Goal: Task Accomplishment & Management: Use online tool/utility

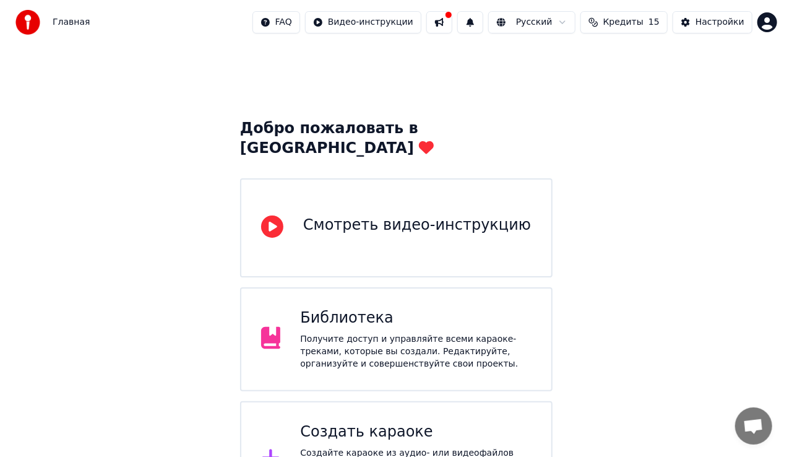
scroll to position [150, 0]
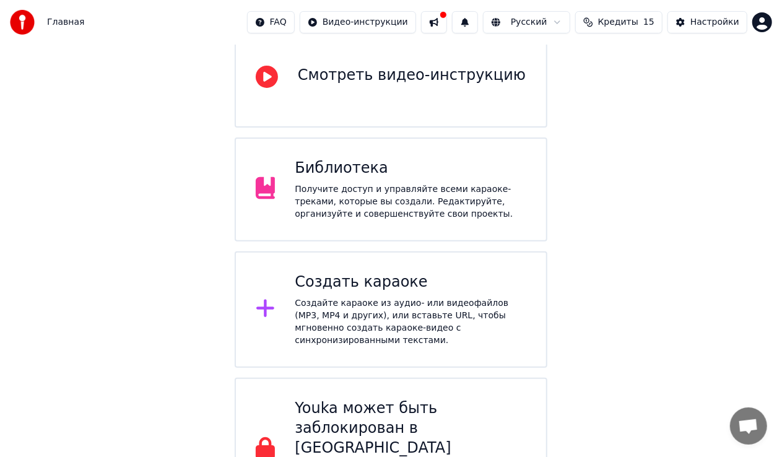
click at [393, 297] on div "Создайте караоке из аудио- или видеофайлов (MP3, MP4 и других), или вставьте UR…" at bounding box center [410, 322] width 231 height 50
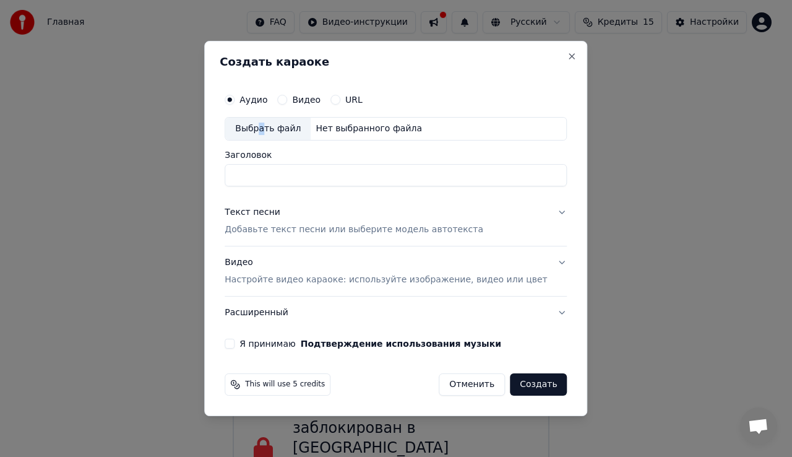
click at [277, 135] on div "Выбрать файл" at bounding box center [267, 129] width 85 height 22
click at [291, 167] on input "Заголовок" at bounding box center [396, 175] width 342 height 22
drag, startPoint x: 252, startPoint y: 170, endPoint x: 738, endPoint y: 224, distance: 488.8
click at [738, 224] on body "Главная FAQ Видео-инструкции Русский Кредиты 15 Настройки Добро пожаловать в Yo…" at bounding box center [391, 185] width 782 height 671
type input "*"
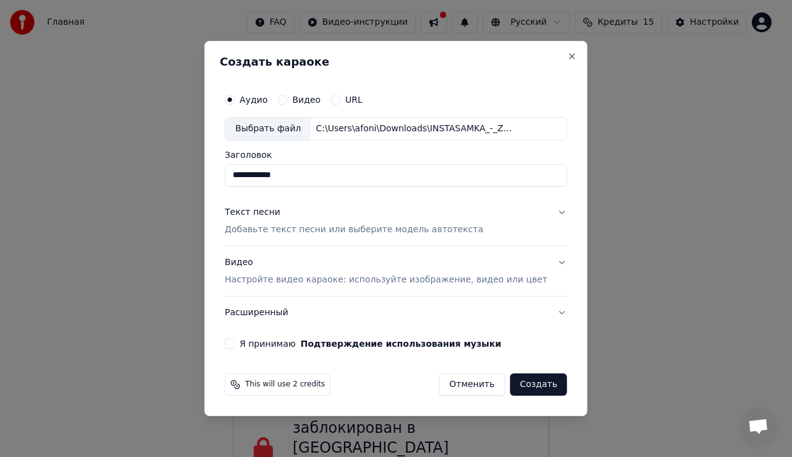
type input "**********"
click at [277, 216] on div "Текст песни" at bounding box center [253, 212] width 56 height 12
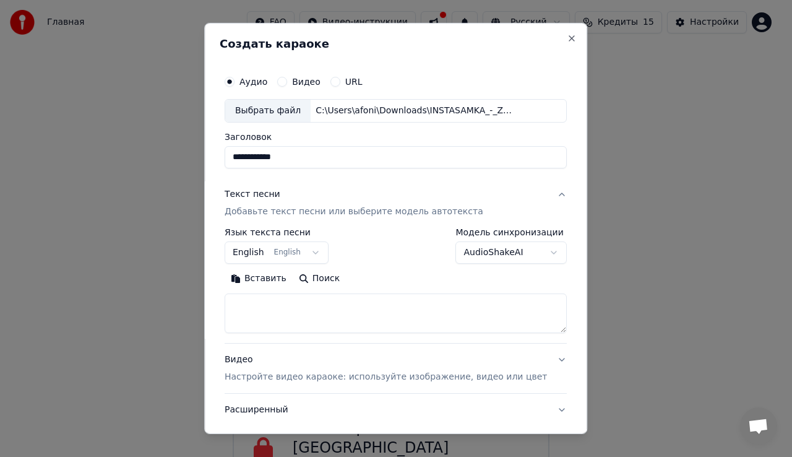
click at [311, 300] on textarea at bounding box center [396, 313] width 342 height 40
paste textarea "*****"
type textarea "*****"
click at [52, 328] on body "Главная FAQ Видео-инструкции Русский Кредиты 15 Настройки Добро пожаловать в Yo…" at bounding box center [391, 185] width 782 height 671
paste textarea "**********"
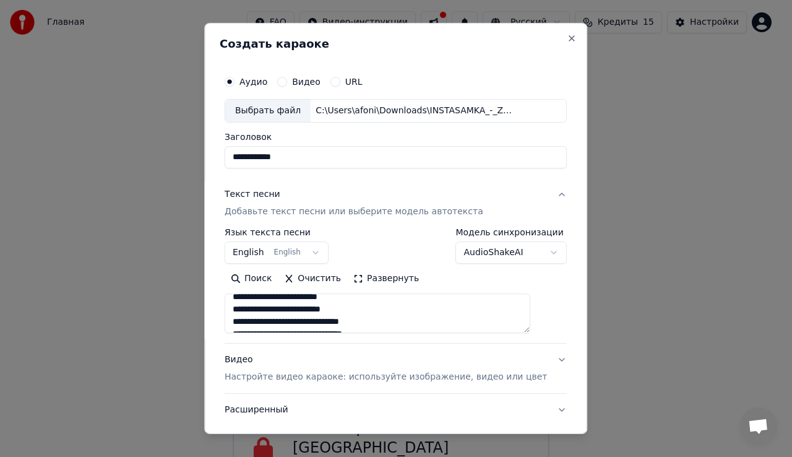
scroll to position [0, 0]
click at [242, 304] on textarea at bounding box center [378, 313] width 306 height 40
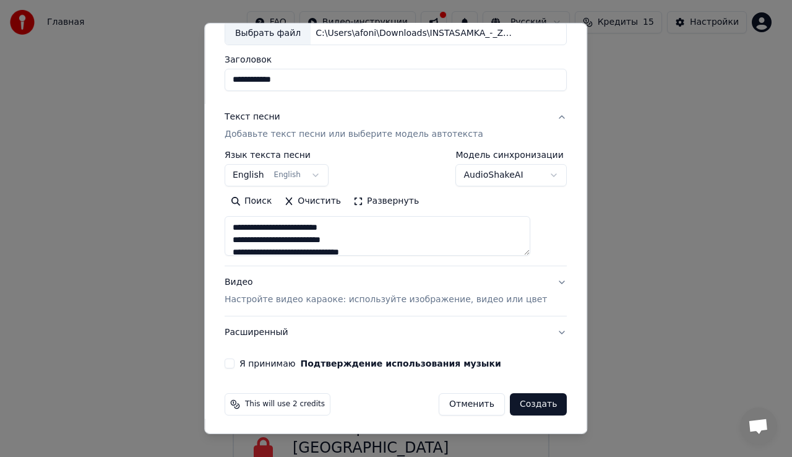
type textarea "**********"
click at [282, 293] on p "Настройте видео караоке: используйте изображение, видео или цвет" at bounding box center [386, 299] width 322 height 12
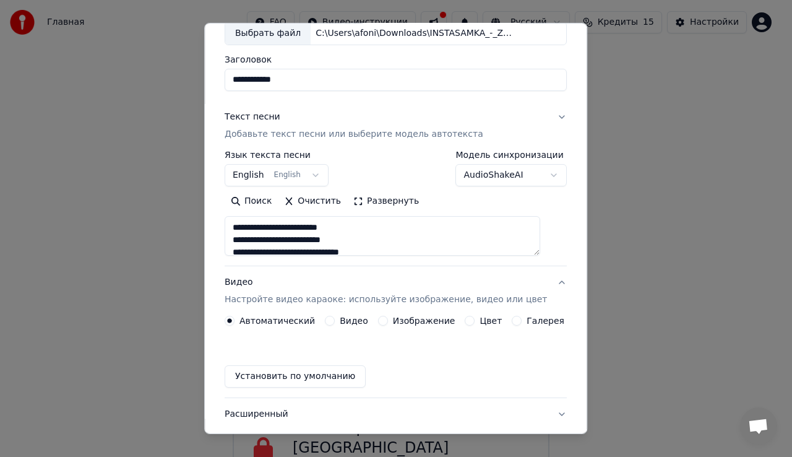
scroll to position [45, 0]
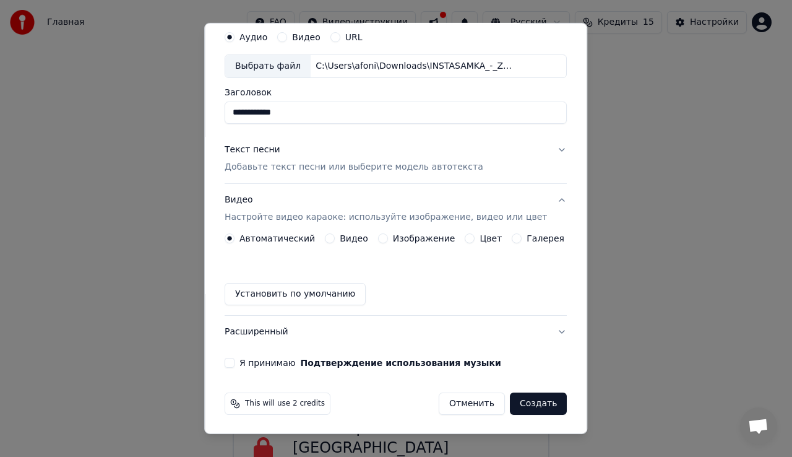
click at [342, 235] on label "Видео" at bounding box center [354, 238] width 28 height 9
click at [335, 235] on button "Видео" at bounding box center [330, 238] width 10 height 10
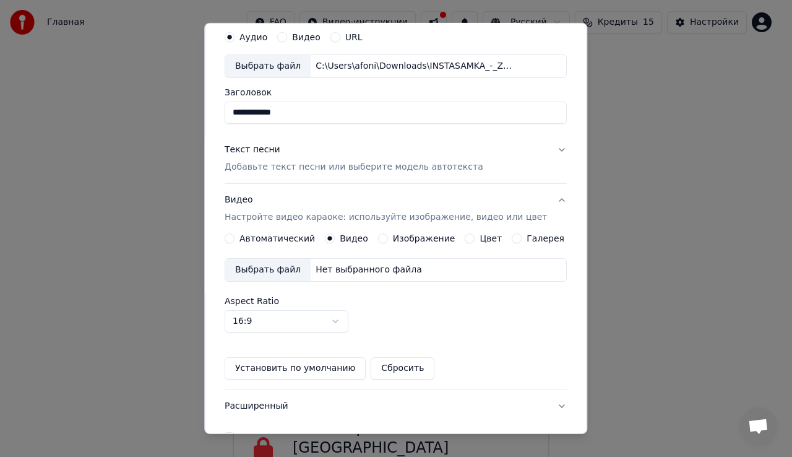
click at [405, 241] on label "Изображение" at bounding box center [424, 238] width 63 height 9
click at [388, 241] on button "Изображение" at bounding box center [383, 238] width 10 height 10
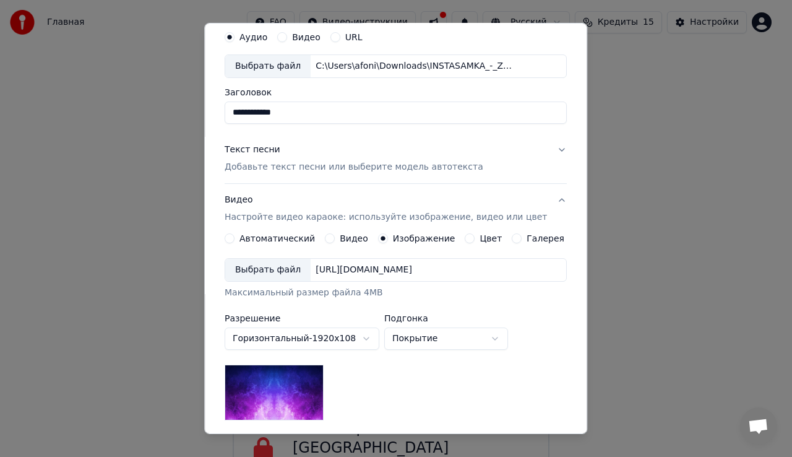
click at [468, 235] on div "Цвет" at bounding box center [483, 238] width 37 height 10
click at [480, 238] on label "Цвет" at bounding box center [491, 238] width 22 height 9
click at [475, 238] on button "Цвет" at bounding box center [470, 238] width 10 height 10
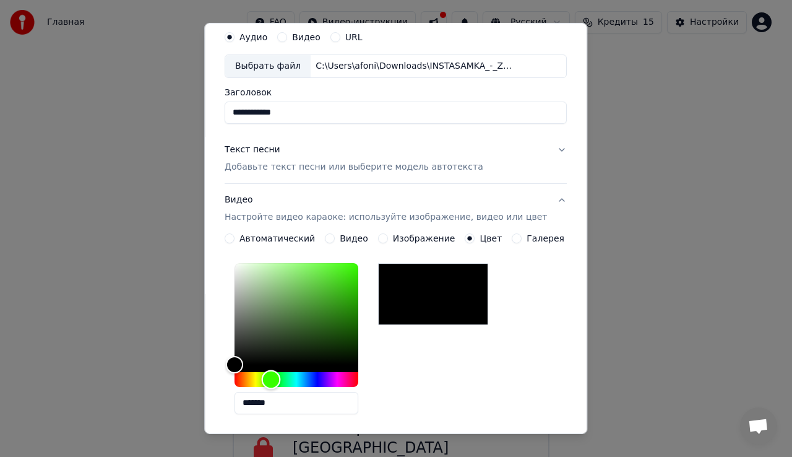
drag, startPoint x: 246, startPoint y: 374, endPoint x: 280, endPoint y: 379, distance: 33.8
click at [280, 379] on div "Hue" at bounding box center [271, 378] width 19 height 19
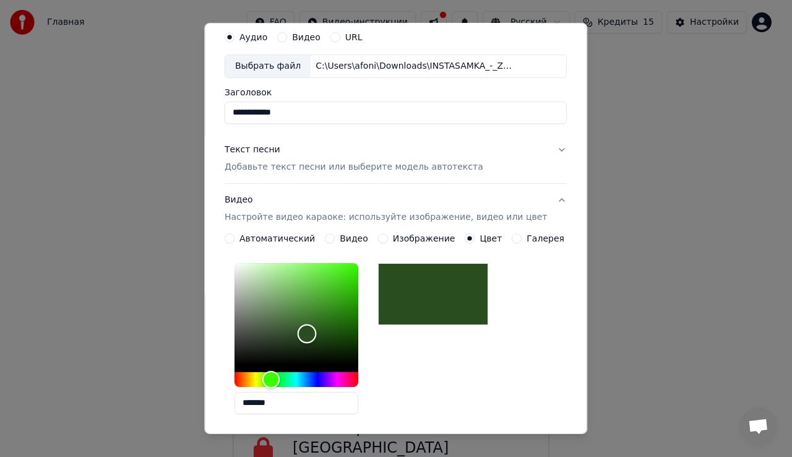
drag, startPoint x: 248, startPoint y: 356, endPoint x: 316, endPoint y: 333, distance: 72.0
click at [316, 333] on div "Color" at bounding box center [307, 333] width 19 height 19
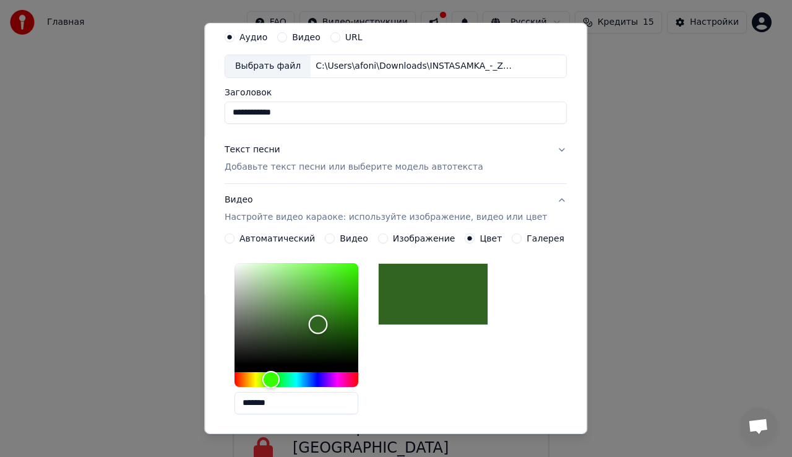
type input "*******"
drag, startPoint x: 317, startPoint y: 327, endPoint x: 330, endPoint y: 324, distance: 13.4
click at [330, 324] on div "Color" at bounding box center [320, 324] width 19 height 19
click at [431, 342] on div "*******" at bounding box center [396, 341] width 342 height 166
click at [527, 241] on label "Галерея" at bounding box center [546, 238] width 38 height 9
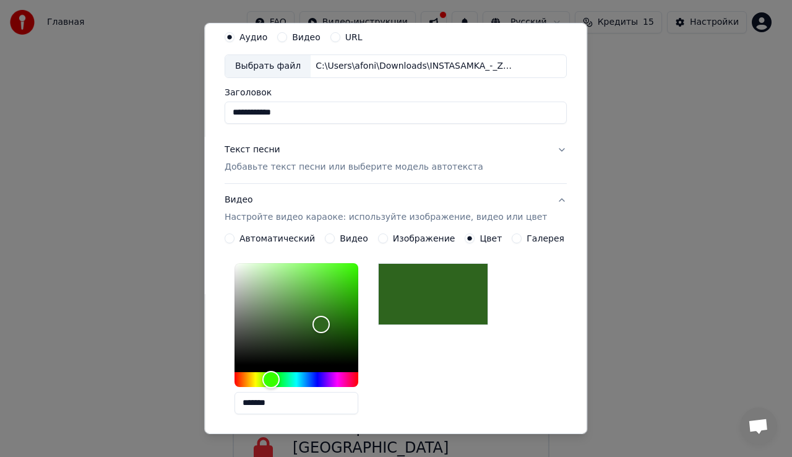
click at [520, 241] on button "Галерея" at bounding box center [517, 238] width 10 height 10
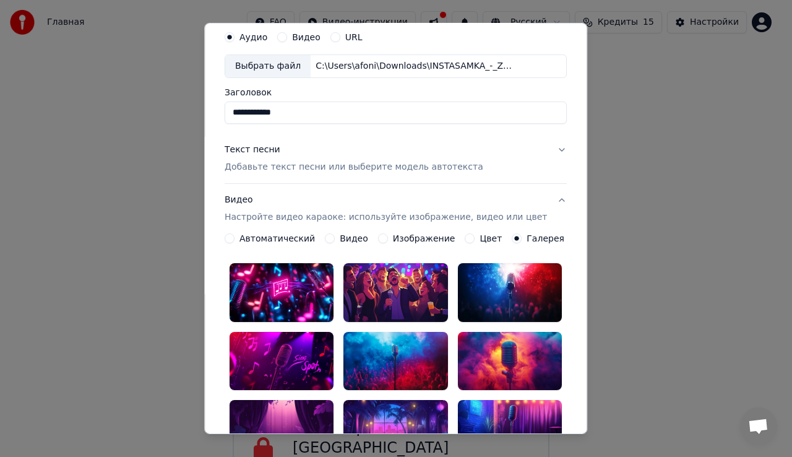
click at [483, 239] on label "Цвет" at bounding box center [491, 238] width 22 height 9
click at [475, 239] on button "Цвет" at bounding box center [470, 238] width 10 height 10
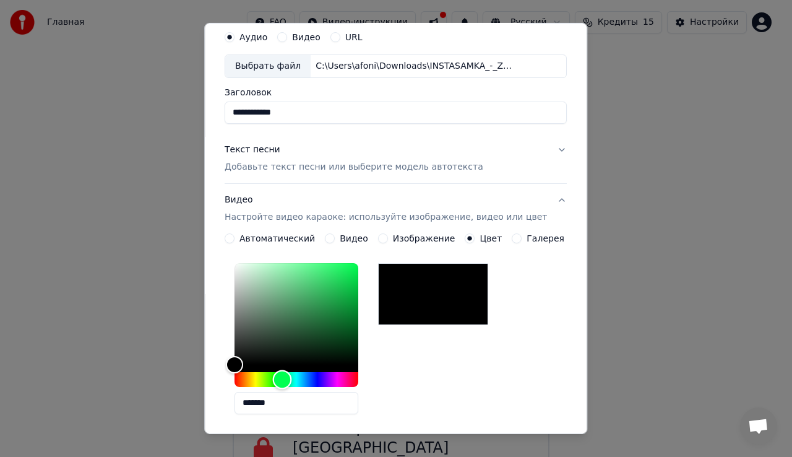
drag, startPoint x: 244, startPoint y: 376, endPoint x: 259, endPoint y: 360, distance: 21.4
click at [290, 380] on div "Hue" at bounding box center [282, 378] width 19 height 19
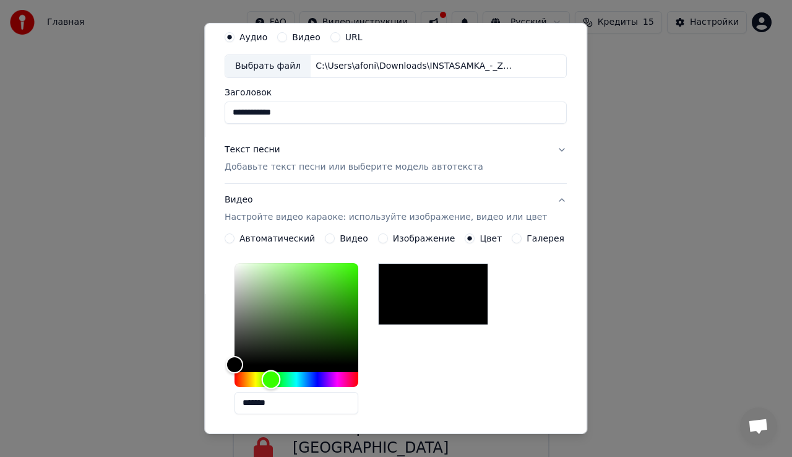
drag, startPoint x: 287, startPoint y: 381, endPoint x: 280, endPoint y: 384, distance: 7.8
click at [280, 384] on div "Hue" at bounding box center [271, 378] width 19 height 19
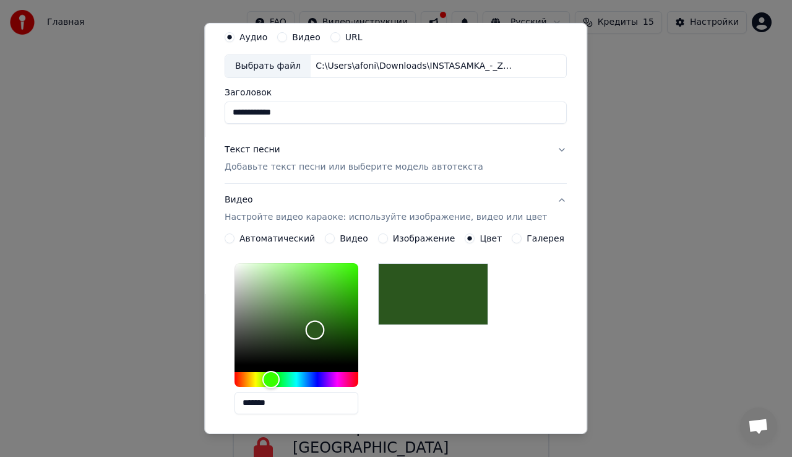
drag, startPoint x: 238, startPoint y: 363, endPoint x: 324, endPoint y: 329, distance: 91.9
click at [324, 329] on div "Color" at bounding box center [315, 330] width 19 height 19
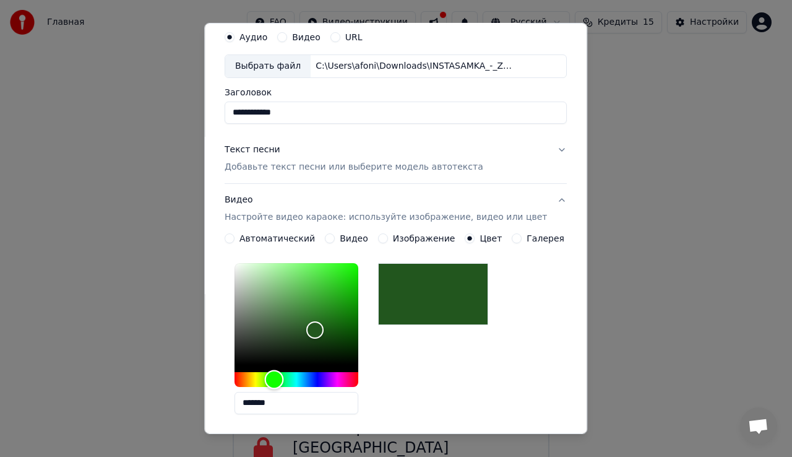
type input "*******"
drag, startPoint x: 277, startPoint y: 376, endPoint x: 284, endPoint y: 376, distance: 6.8
click at [284, 376] on div "Hue" at bounding box center [275, 378] width 19 height 19
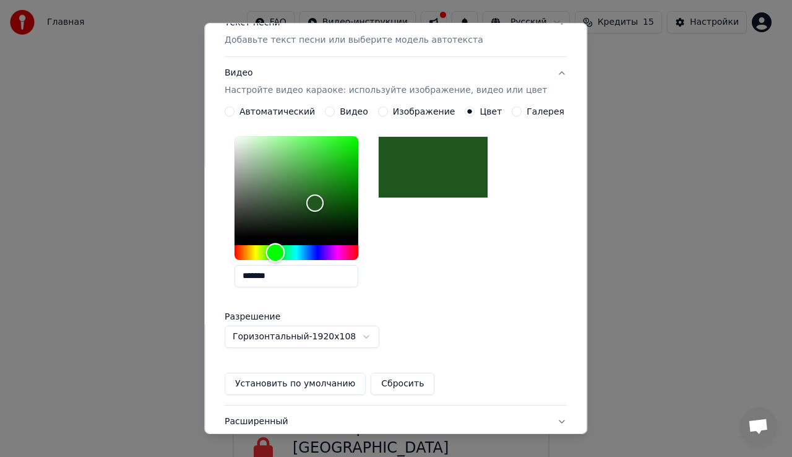
scroll to position [106, 0]
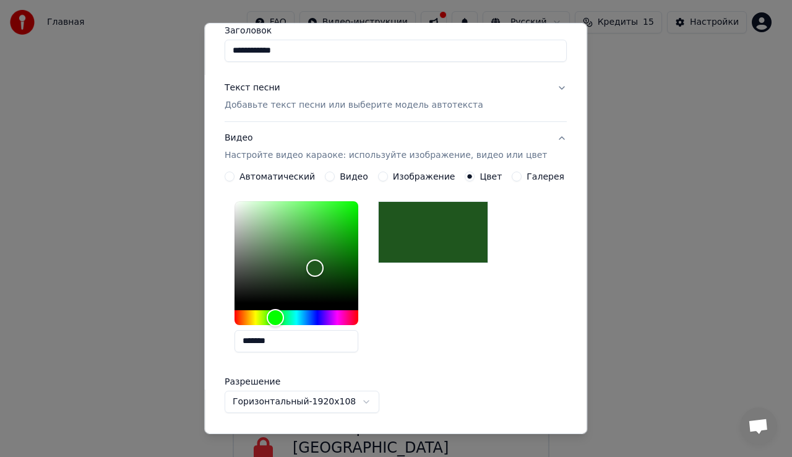
click at [254, 137] on div "Видео Настройте видео караоке: используйте изображение, видео или цвет" at bounding box center [386, 147] width 322 height 30
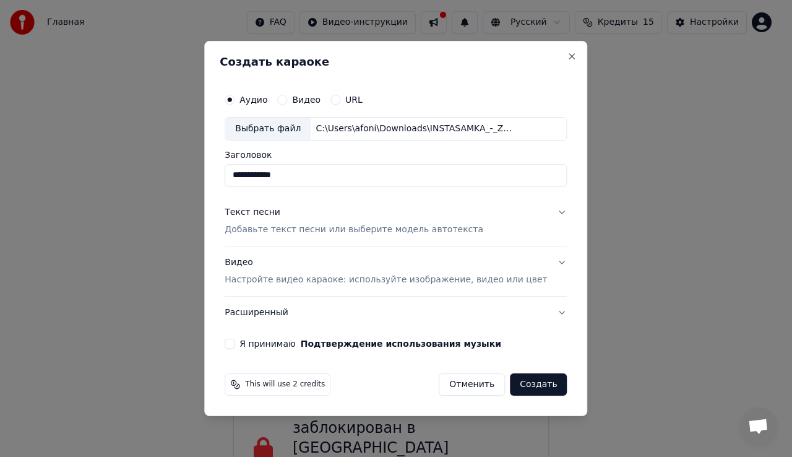
scroll to position [0, 0]
click at [290, 277] on p "Настройте видео караоке: используйте изображение, видео или цвет" at bounding box center [386, 280] width 322 height 12
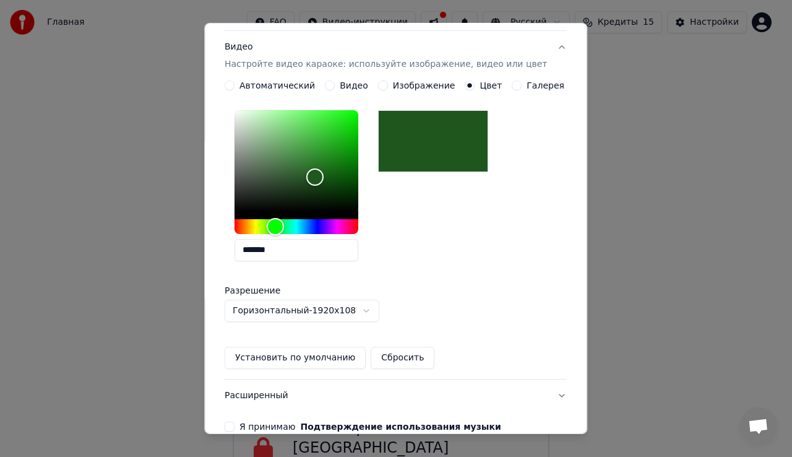
scroll to position [248, 0]
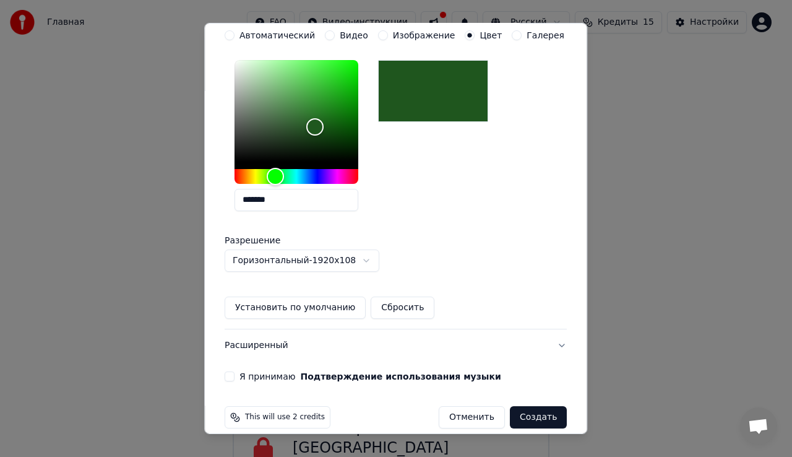
click at [312, 272] on div "**********" at bounding box center [396, 174] width 342 height 288
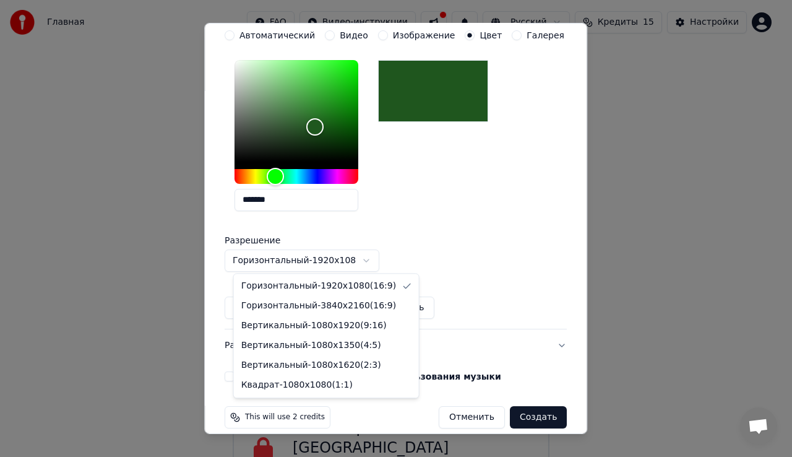
click at [317, 266] on body "Главная FAQ Видео-инструкции Русский Кредиты 15 Настройки Добро пожаловать в Yo…" at bounding box center [391, 185] width 782 height 671
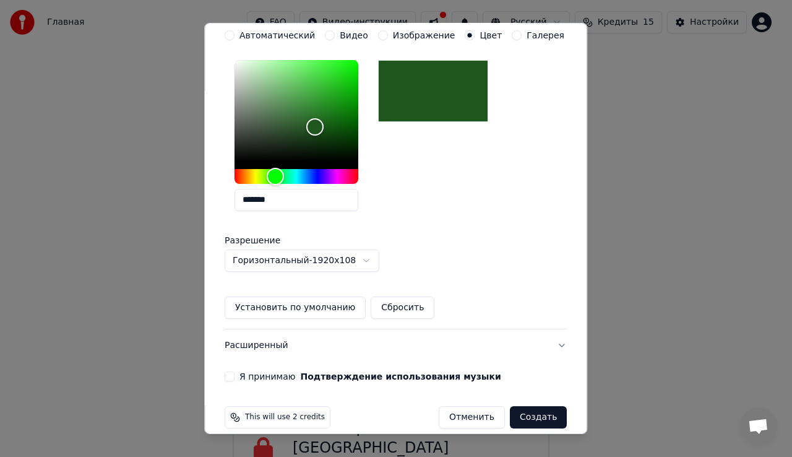
click at [318, 265] on body "Главная FAQ Видео-инструкции Русский Кредиты 15 Настройки Добро пожаловать в Yo…" at bounding box center [391, 185] width 782 height 671
click at [319, 307] on button "Установить по умолчанию" at bounding box center [295, 307] width 141 height 22
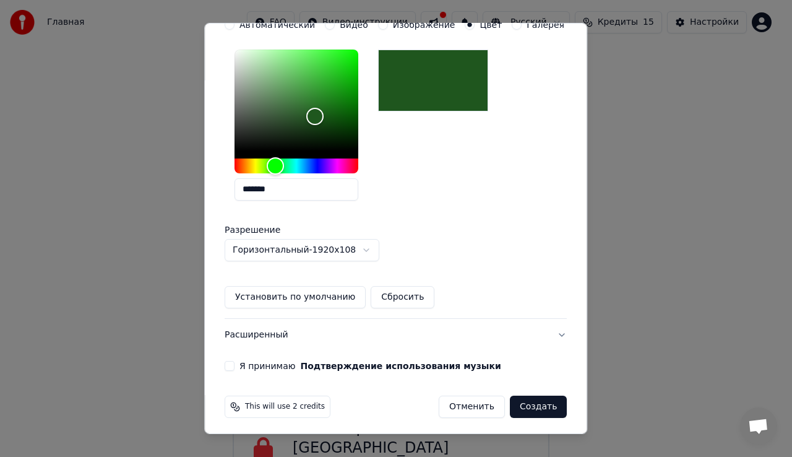
scroll to position [261, 0]
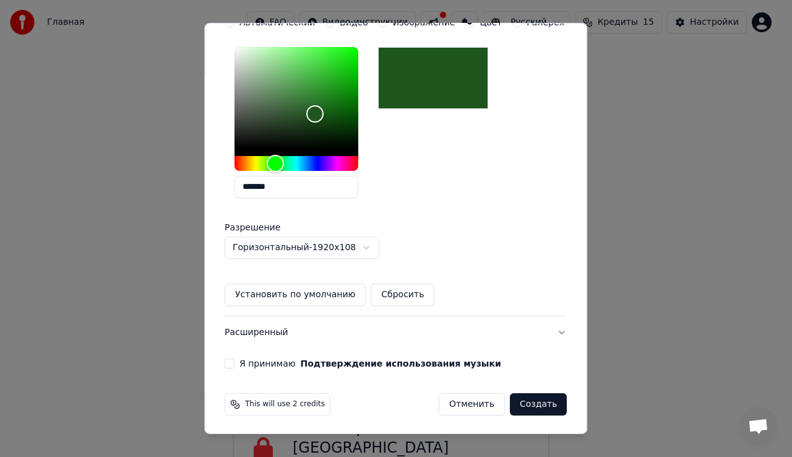
click at [235, 363] on button "Я принимаю Подтверждение использования музыки" at bounding box center [230, 363] width 10 height 10
drag, startPoint x: 300, startPoint y: 402, endPoint x: 315, endPoint y: 402, distance: 15.5
click at [315, 402] on span "This will use 2 credits" at bounding box center [285, 404] width 80 height 10
click at [514, 403] on button "Создать" at bounding box center [538, 404] width 57 height 22
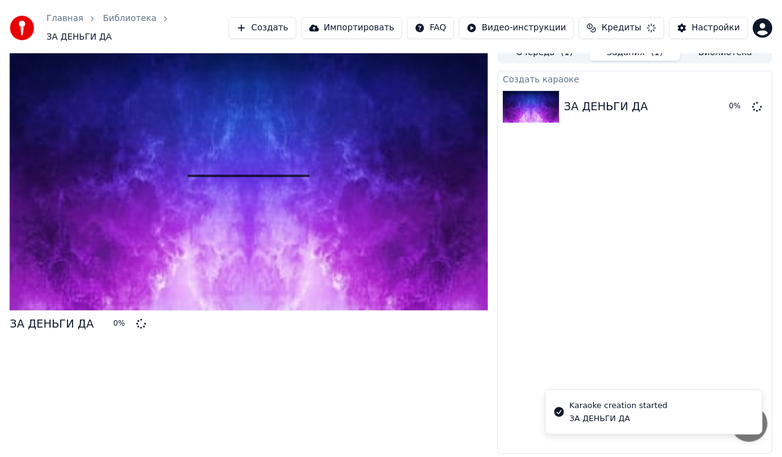
scroll to position [6, 0]
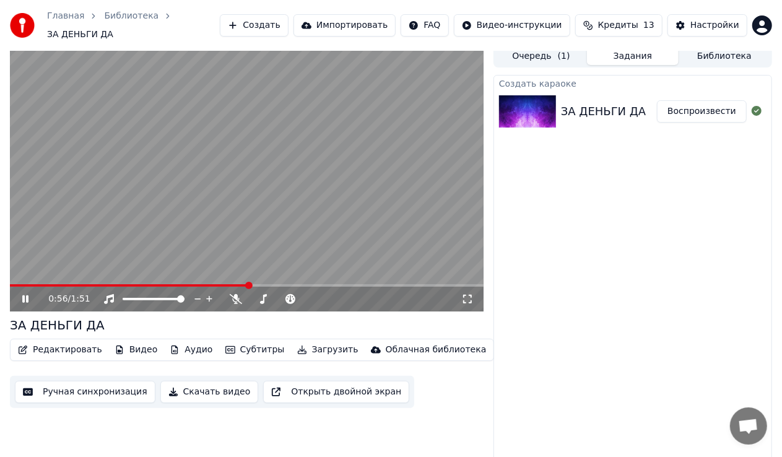
click at [280, 153] on video at bounding box center [246, 178] width 473 height 266
click at [194, 168] on video at bounding box center [246, 178] width 473 height 266
click at [52, 282] on span at bounding box center [55, 285] width 7 height 7
click at [14, 287] on div "1:00 / 1:51" at bounding box center [246, 299] width 473 height 25
click at [15, 284] on span at bounding box center [141, 285] width 262 height 2
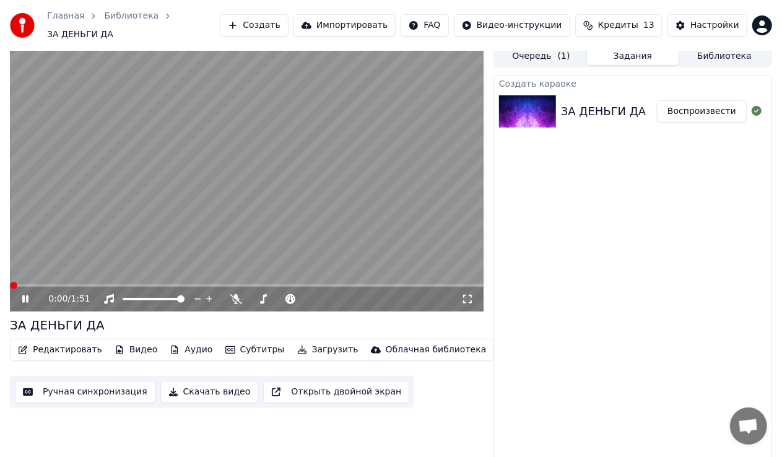
click at [10, 282] on span at bounding box center [13, 285] width 7 height 7
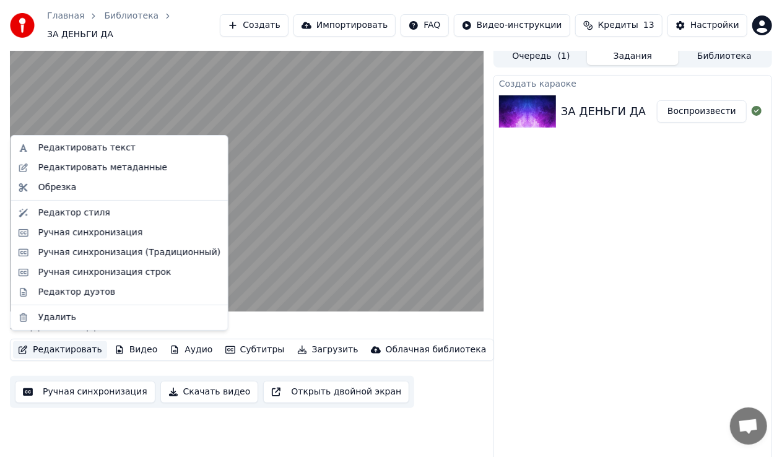
click at [56, 342] on button "Редактировать" at bounding box center [60, 349] width 94 height 17
click at [111, 270] on div "Ручная синхронизация строк" at bounding box center [104, 272] width 133 height 12
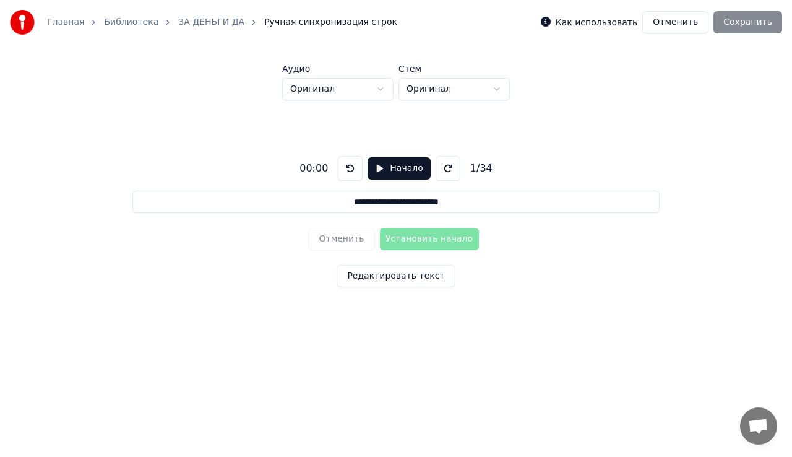
click at [392, 170] on button "Начало" at bounding box center [399, 168] width 63 height 22
click at [382, 167] on button "Пауза" at bounding box center [399, 168] width 56 height 22
click at [394, 173] on button "Начало" at bounding box center [399, 168] width 63 height 22
click at [425, 239] on button "Установить начало" at bounding box center [429, 239] width 99 height 22
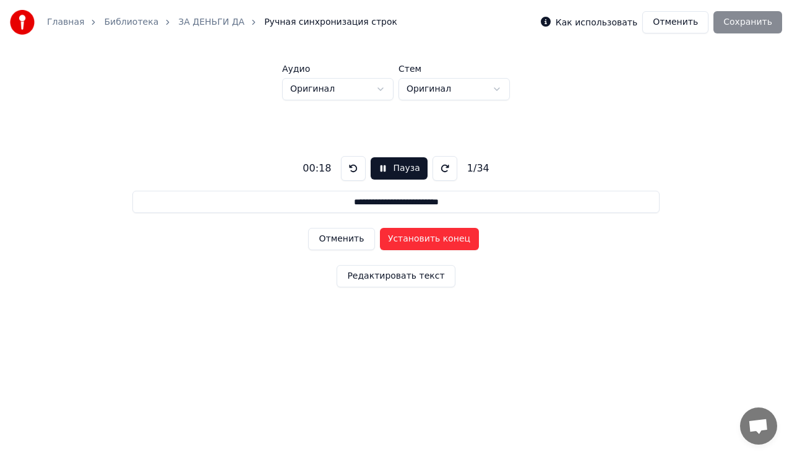
click at [360, 173] on button at bounding box center [353, 168] width 25 height 25
click at [357, 171] on button at bounding box center [353, 168] width 25 height 25
click at [396, 239] on button "Установить начало" at bounding box center [429, 239] width 99 height 22
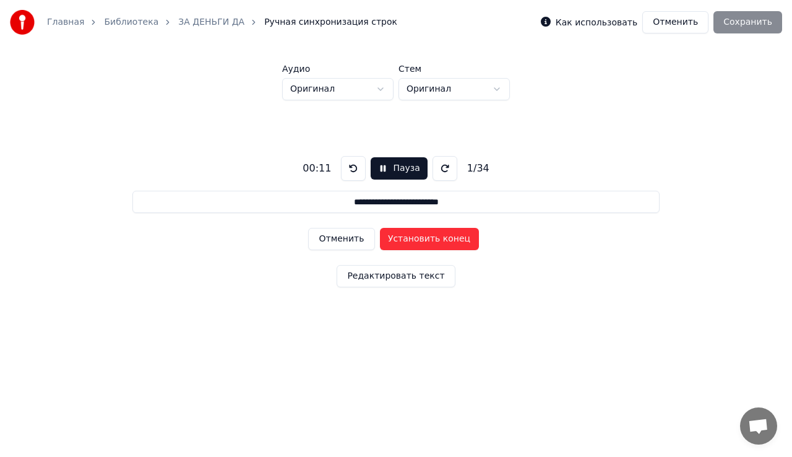
click at [396, 239] on button "Установить конец" at bounding box center [429, 239] width 99 height 22
click at [396, 239] on button "Установить начало" at bounding box center [429, 239] width 99 height 22
click at [363, 167] on div "00:15 Пауза 2 / 34" at bounding box center [396, 168] width 196 height 25
click at [358, 168] on button at bounding box center [353, 168] width 25 height 25
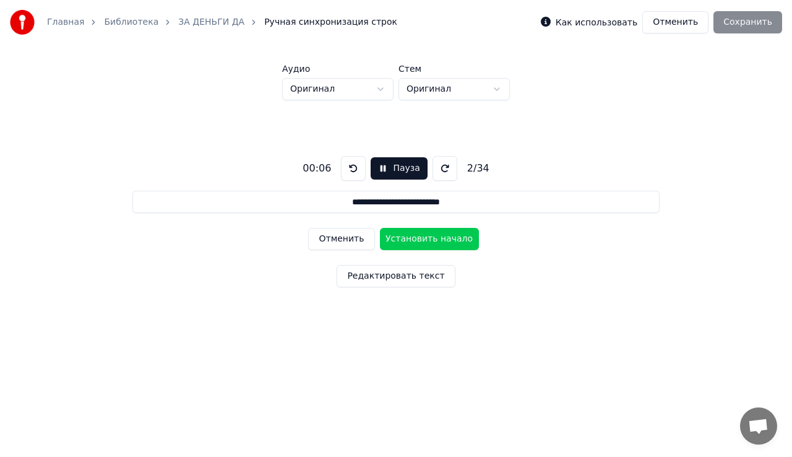
click at [358, 168] on button at bounding box center [353, 168] width 25 height 25
click at [358, 169] on button at bounding box center [353, 168] width 25 height 25
click at [377, 169] on button "Пауза" at bounding box center [399, 168] width 56 height 22
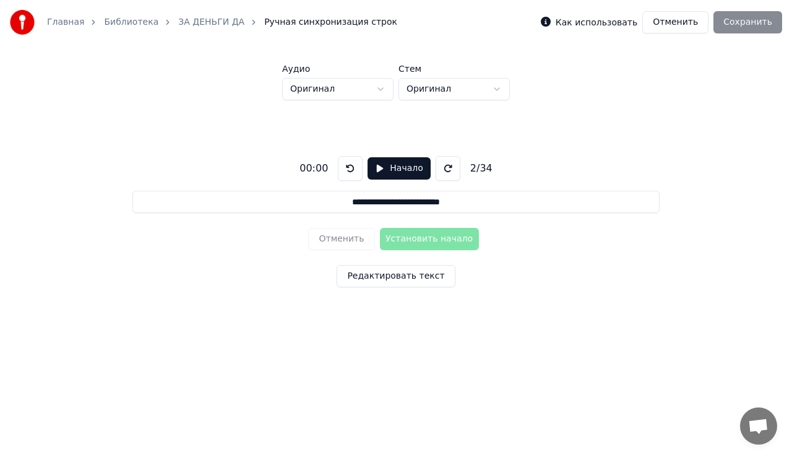
click at [377, 169] on button "Начало" at bounding box center [399, 168] width 63 height 22
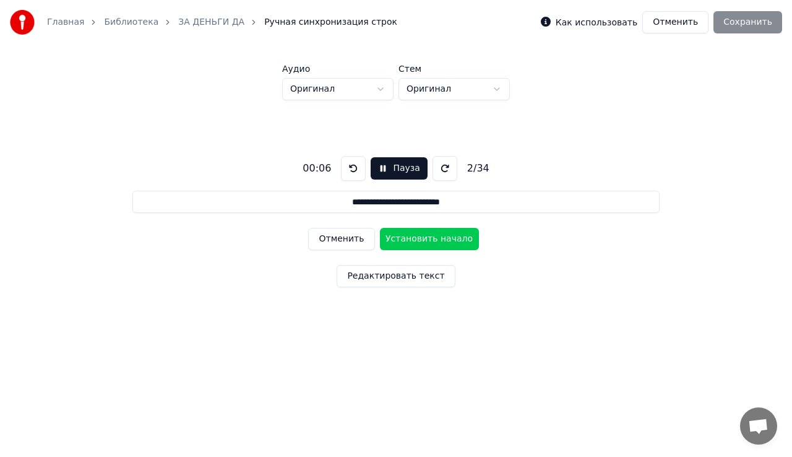
click at [353, 170] on button at bounding box center [353, 168] width 25 height 25
click at [361, 171] on button at bounding box center [353, 168] width 25 height 25
click at [356, 246] on button "Отменить" at bounding box center [341, 239] width 66 height 22
click at [348, 175] on button at bounding box center [353, 168] width 25 height 25
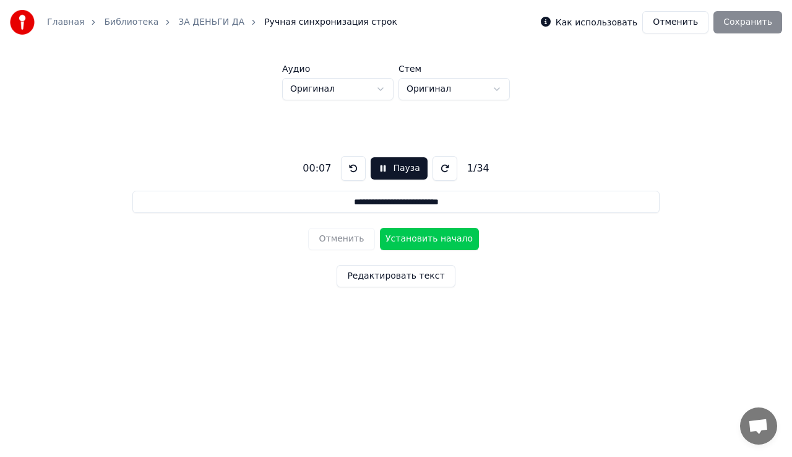
click at [348, 175] on button at bounding box center [353, 168] width 25 height 25
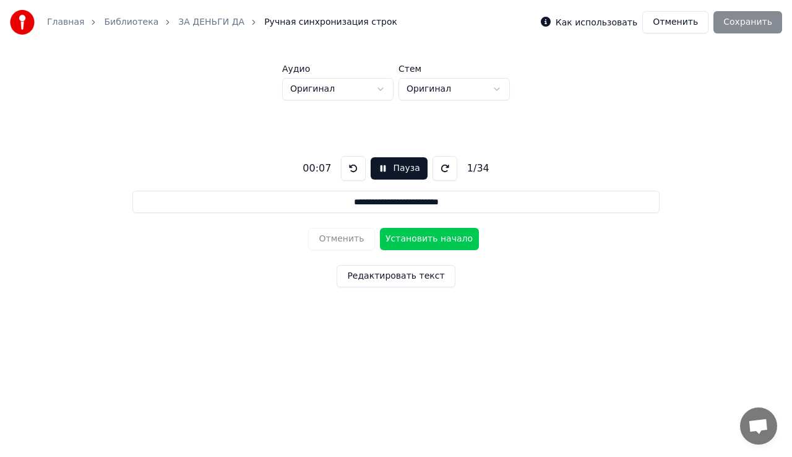
click at [406, 237] on button "Установить начало" at bounding box center [429, 239] width 99 height 22
click at [406, 237] on button "Установить конец" at bounding box center [429, 239] width 99 height 22
click at [406, 237] on button "Установить начало" at bounding box center [429, 239] width 99 height 22
click at [406, 237] on button "Установить конец" at bounding box center [429, 239] width 99 height 22
click at [406, 237] on button "Установить начало" at bounding box center [429, 239] width 99 height 22
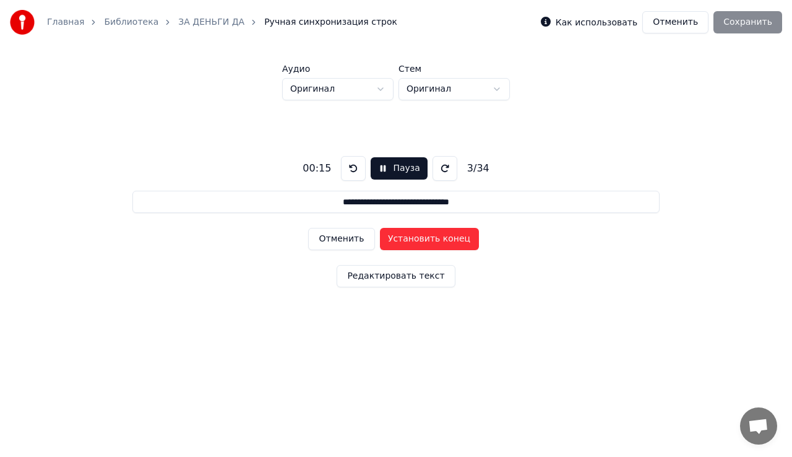
click at [406, 237] on button "Установить конец" at bounding box center [429, 239] width 99 height 22
click at [316, 231] on button "Отменить" at bounding box center [341, 239] width 66 height 22
click at [322, 234] on button "Отменить" at bounding box center [341, 239] width 66 height 22
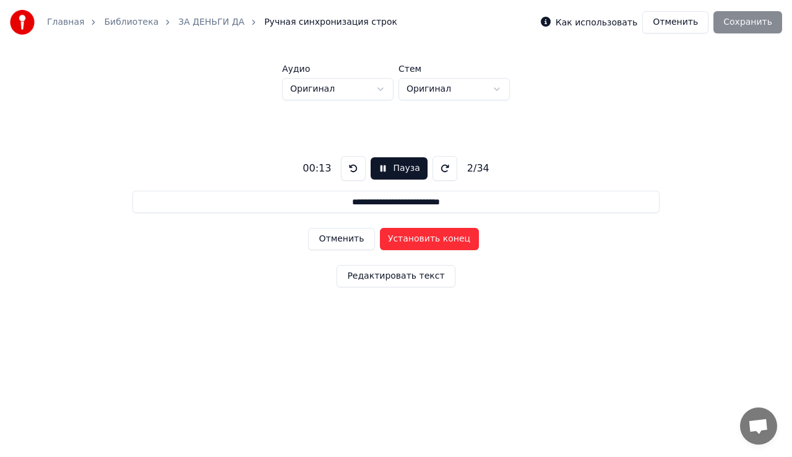
click at [322, 234] on button "Отменить" at bounding box center [341, 239] width 66 height 22
click at [322, 234] on div "Отменить Установить начало" at bounding box center [395, 239] width 175 height 32
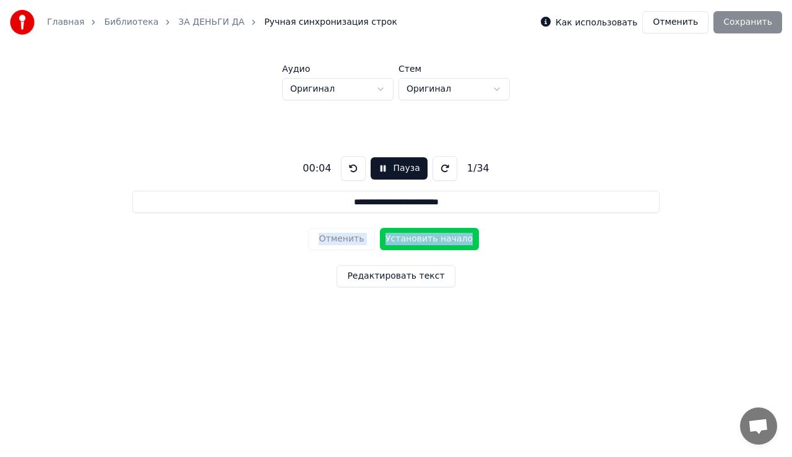
click at [338, 235] on div "Отменить Установить начало" at bounding box center [395, 239] width 175 height 32
click at [416, 236] on button "Установить начало" at bounding box center [429, 239] width 99 height 22
click at [416, 236] on button "Установить конец" at bounding box center [429, 239] width 99 height 22
click at [416, 236] on button "Установить начало" at bounding box center [429, 239] width 99 height 22
click at [416, 236] on button "Установить конец" at bounding box center [429, 239] width 99 height 22
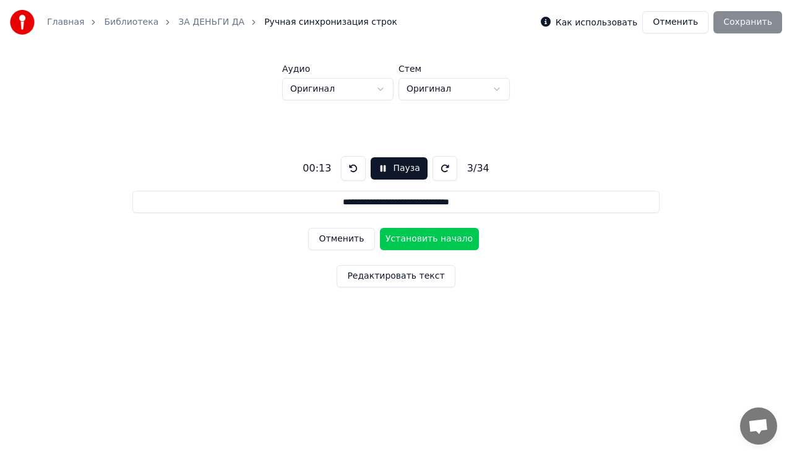
click at [416, 236] on button "Установить начало" at bounding box center [429, 239] width 99 height 22
click at [416, 236] on button "Установить конец" at bounding box center [429, 239] width 99 height 22
click at [416, 236] on button "Установить начало" at bounding box center [429, 239] width 99 height 22
click at [416, 236] on button "Установить конец" at bounding box center [429, 239] width 99 height 22
click at [416, 236] on button "Установить начало" at bounding box center [429, 239] width 99 height 22
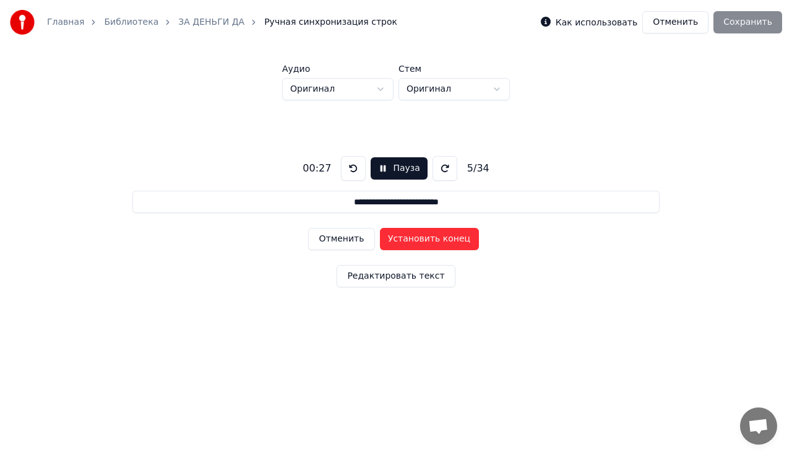
click at [416, 236] on button "Установить конец" at bounding box center [429, 239] width 99 height 22
click at [416, 236] on button "Установить начало" at bounding box center [429, 239] width 99 height 22
click at [416, 236] on button "Установить конец" at bounding box center [429, 239] width 99 height 22
click at [416, 236] on button "Установить начало" at bounding box center [429, 239] width 99 height 22
click at [416, 236] on button "Установить конец" at bounding box center [429, 239] width 99 height 22
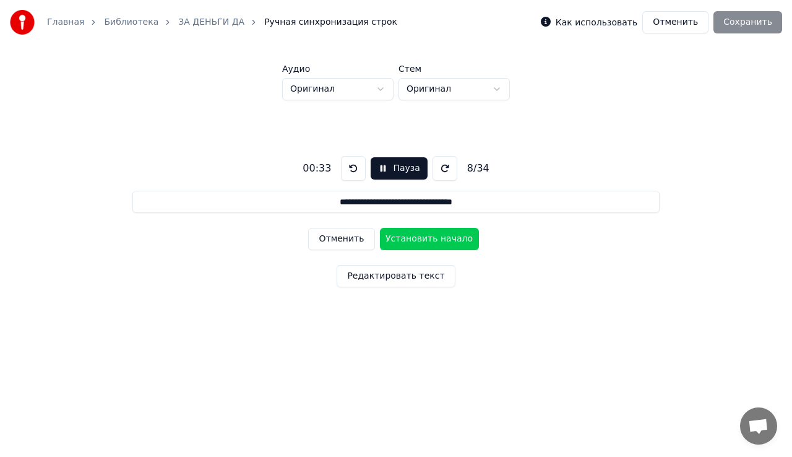
click at [349, 239] on button "Отменить" at bounding box center [341, 239] width 66 height 22
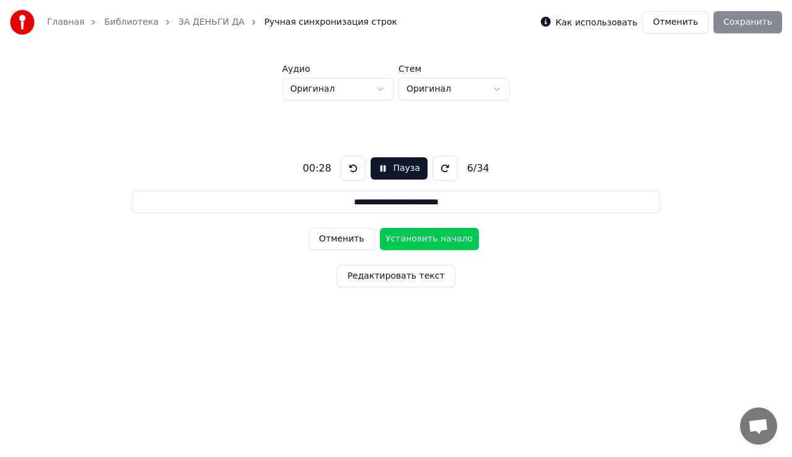
click at [349, 239] on button "Отменить" at bounding box center [341, 239] width 66 height 22
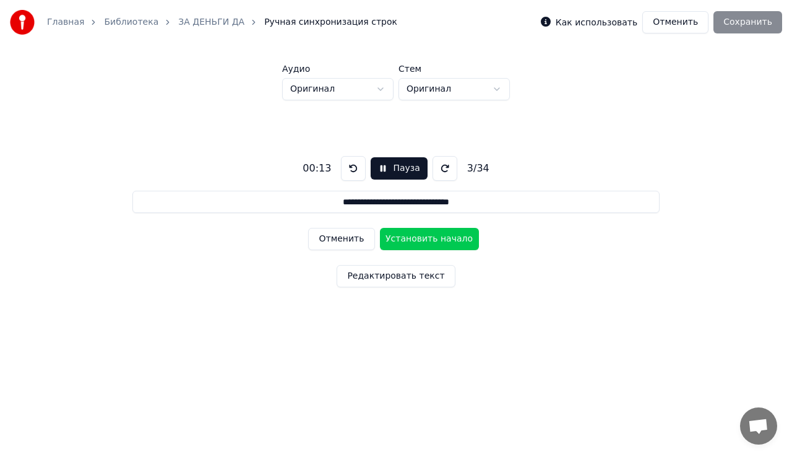
click at [349, 239] on button "Отменить" at bounding box center [341, 239] width 66 height 22
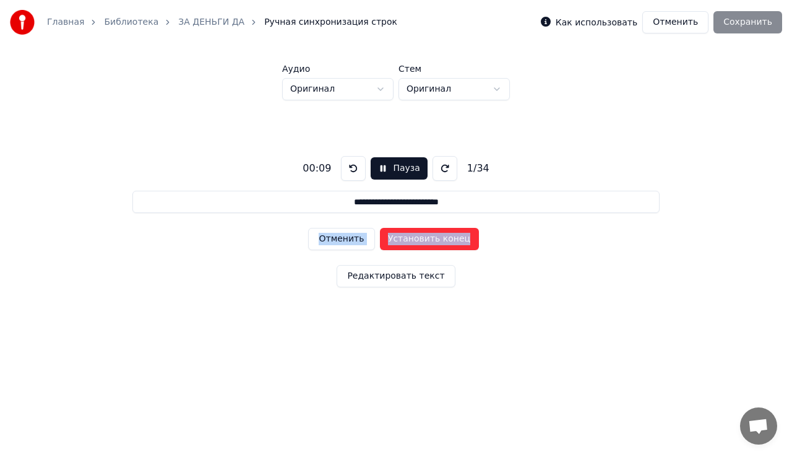
click at [349, 239] on div "Отменить Установить конец" at bounding box center [395, 239] width 175 height 32
click at [349, 239] on div "Отменить Установить начало" at bounding box center [395, 239] width 175 height 32
click at [349, 238] on div "Отменить Установить начало" at bounding box center [395, 239] width 175 height 32
click at [371, 233] on div "Отменить Установить начало" at bounding box center [395, 239] width 175 height 32
click at [360, 239] on div "Отменить Установить начало" at bounding box center [395, 239] width 175 height 32
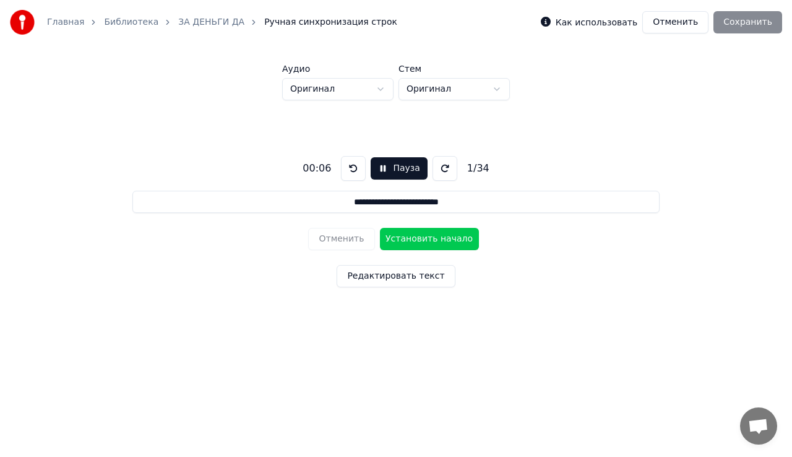
click at [359, 239] on div "Отменить Установить начало" at bounding box center [395, 239] width 175 height 32
click at [405, 235] on button "Установить начало" at bounding box center [429, 239] width 99 height 22
click at [405, 235] on button "Установить конец" at bounding box center [429, 239] width 99 height 22
click at [405, 235] on button "Установить начало" at bounding box center [429, 239] width 99 height 22
click at [405, 235] on button "Установить конец" at bounding box center [429, 239] width 99 height 22
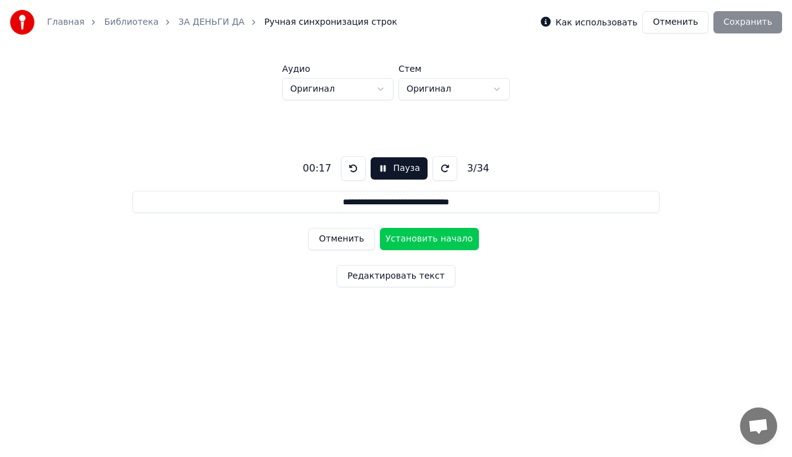
click at [405, 235] on button "Установить начало" at bounding box center [429, 239] width 99 height 22
click at [405, 235] on button "Установить конец" at bounding box center [429, 239] width 99 height 22
click at [405, 235] on button "Установить начало" at bounding box center [429, 239] width 99 height 22
click at [405, 235] on button "Установить конец" at bounding box center [429, 239] width 99 height 22
click at [389, 167] on button "Пауза" at bounding box center [399, 168] width 56 height 22
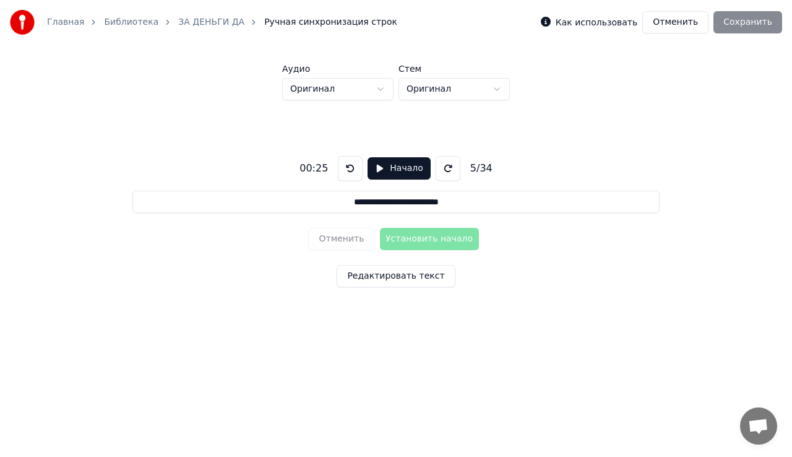
click at [355, 245] on div "Отменить Установить начало" at bounding box center [395, 239] width 175 height 32
click at [381, 172] on button "Начало" at bounding box center [399, 168] width 63 height 22
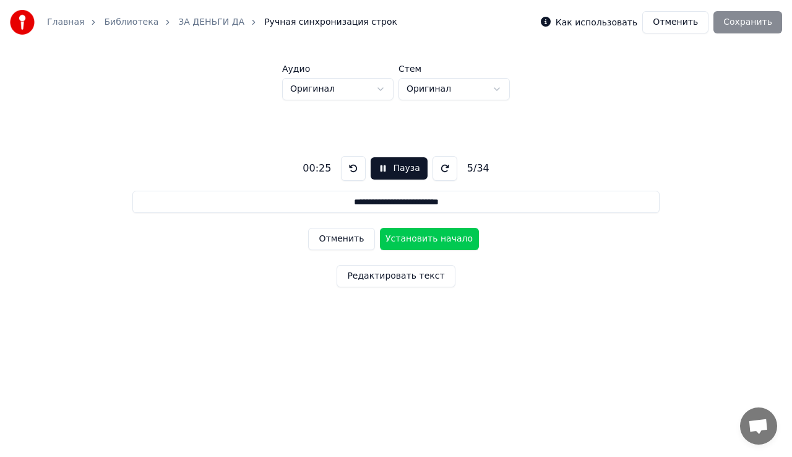
click at [348, 249] on button "Отменить" at bounding box center [341, 239] width 66 height 22
click at [349, 249] on button "Отменить" at bounding box center [341, 239] width 66 height 22
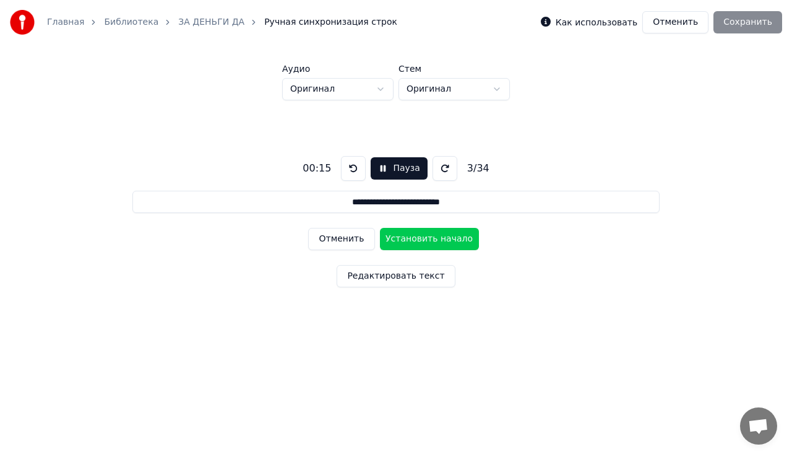
click at [349, 249] on button "Отменить" at bounding box center [341, 239] width 66 height 22
click at [350, 249] on button "Отменить" at bounding box center [341, 239] width 66 height 22
click at [350, 246] on div "Отменить Установить начало" at bounding box center [395, 239] width 175 height 32
click at [351, 246] on div "Отменить Установить начало" at bounding box center [395, 239] width 175 height 32
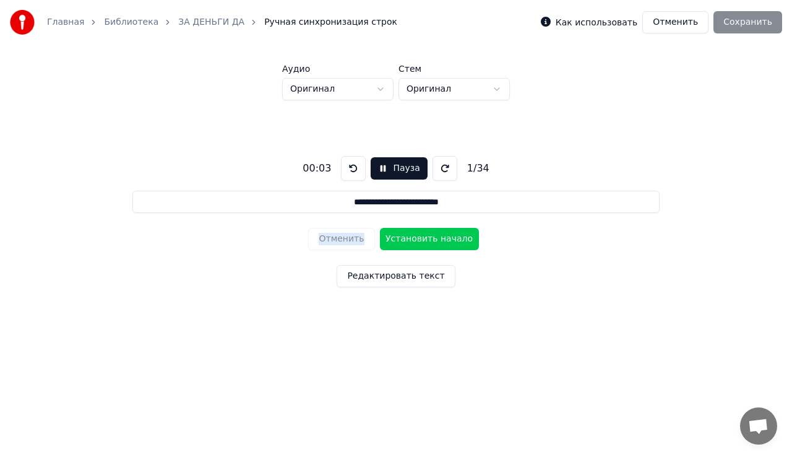
click at [352, 246] on div "Отменить Установить начало" at bounding box center [395, 239] width 175 height 32
click at [350, 236] on div "Отменить Установить начало" at bounding box center [395, 239] width 175 height 32
click at [391, 243] on button "Установить начало" at bounding box center [429, 239] width 99 height 22
click at [391, 243] on button "Установить конец" at bounding box center [429, 239] width 99 height 22
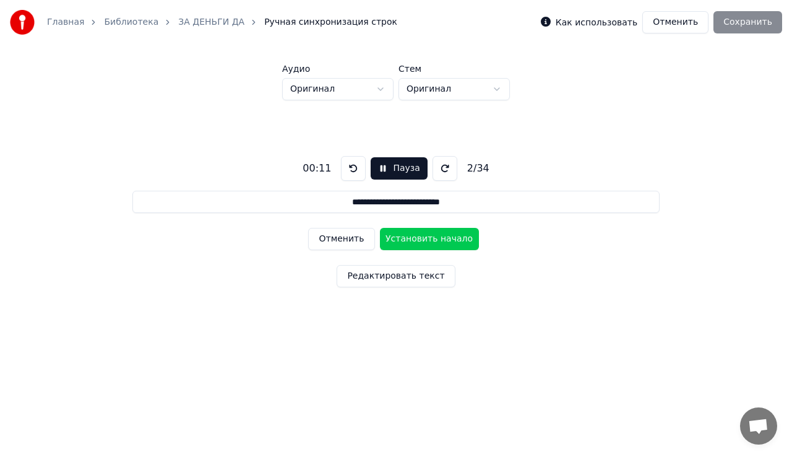
click at [391, 243] on button "Установить начало" at bounding box center [429, 239] width 99 height 22
click at [391, 243] on button "Установить конец" at bounding box center [429, 239] width 99 height 22
click at [391, 243] on button "Установить начало" at bounding box center [429, 239] width 99 height 22
click at [391, 243] on button "Установить конец" at bounding box center [429, 239] width 99 height 22
click at [391, 243] on button "Установить начало" at bounding box center [429, 239] width 99 height 22
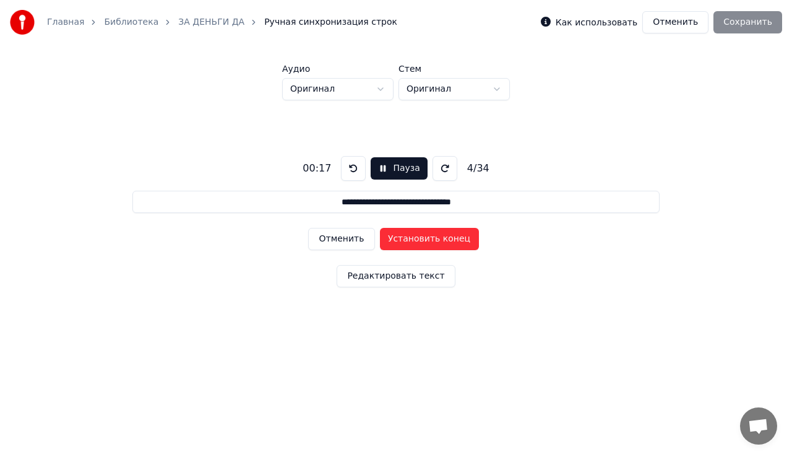
click at [391, 243] on button "Установить конец" at bounding box center [429, 239] width 99 height 22
click at [391, 243] on button "Установить начало" at bounding box center [429, 239] width 99 height 22
click at [391, 243] on button "Установить конец" at bounding box center [429, 239] width 99 height 22
click at [391, 243] on button "Установить начало" at bounding box center [429, 239] width 99 height 22
click at [391, 243] on button "Установить конец" at bounding box center [429, 239] width 99 height 22
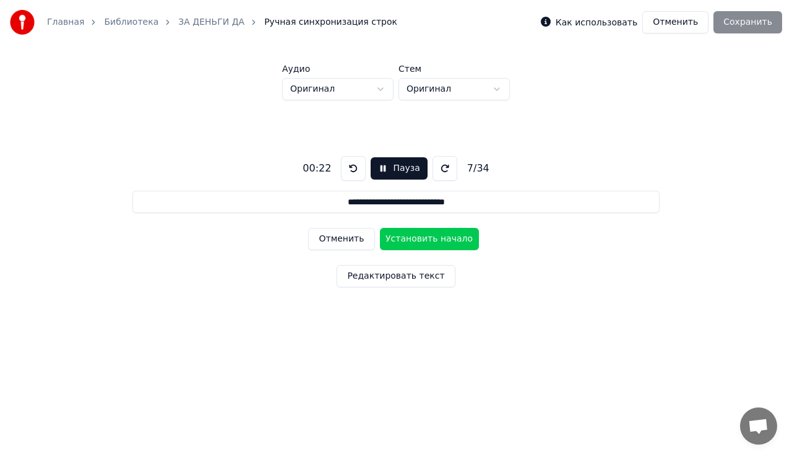
click at [391, 243] on button "Установить начало" at bounding box center [429, 239] width 99 height 22
click at [391, 243] on button "Установить конец" at bounding box center [429, 239] width 99 height 22
click at [391, 243] on button "Установить начало" at bounding box center [429, 239] width 99 height 22
click at [391, 243] on button "Установить конец" at bounding box center [429, 239] width 99 height 22
click at [391, 243] on button "Установить начало" at bounding box center [429, 239] width 99 height 22
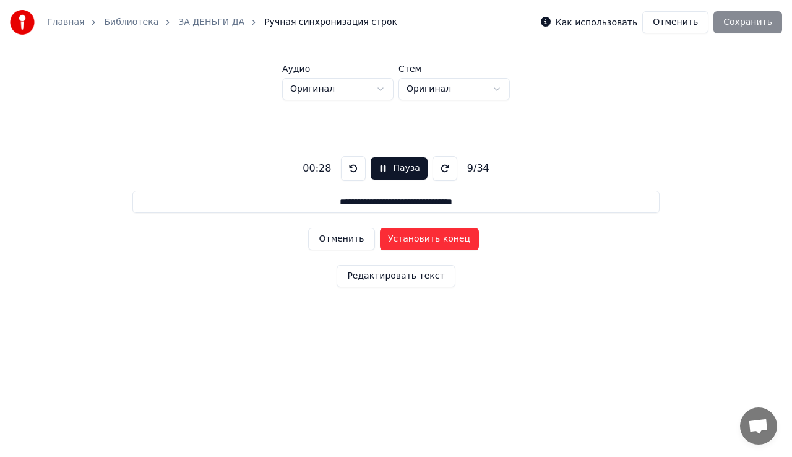
click at [391, 243] on button "Установить конец" at bounding box center [429, 239] width 99 height 22
click at [391, 243] on button "Установить начало" at bounding box center [429, 239] width 99 height 22
click at [391, 243] on button "Установить конец" at bounding box center [429, 239] width 99 height 22
click at [391, 243] on button "Установить начало" at bounding box center [429, 239] width 99 height 22
click at [391, 243] on button "Установить конец" at bounding box center [429, 239] width 99 height 22
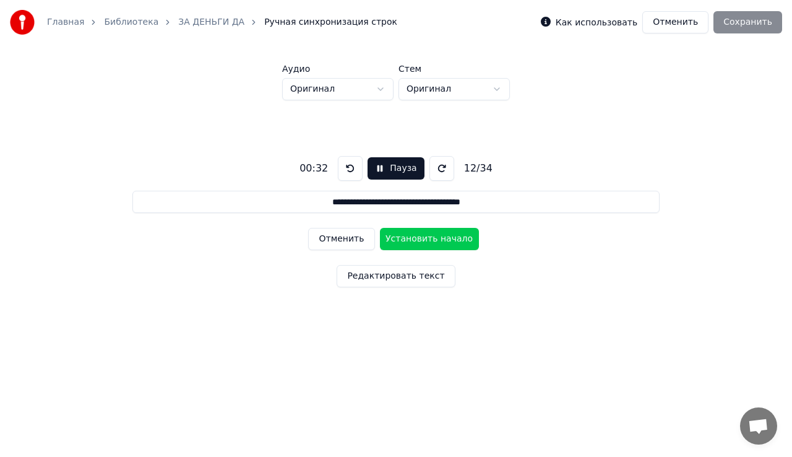
click at [391, 243] on button "Установить начало" at bounding box center [429, 239] width 99 height 22
click at [391, 243] on button "Установить конец" at bounding box center [429, 239] width 99 height 22
click at [391, 243] on button "Установить начало" at bounding box center [429, 239] width 99 height 22
click at [391, 243] on button "Установить конец" at bounding box center [429, 239] width 99 height 22
click at [391, 243] on button "Установить начало" at bounding box center [429, 239] width 99 height 22
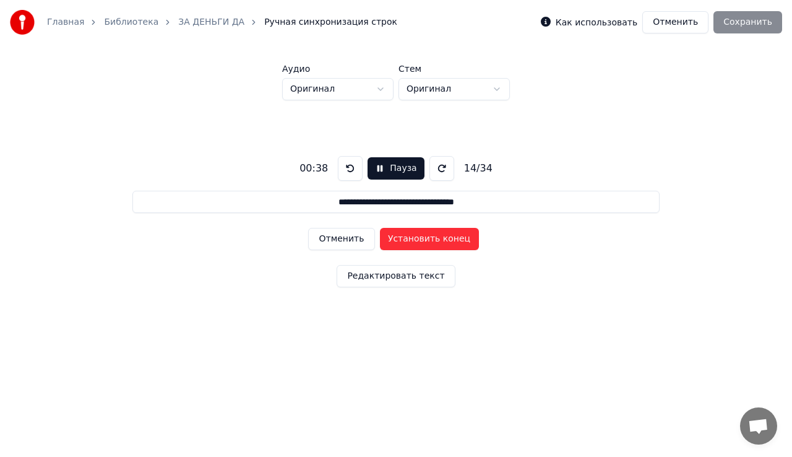
click at [391, 243] on button "Установить конец" at bounding box center [429, 239] width 99 height 22
click at [391, 243] on button "Установить начало" at bounding box center [429, 239] width 99 height 22
click at [391, 243] on button "Установить конец" at bounding box center [429, 239] width 99 height 22
click at [391, 243] on button "Установить начало" at bounding box center [429, 239] width 99 height 22
click at [391, 243] on button "Установить конец" at bounding box center [429, 239] width 99 height 22
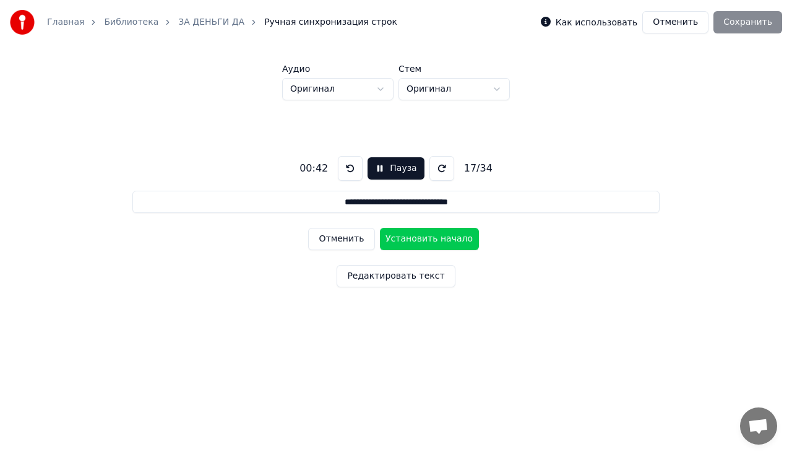
click at [391, 243] on button "Установить начало" at bounding box center [429, 239] width 99 height 22
click at [391, 243] on button "Установить конец" at bounding box center [429, 239] width 99 height 22
click at [391, 243] on button "Установить начало" at bounding box center [429, 239] width 99 height 22
click at [391, 243] on button "Установить конец" at bounding box center [429, 239] width 99 height 22
click at [391, 243] on button "Установить начало" at bounding box center [429, 239] width 99 height 22
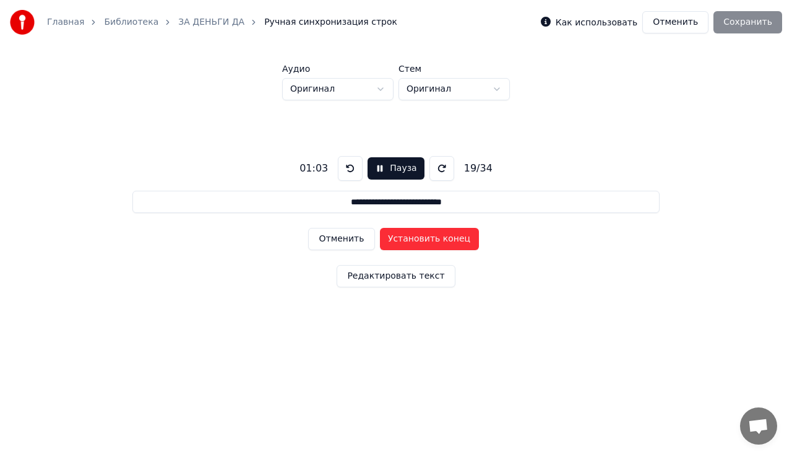
click at [391, 243] on button "Установить конец" at bounding box center [429, 239] width 99 height 22
click at [391, 243] on button "Установить начало" at bounding box center [429, 239] width 99 height 22
click at [391, 243] on button "Установить конец" at bounding box center [429, 239] width 99 height 22
click at [361, 236] on button "Отменить" at bounding box center [341, 239] width 66 height 22
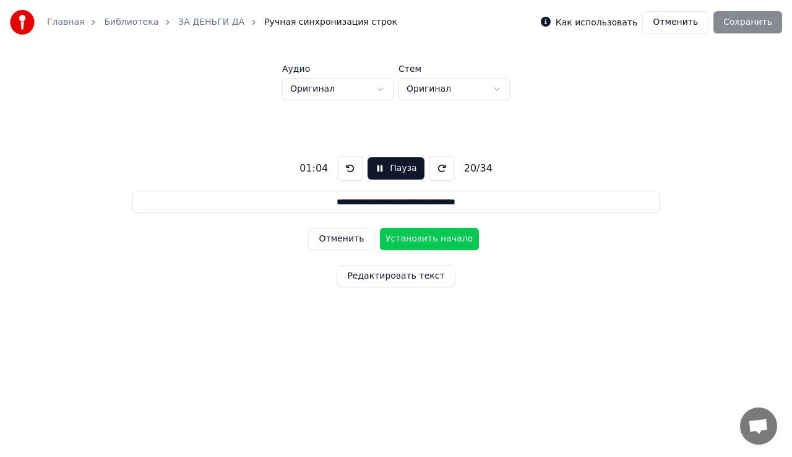
click at [361, 236] on button "Отменить" at bounding box center [341, 239] width 66 height 22
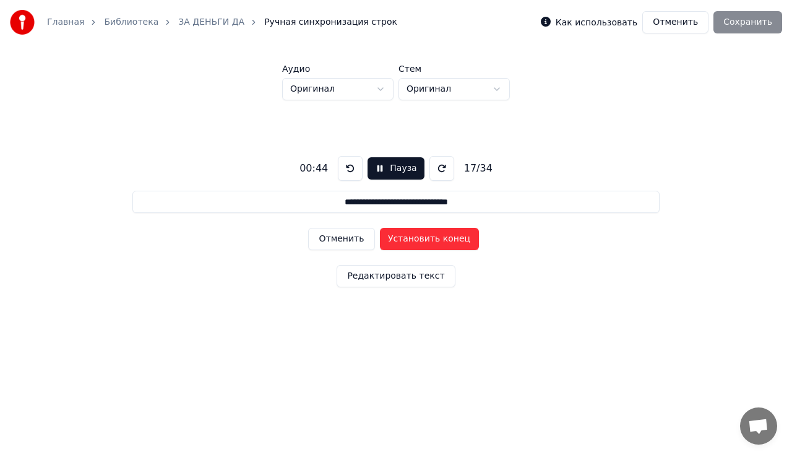
click at [361, 236] on button "Отменить" at bounding box center [341, 239] width 66 height 22
click at [402, 237] on button "Установить конец" at bounding box center [429, 239] width 99 height 22
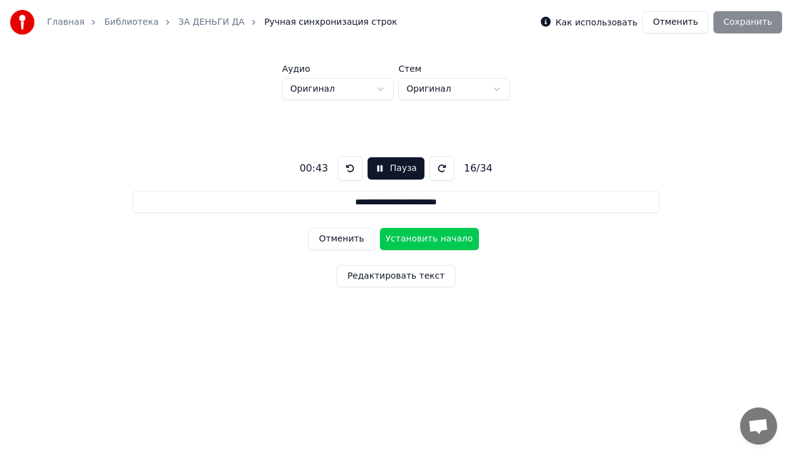
click at [402, 237] on button "Установить начало" at bounding box center [429, 239] width 99 height 22
click at [402, 237] on button "Установить конец" at bounding box center [429, 239] width 99 height 22
click at [402, 237] on button "Установить начало" at bounding box center [429, 239] width 99 height 22
click at [402, 237] on button "Установить конец" at bounding box center [429, 239] width 99 height 22
click at [402, 237] on button "Установить начало" at bounding box center [429, 239] width 99 height 22
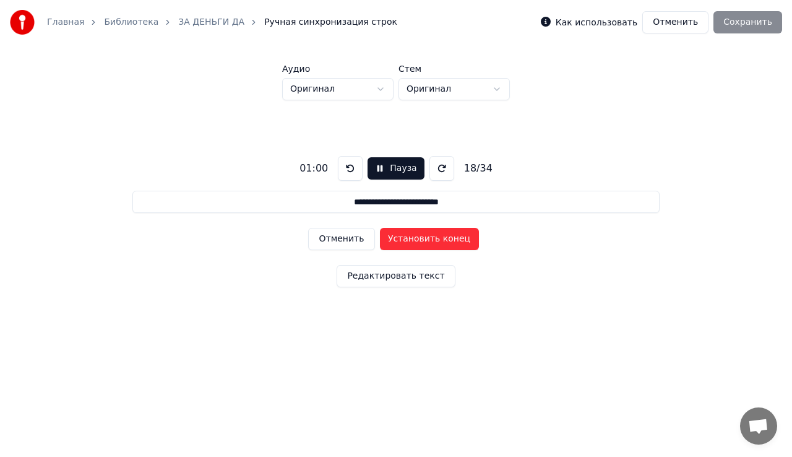
click at [402, 237] on button "Установить конец" at bounding box center [429, 239] width 99 height 22
click at [402, 237] on button "Установить начало" at bounding box center [429, 239] width 99 height 22
click at [402, 237] on button "Установить конец" at bounding box center [429, 239] width 99 height 22
click at [402, 237] on button "Установить начало" at bounding box center [429, 239] width 99 height 22
click at [402, 237] on button "Установить конец" at bounding box center [429, 239] width 99 height 22
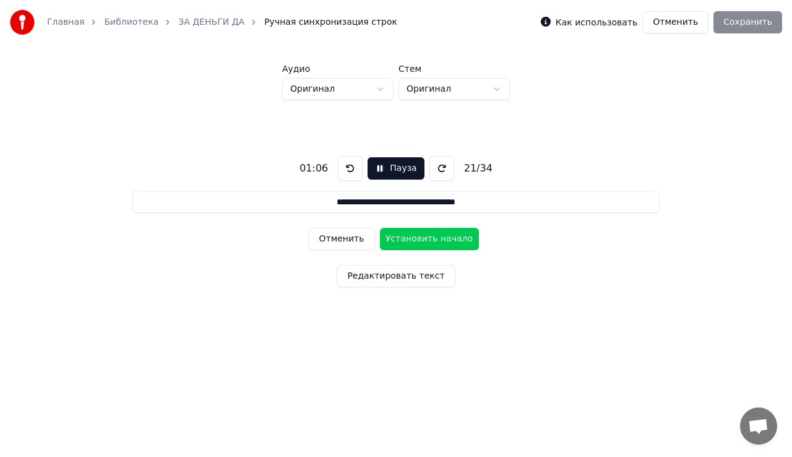
click at [402, 237] on button "Установить начало" at bounding box center [429, 239] width 99 height 22
click at [359, 241] on button "Отменить" at bounding box center [341, 239] width 66 height 22
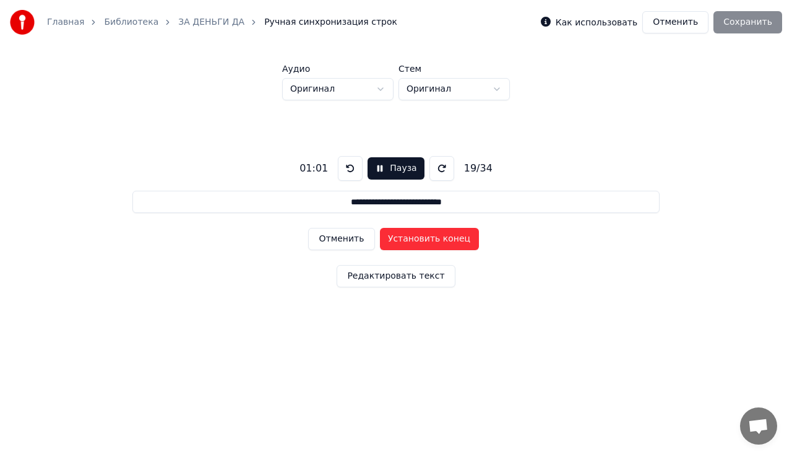
click at [359, 240] on button "Отменить" at bounding box center [341, 239] width 66 height 22
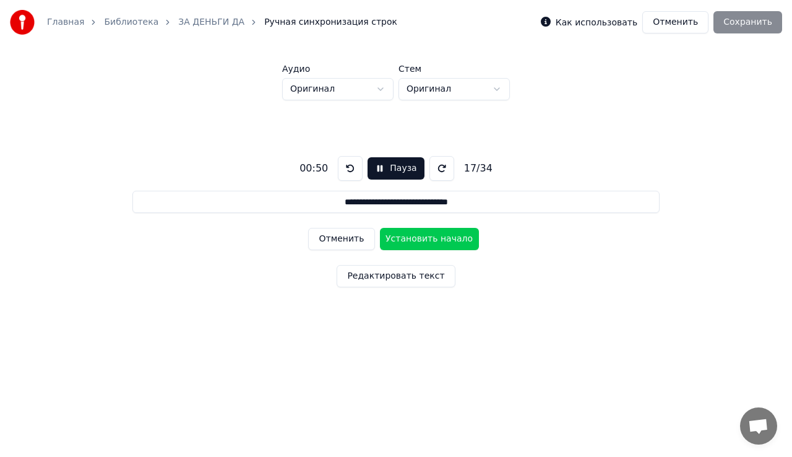
click at [359, 240] on button "Отменить" at bounding box center [341, 239] width 66 height 22
click at [338, 241] on button "Отменить" at bounding box center [341, 239] width 66 height 22
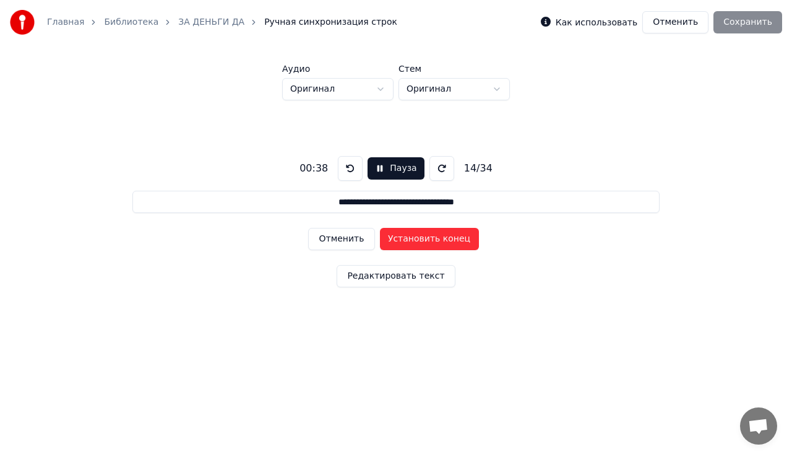
click at [397, 238] on button "Установить конец" at bounding box center [429, 239] width 99 height 22
click at [397, 238] on button "Установить начало" at bounding box center [429, 239] width 99 height 22
click at [397, 238] on button "Установить конец" at bounding box center [429, 239] width 99 height 22
click at [397, 238] on button "Установить начало" at bounding box center [429, 239] width 99 height 22
click at [334, 241] on button "Отменить" at bounding box center [341, 239] width 66 height 22
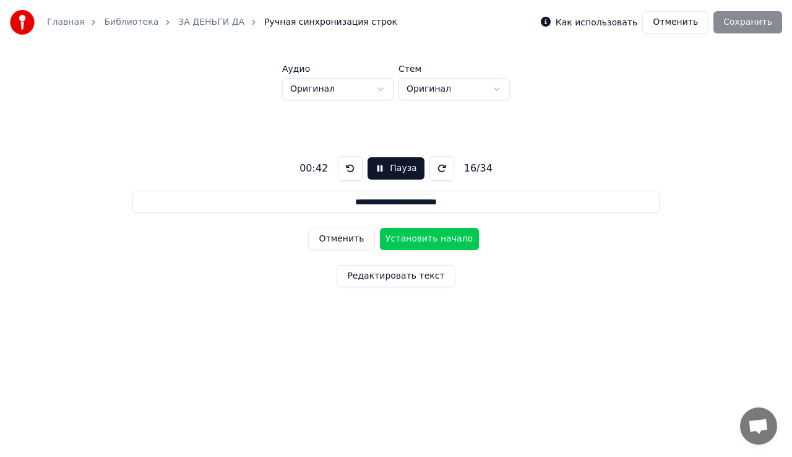
click at [334, 241] on button "Отменить" at bounding box center [341, 239] width 66 height 22
click at [354, 239] on button "Отменить" at bounding box center [341, 239] width 66 height 22
click at [420, 238] on button "Установить начало" at bounding box center [429, 239] width 99 height 22
click at [420, 238] on button "Установить конец" at bounding box center [429, 239] width 99 height 22
click at [361, 243] on button "Отменить" at bounding box center [341, 239] width 66 height 22
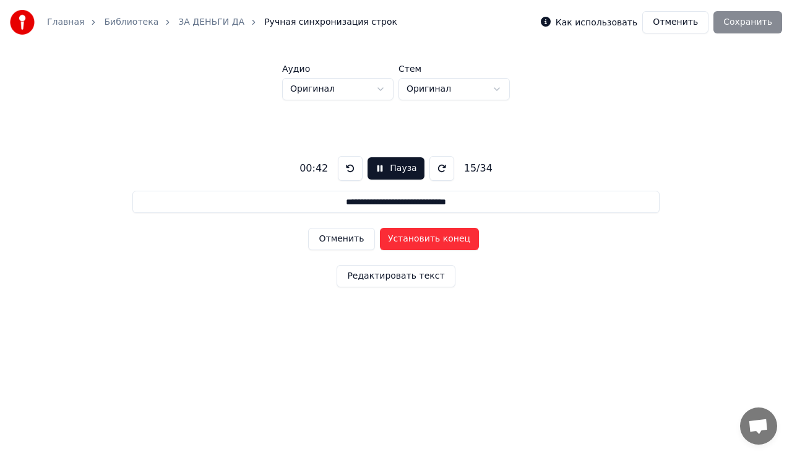
click at [361, 243] on button "Отменить" at bounding box center [341, 239] width 66 height 22
click at [444, 235] on button "Установить конец" at bounding box center [429, 239] width 99 height 22
click at [444, 235] on button "Установить начало" at bounding box center [429, 239] width 99 height 22
click at [444, 235] on button "Установить конец" at bounding box center [429, 239] width 99 height 22
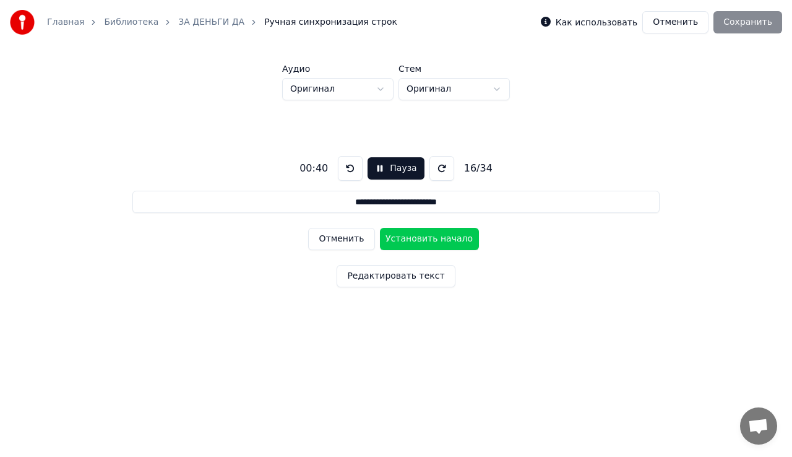
click at [444, 235] on button "Установить начало" at bounding box center [429, 239] width 99 height 22
click at [444, 235] on button "Установить конец" at bounding box center [429, 239] width 99 height 22
click at [444, 235] on button "Установить начало" at bounding box center [429, 239] width 99 height 22
click at [444, 235] on button "Установить конец" at bounding box center [429, 239] width 99 height 22
click at [444, 235] on button "Установить начало" at bounding box center [429, 239] width 99 height 22
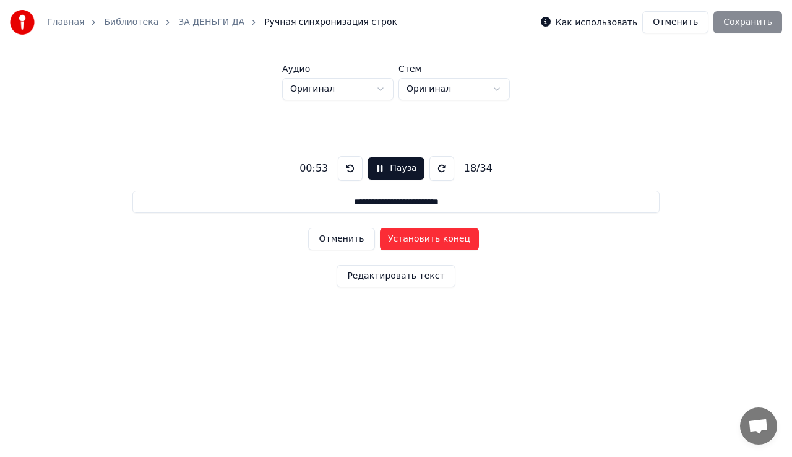
click at [444, 235] on button "Установить конец" at bounding box center [429, 239] width 99 height 22
click at [334, 249] on button "Отменить" at bounding box center [341, 239] width 66 height 22
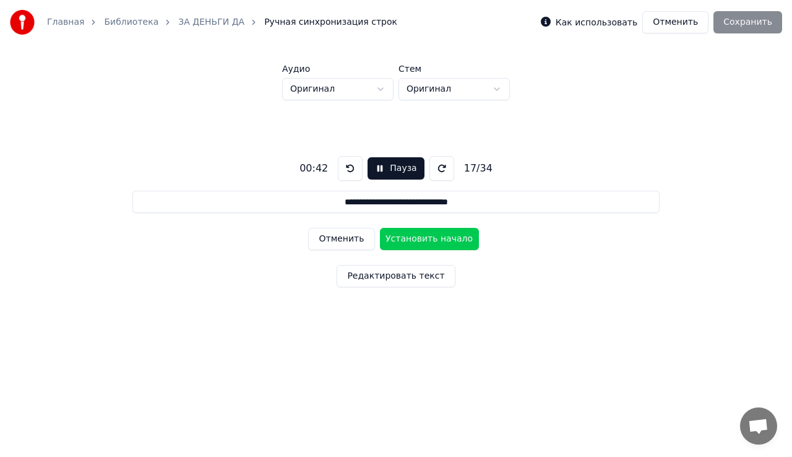
click at [334, 249] on button "Отменить" at bounding box center [341, 239] width 66 height 22
click at [335, 249] on button "Отменить" at bounding box center [341, 239] width 66 height 22
click at [451, 239] on button "Установить начало" at bounding box center [429, 239] width 99 height 22
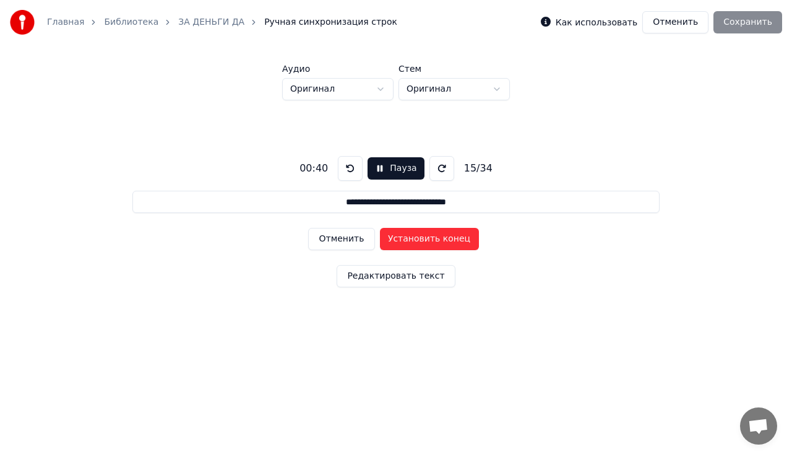
click at [451, 239] on button "Установить конец" at bounding box center [429, 239] width 99 height 22
click at [346, 243] on button "Отменить" at bounding box center [341, 239] width 66 height 22
click at [375, 239] on div "Отменить Установить начало" at bounding box center [395, 239] width 175 height 32
click at [380, 240] on button "Установить начало" at bounding box center [429, 239] width 99 height 22
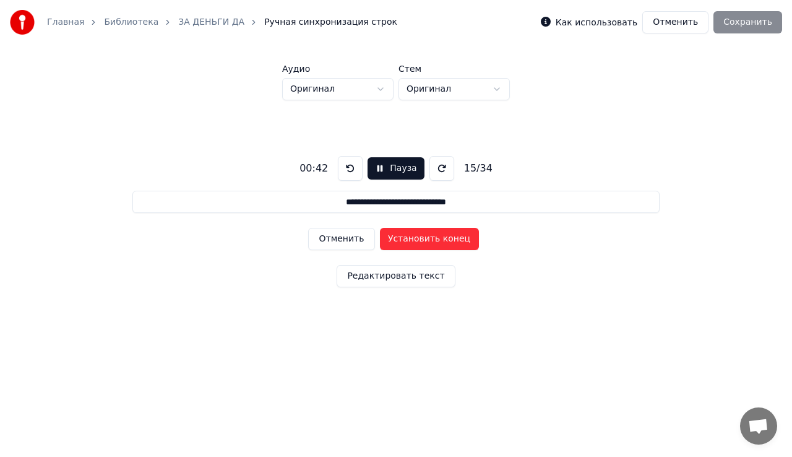
click at [361, 244] on button "Отменить" at bounding box center [341, 239] width 66 height 22
click at [363, 238] on button "Отменить" at bounding box center [341, 239] width 66 height 22
click at [358, 243] on button "Отменить" at bounding box center [341, 239] width 66 height 22
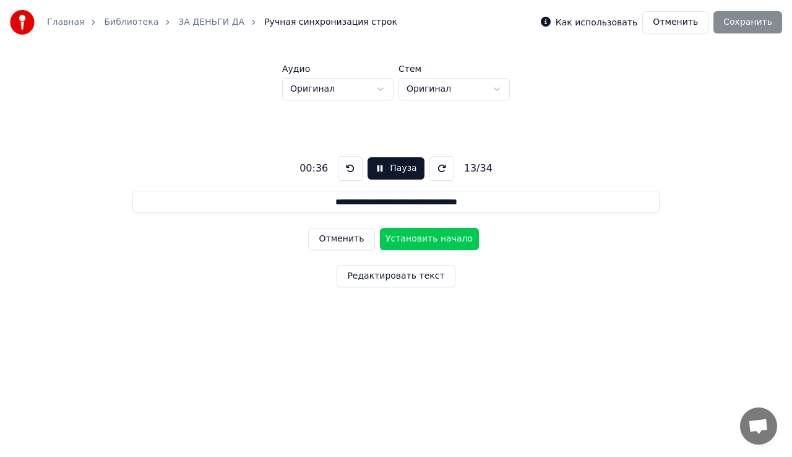
click at [358, 243] on button "Отменить" at bounding box center [341, 239] width 66 height 22
click at [422, 235] on button "Установить конец" at bounding box center [429, 239] width 99 height 22
click at [422, 235] on button "Установить начало" at bounding box center [429, 239] width 99 height 22
click at [422, 235] on button "Установить конец" at bounding box center [429, 239] width 99 height 22
click at [422, 235] on button "Установить начало" at bounding box center [429, 239] width 99 height 22
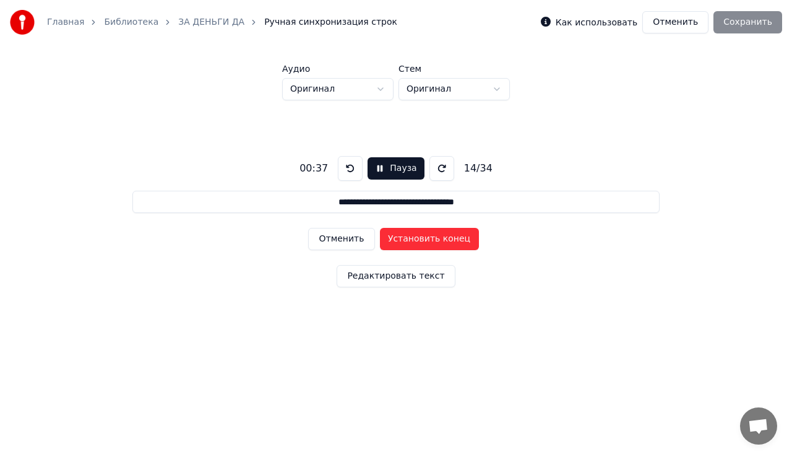
click at [422, 235] on button "Установить конец" at bounding box center [429, 239] width 99 height 22
click at [422, 235] on button "Установить начало" at bounding box center [429, 239] width 99 height 22
click at [422, 235] on button "Установить конец" at bounding box center [429, 239] width 99 height 22
click at [422, 235] on button "Установить начало" at bounding box center [429, 239] width 99 height 22
click at [422, 235] on button "Установить конец" at bounding box center [429, 239] width 99 height 22
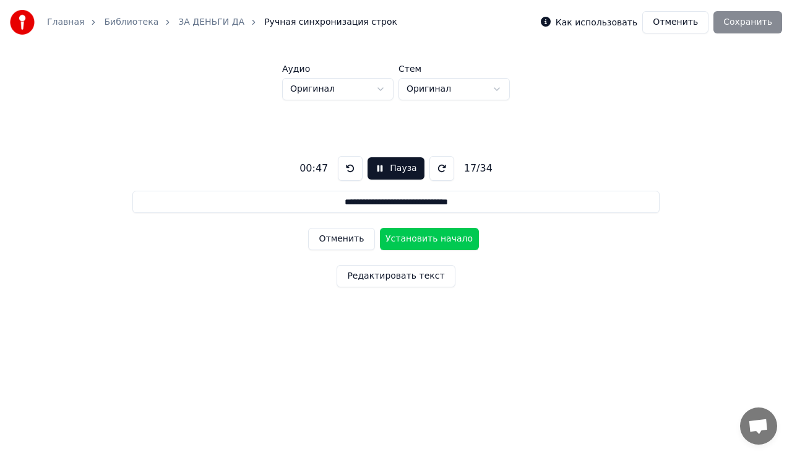
click at [422, 235] on button "Установить начало" at bounding box center [429, 239] width 99 height 22
click at [422, 235] on button "Установить конец" at bounding box center [429, 239] width 99 height 22
click at [356, 238] on button "Отменить" at bounding box center [341, 239] width 66 height 22
click at [366, 242] on button "Отменить" at bounding box center [341, 239] width 66 height 22
click at [359, 244] on button "Отменить" at bounding box center [341, 239] width 66 height 22
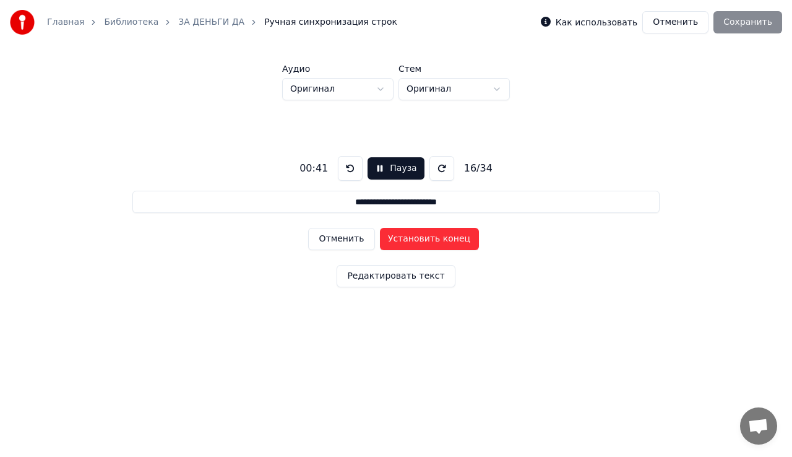
click at [380, 236] on button "Установить конец" at bounding box center [429, 239] width 99 height 22
click at [380, 236] on button "Установить начало" at bounding box center [429, 239] width 99 height 22
click at [380, 236] on button "Установить конец" at bounding box center [429, 239] width 99 height 22
click at [380, 236] on button "Установить начало" at bounding box center [429, 239] width 99 height 22
click at [380, 236] on button "Установить конец" at bounding box center [429, 239] width 99 height 22
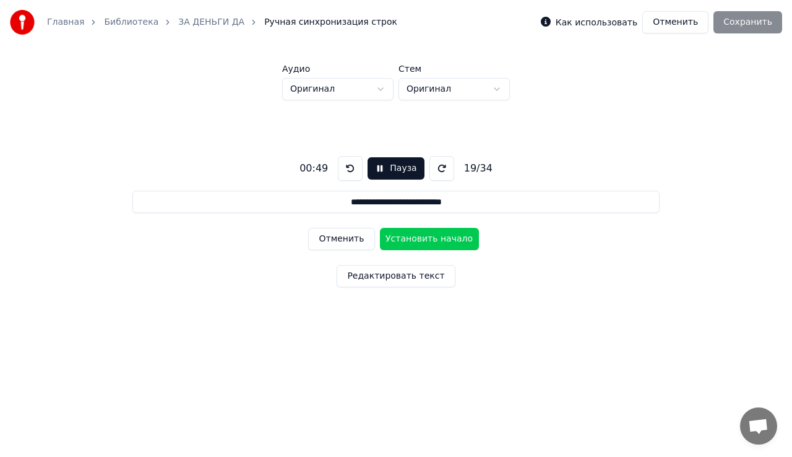
click at [380, 236] on button "Установить начало" at bounding box center [429, 239] width 99 height 22
click at [368, 240] on button "Отменить" at bounding box center [341, 239] width 66 height 22
click at [356, 233] on button "Отменить" at bounding box center [341, 239] width 66 height 22
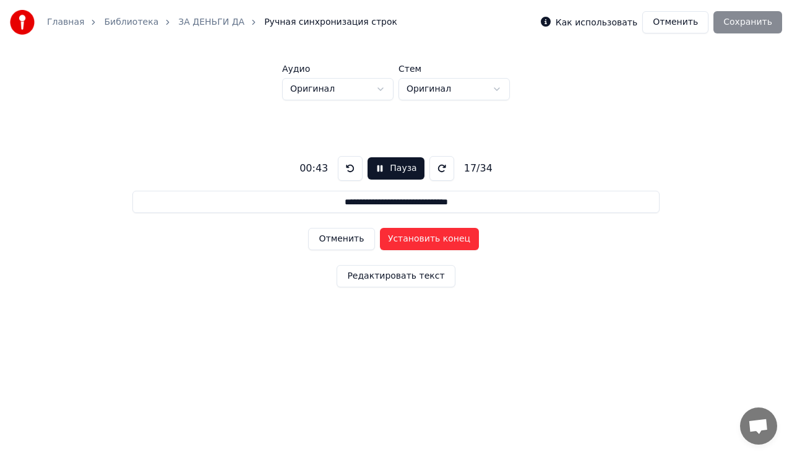
click at [356, 233] on button "Отменить" at bounding box center [341, 239] width 66 height 22
click at [407, 233] on button "Установить конец" at bounding box center [429, 239] width 99 height 22
click at [407, 233] on button "Установить начало" at bounding box center [429, 239] width 99 height 22
click at [407, 233] on button "Установить конец" at bounding box center [429, 239] width 99 height 22
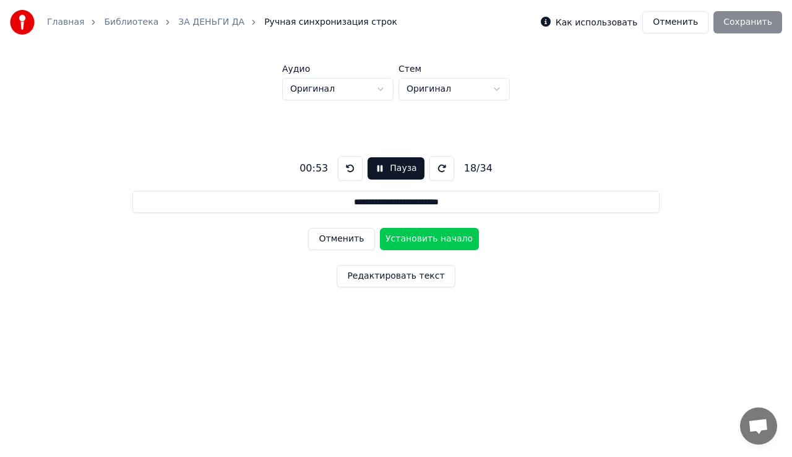
click at [340, 235] on button "Отменить" at bounding box center [341, 239] width 66 height 22
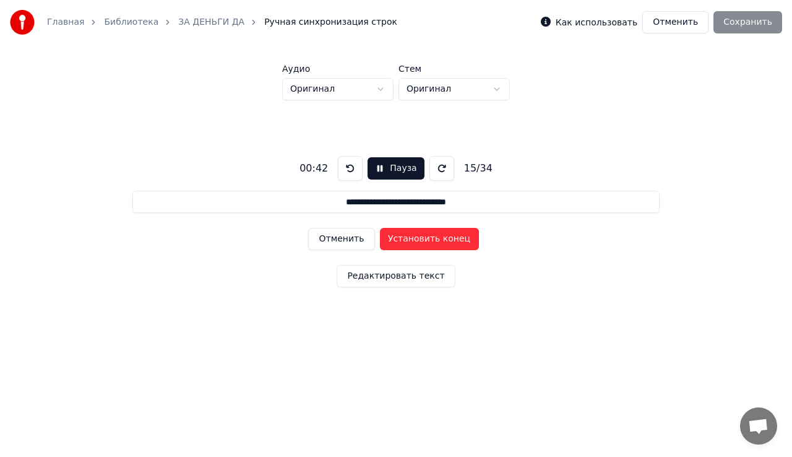
click at [353, 239] on button "Отменить" at bounding box center [341, 239] width 66 height 22
click at [401, 235] on button "Установить конец" at bounding box center [429, 239] width 99 height 22
click at [401, 235] on button "Установить начало" at bounding box center [429, 239] width 99 height 22
click at [374, 241] on div "Отменить Установить конец" at bounding box center [395, 239] width 175 height 32
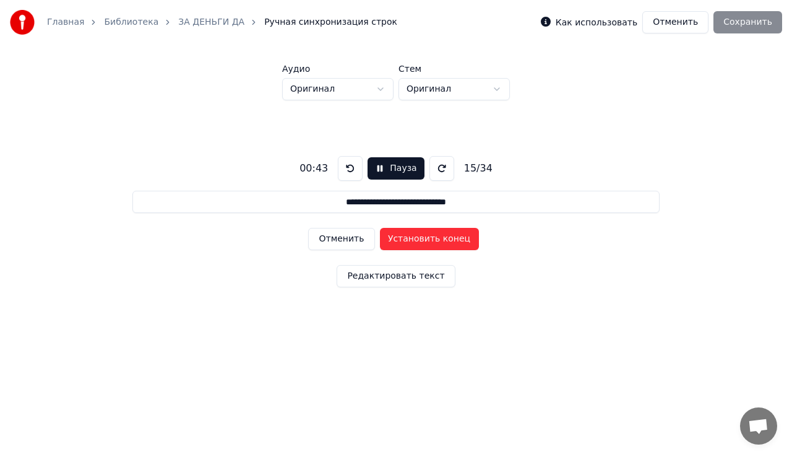
click at [399, 243] on button "Установить конец" at bounding box center [429, 239] width 99 height 22
click at [399, 243] on button "Установить начало" at bounding box center [429, 239] width 99 height 22
click at [405, 236] on button "Установить конец" at bounding box center [429, 239] width 99 height 22
click at [405, 236] on button "Установить начало" at bounding box center [429, 239] width 99 height 22
click at [405, 236] on button "Установить конец" at bounding box center [429, 239] width 99 height 22
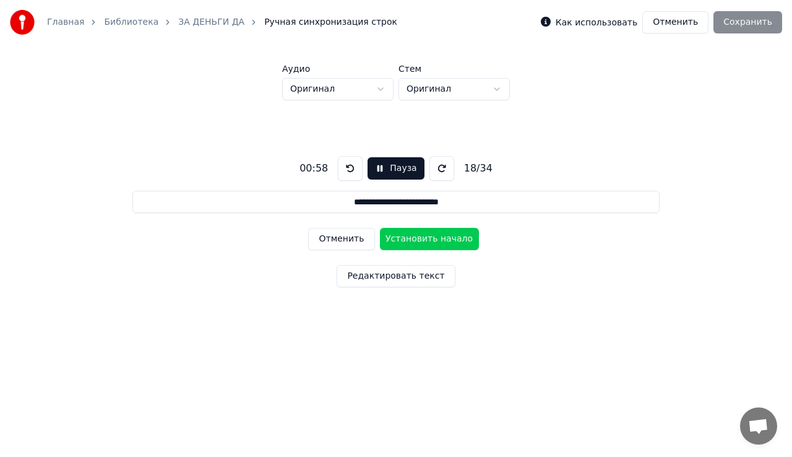
click at [405, 236] on button "Установить начало" at bounding box center [429, 239] width 99 height 22
click at [405, 236] on button "Установить конец" at bounding box center [429, 239] width 99 height 22
click at [405, 236] on button "Установить начало" at bounding box center [429, 239] width 99 height 22
click at [405, 236] on button "Установить конец" at bounding box center [429, 239] width 99 height 22
click at [405, 236] on button "Установить начало" at bounding box center [429, 239] width 99 height 22
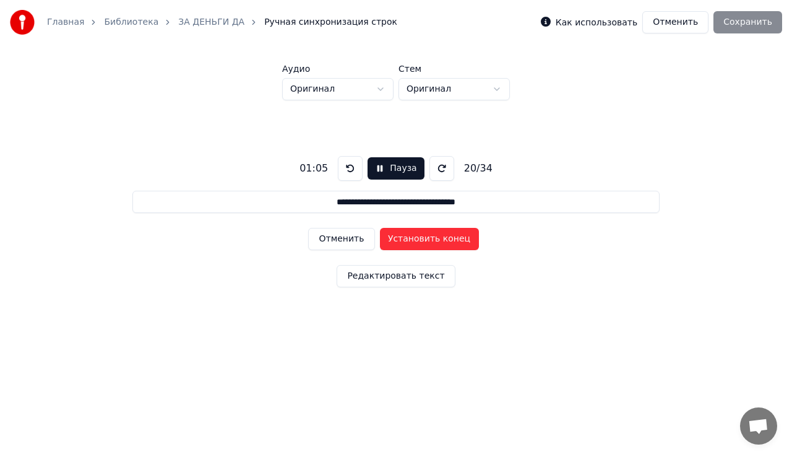
click at [405, 236] on button "Установить конец" at bounding box center [429, 239] width 99 height 22
click at [405, 236] on button "Установить начало" at bounding box center [429, 239] width 99 height 22
click at [405, 236] on button "Установить конец" at bounding box center [429, 239] width 99 height 22
click at [405, 236] on button "Установить начало" at bounding box center [429, 239] width 99 height 22
click at [405, 236] on button "Установить конец" at bounding box center [429, 239] width 99 height 22
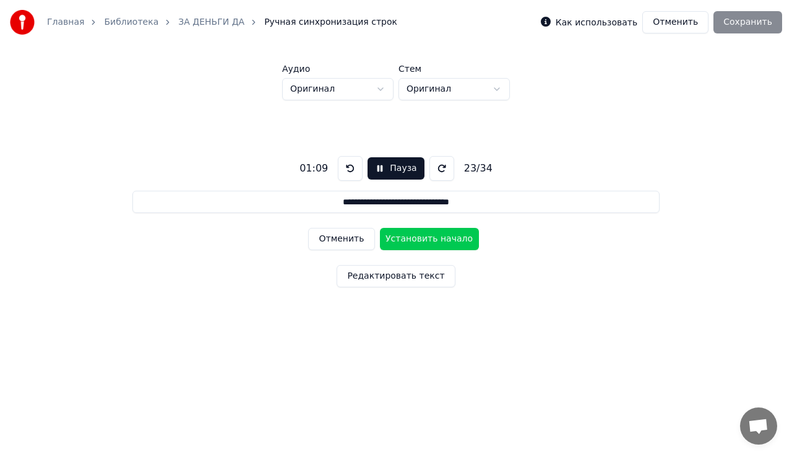
click at [405, 236] on button "Установить начало" at bounding box center [429, 239] width 99 height 22
click at [405, 236] on button "Установить конец" at bounding box center [429, 239] width 99 height 22
click at [405, 236] on button "Установить начало" at bounding box center [429, 239] width 99 height 22
click at [405, 236] on button "Установить конец" at bounding box center [429, 239] width 99 height 22
click at [405, 236] on button "Установить начало" at bounding box center [429, 239] width 99 height 22
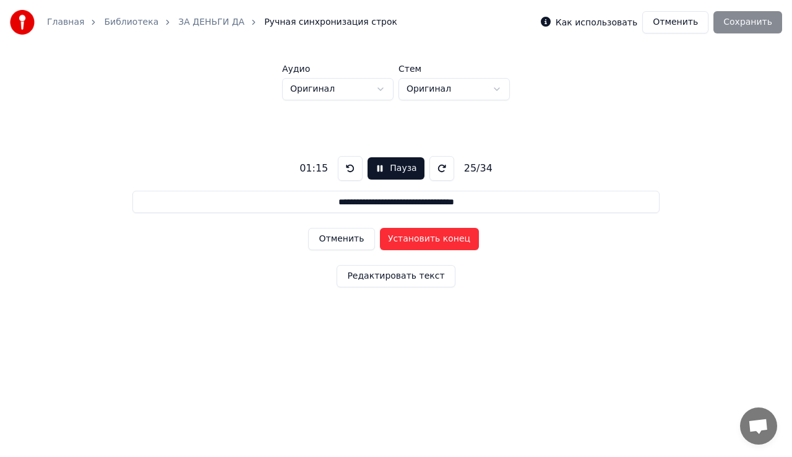
click at [405, 236] on button "Установить конец" at bounding box center [429, 239] width 99 height 22
click at [405, 236] on button "Установить начало" at bounding box center [429, 239] width 99 height 22
click at [405, 236] on button "Установить конец" at bounding box center [429, 239] width 99 height 22
click at [405, 236] on button "Установить начало" at bounding box center [429, 239] width 99 height 22
click at [405, 236] on button "Установить конец" at bounding box center [429, 239] width 99 height 22
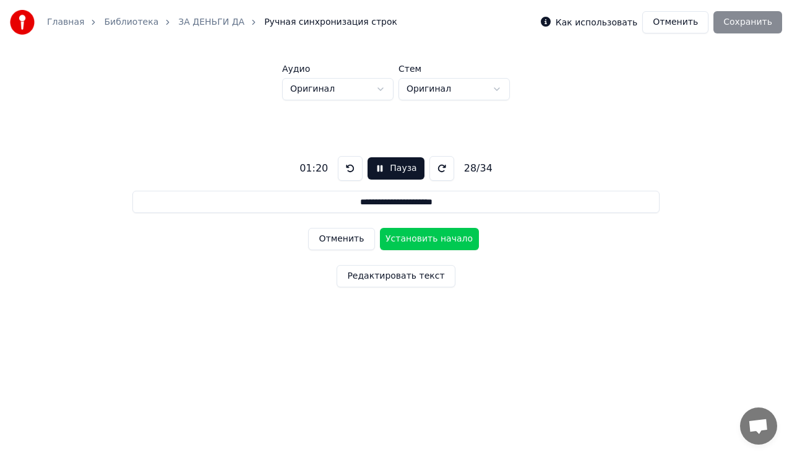
click at [364, 238] on button "Отменить" at bounding box center [341, 239] width 66 height 22
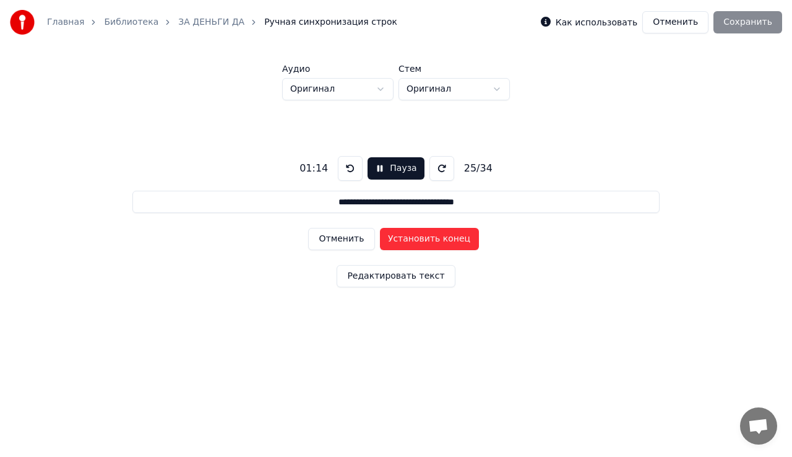
click at [364, 238] on button "Отменить" at bounding box center [341, 239] width 66 height 22
click at [409, 240] on button "Установить начало" at bounding box center [429, 239] width 99 height 22
click at [408, 240] on button "Установить конец" at bounding box center [429, 239] width 99 height 22
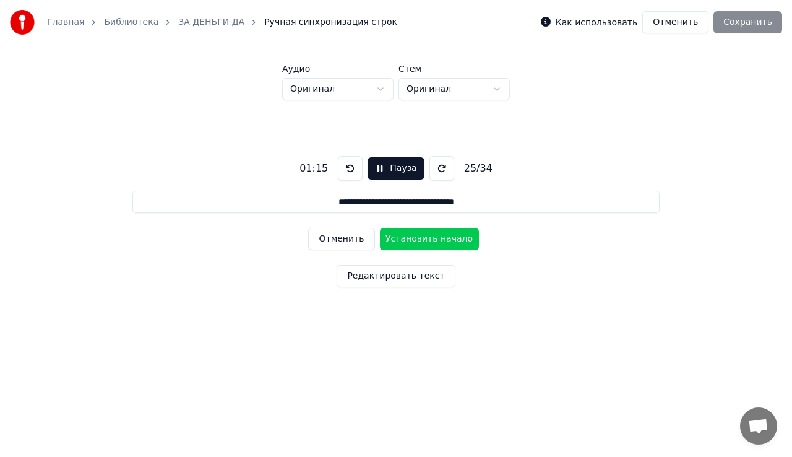
click at [408, 240] on button "Установить начало" at bounding box center [429, 239] width 99 height 22
click at [408, 240] on button "Установить конец" at bounding box center [429, 239] width 99 height 22
click at [348, 238] on button "Отменить" at bounding box center [341, 239] width 66 height 22
click at [354, 242] on button "Отменить" at bounding box center [341, 239] width 66 height 22
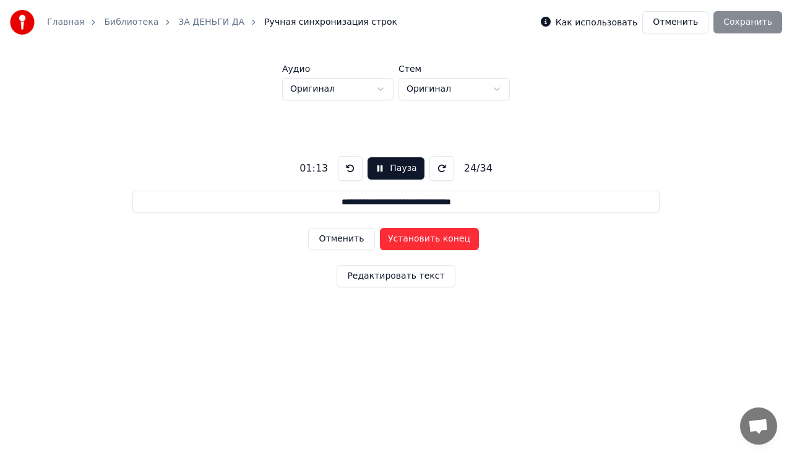
click at [350, 236] on button "Отменить" at bounding box center [341, 239] width 66 height 22
click at [384, 235] on button "Установить начало" at bounding box center [429, 239] width 99 height 22
click at [384, 235] on button "Установить конец" at bounding box center [429, 239] width 99 height 22
click at [365, 238] on button "Отменить" at bounding box center [341, 239] width 66 height 22
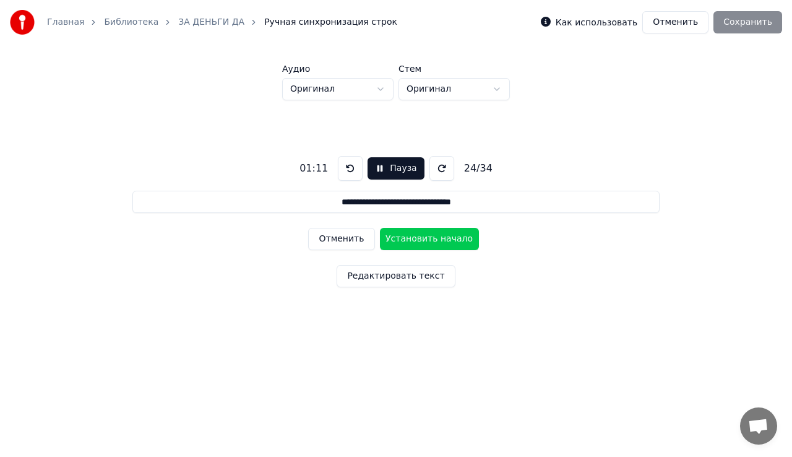
click at [397, 238] on button "Установить начало" at bounding box center [429, 239] width 99 height 22
click at [397, 238] on button "Установить конец" at bounding box center [429, 239] width 99 height 22
click at [336, 244] on button "Отменить" at bounding box center [341, 239] width 66 height 22
click at [394, 238] on button "Установить начало" at bounding box center [429, 239] width 99 height 22
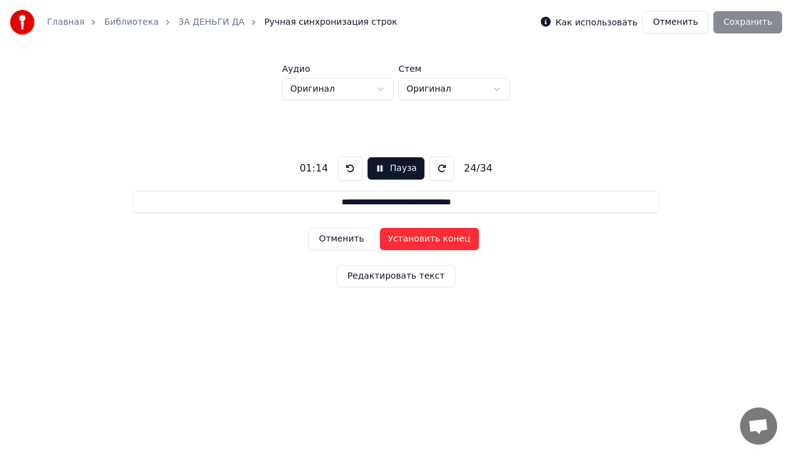
click at [350, 241] on button "Отменить" at bounding box center [341, 239] width 66 height 22
click at [394, 236] on button "Установить конец" at bounding box center [429, 239] width 99 height 22
click at [394, 236] on button "Установить начало" at bounding box center [429, 239] width 99 height 22
click at [394, 236] on button "Установить конец" at bounding box center [429, 239] width 99 height 22
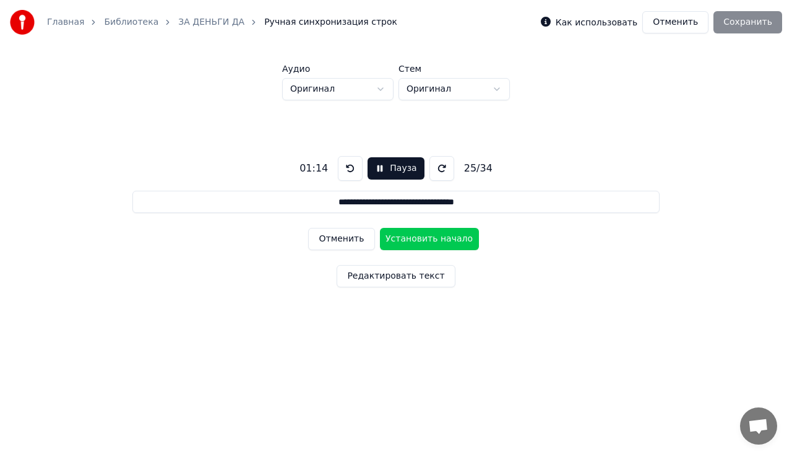
click at [394, 236] on button "Установить начало" at bounding box center [429, 239] width 99 height 22
click at [394, 236] on button "Установить конец" at bounding box center [429, 239] width 99 height 22
click at [361, 240] on button "Отменить" at bounding box center [341, 239] width 66 height 22
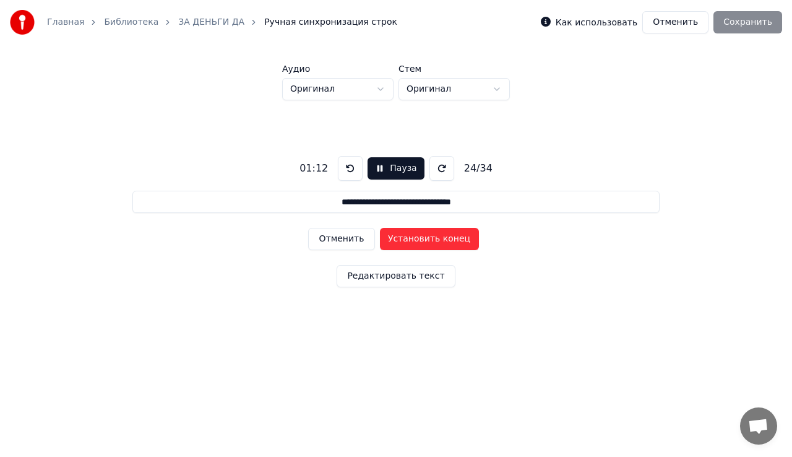
click at [361, 240] on button "Отменить" at bounding box center [341, 239] width 66 height 22
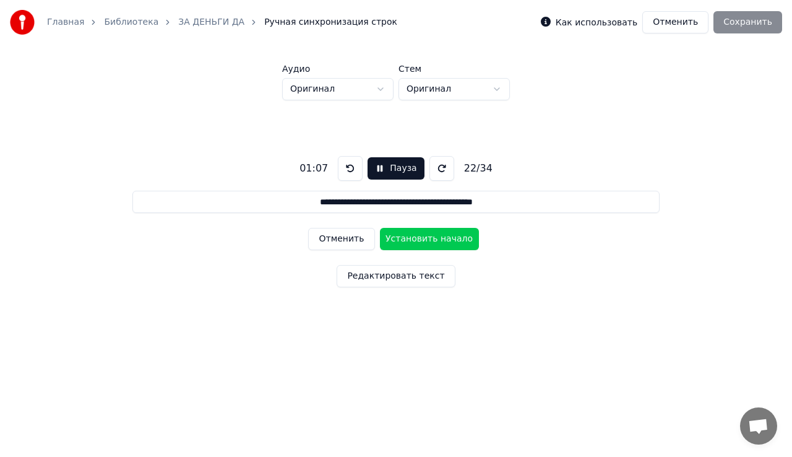
click at [361, 240] on button "Отменить" at bounding box center [341, 239] width 66 height 22
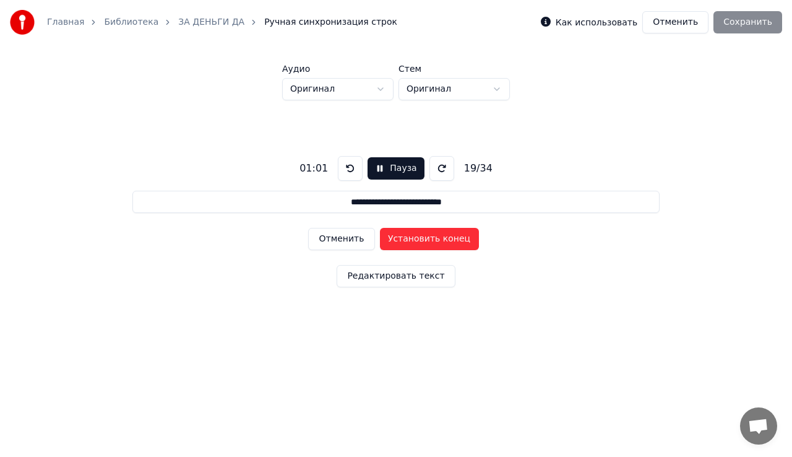
click at [361, 240] on button "Отменить" at bounding box center [341, 239] width 66 height 22
click at [337, 242] on button "Отменить" at bounding box center [341, 239] width 66 height 22
click at [386, 241] on button "Установить конец" at bounding box center [429, 239] width 99 height 22
click at [386, 241] on button "Установить начало" at bounding box center [429, 239] width 99 height 22
click at [386, 241] on button "Установить конец" at bounding box center [429, 239] width 99 height 22
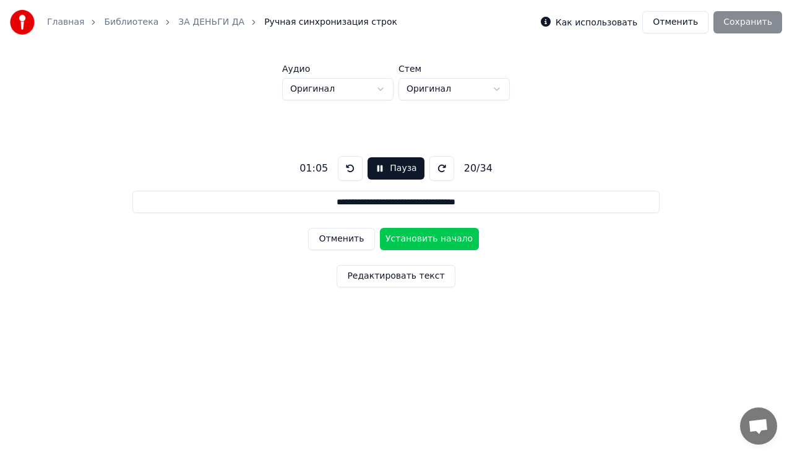
click at [386, 241] on button "Установить начало" at bounding box center [429, 239] width 99 height 22
click at [386, 241] on button "Установить конец" at bounding box center [429, 239] width 99 height 22
click at [380, 241] on button "Установить начало" at bounding box center [429, 239] width 99 height 22
click at [347, 231] on button "Отменить" at bounding box center [341, 239] width 66 height 22
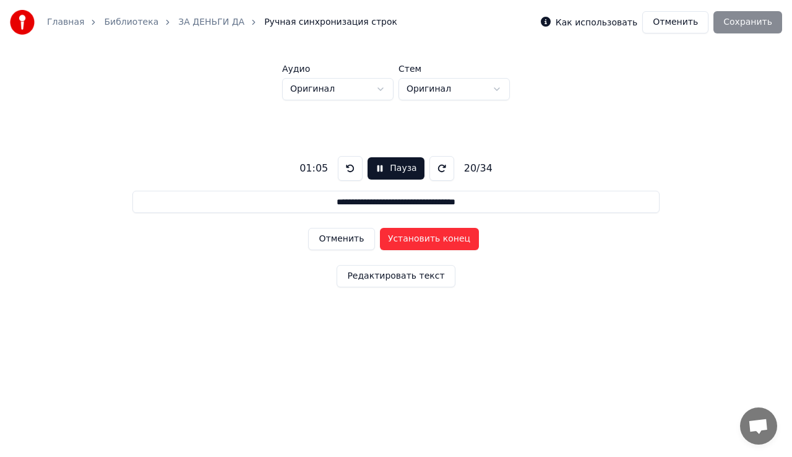
click at [347, 231] on button "Отменить" at bounding box center [341, 239] width 66 height 22
click at [413, 251] on div "Отменить Установить начало" at bounding box center [395, 239] width 175 height 32
click at [413, 243] on button "Установить начало" at bounding box center [429, 239] width 99 height 22
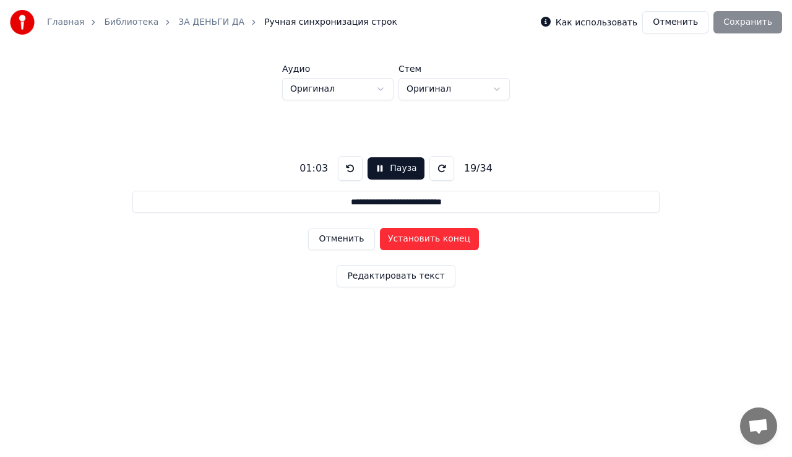
click at [413, 243] on button "Установить конец" at bounding box center [429, 239] width 99 height 22
click at [413, 243] on button "Установить начало" at bounding box center [429, 239] width 99 height 22
click at [413, 243] on button "Установить конец" at bounding box center [429, 239] width 99 height 22
click at [413, 243] on button "Установить начало" at bounding box center [429, 239] width 99 height 22
click at [368, 241] on button "Отменить" at bounding box center [341, 239] width 66 height 22
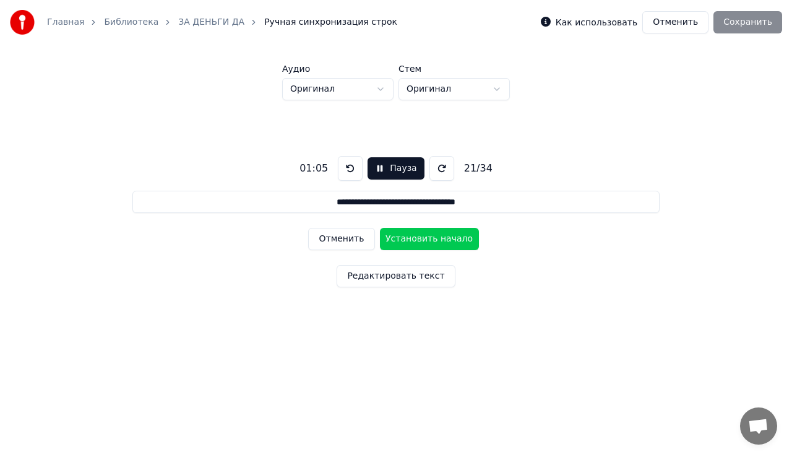
click at [368, 241] on button "Отменить" at bounding box center [341, 239] width 66 height 22
click at [397, 239] on button "Установить конец" at bounding box center [429, 239] width 99 height 22
click at [397, 239] on button "Установить начало" at bounding box center [429, 239] width 99 height 22
click at [352, 240] on button "Отменить" at bounding box center [341, 239] width 66 height 22
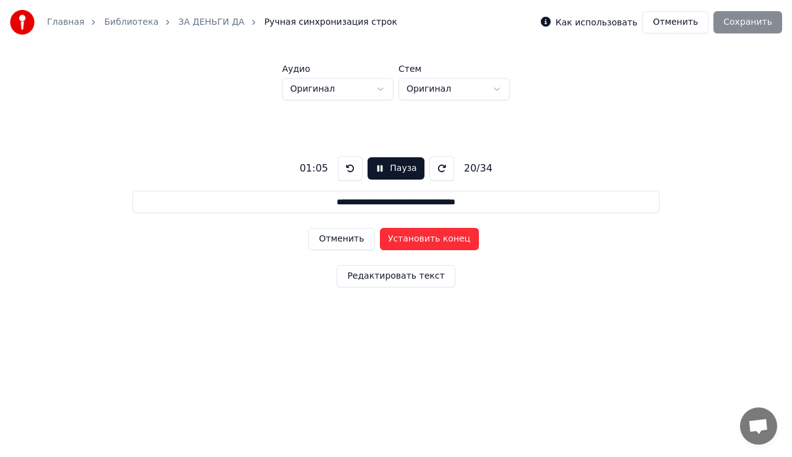
click at [386, 239] on button "Установить конец" at bounding box center [429, 239] width 99 height 22
click at [358, 243] on button "Отменить" at bounding box center [341, 239] width 66 height 22
click at [356, 243] on button "Отменить" at bounding box center [341, 239] width 66 height 22
click at [338, 235] on button "Отменить" at bounding box center [341, 239] width 66 height 22
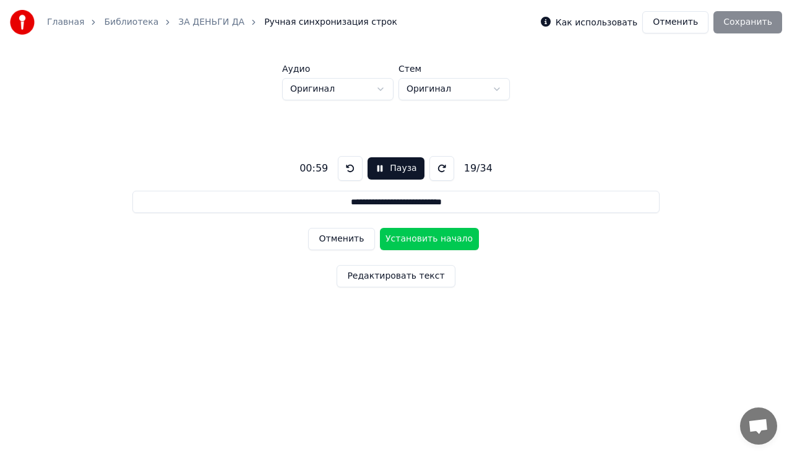
click at [338, 235] on button "Отменить" at bounding box center [341, 239] width 66 height 22
click at [428, 241] on button "Установить конец" at bounding box center [429, 239] width 99 height 22
click at [428, 241] on button "Установить начало" at bounding box center [429, 239] width 99 height 22
click at [428, 241] on button "Установить конец" at bounding box center [429, 239] width 99 height 22
click at [428, 241] on button "Установить начало" at bounding box center [429, 239] width 99 height 22
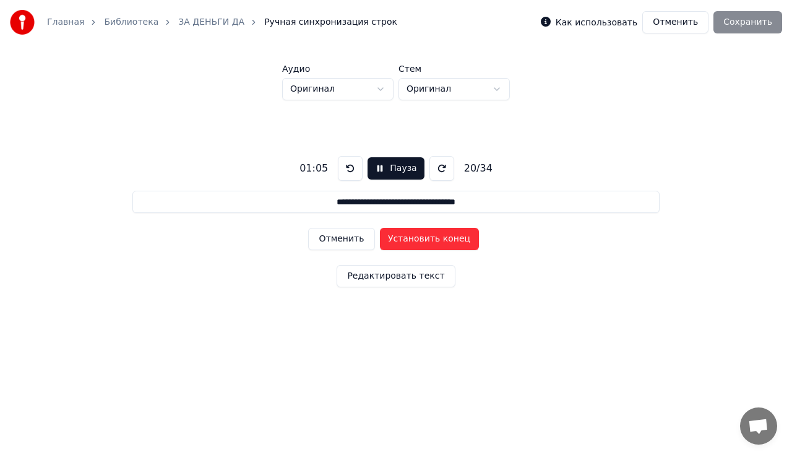
click at [428, 241] on button "Установить конец" at bounding box center [429, 239] width 99 height 22
click at [359, 244] on button "Отменить" at bounding box center [341, 239] width 66 height 22
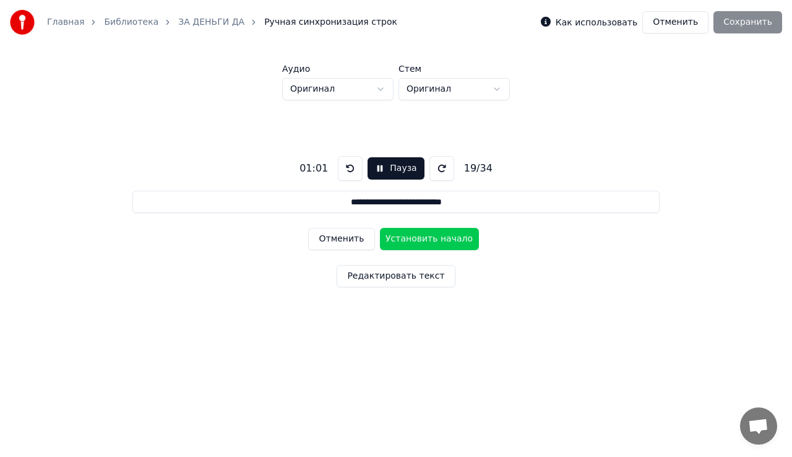
click at [410, 240] on button "Установить начало" at bounding box center [429, 239] width 99 height 22
click at [410, 240] on button "Установить конец" at bounding box center [429, 239] width 99 height 22
click at [343, 236] on button "Отменить" at bounding box center [341, 239] width 66 height 22
click at [402, 238] on button "Установить конец" at bounding box center [429, 239] width 99 height 22
click at [358, 239] on button "Отменить" at bounding box center [341, 239] width 66 height 22
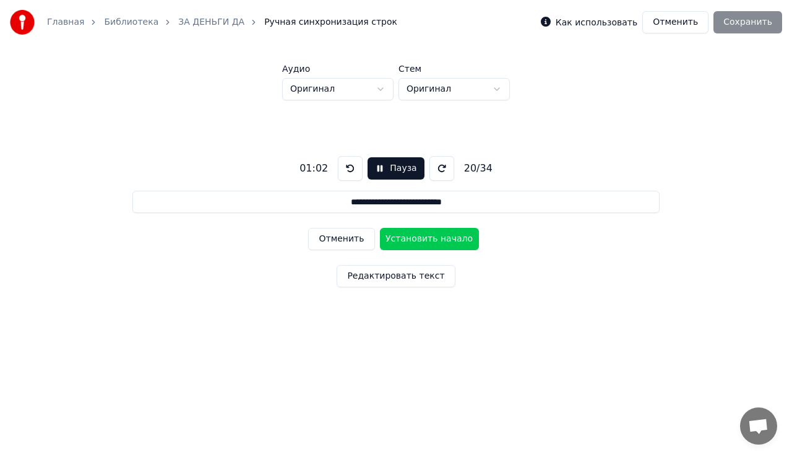
click at [358, 239] on button "Отменить" at bounding box center [341, 239] width 66 height 22
click at [395, 234] on button "Установить начало" at bounding box center [429, 239] width 99 height 22
click at [395, 234] on button "Установить конец" at bounding box center [429, 239] width 99 height 22
click at [395, 234] on button "Установить начало" at bounding box center [429, 239] width 99 height 22
click at [395, 234] on button "Установить конец" at bounding box center [429, 239] width 99 height 22
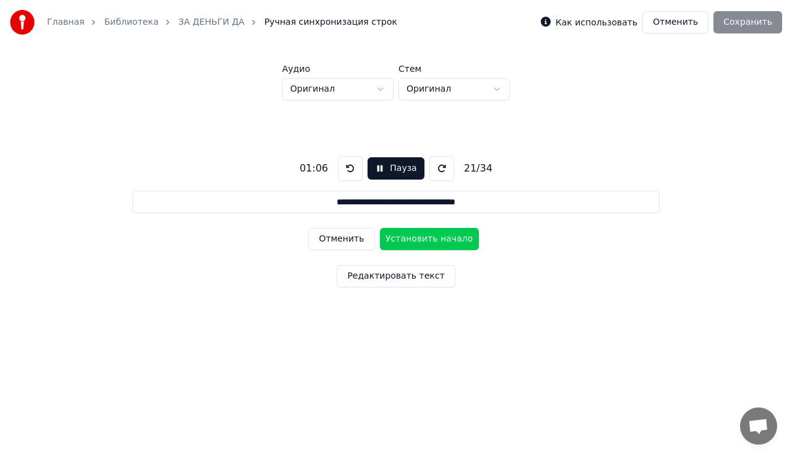
click at [349, 236] on button "Отменить" at bounding box center [341, 239] width 66 height 22
click at [349, 235] on button "Отменить" at bounding box center [341, 239] width 66 height 22
click at [361, 240] on button "Отменить" at bounding box center [341, 239] width 66 height 22
click at [395, 240] on button "Установить начало" at bounding box center [429, 239] width 99 height 22
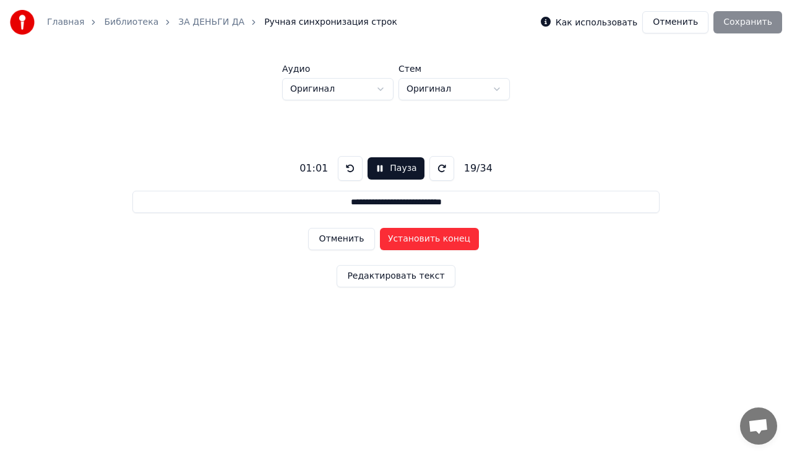
click at [395, 240] on button "Установить конец" at bounding box center [429, 239] width 99 height 22
click at [333, 238] on button "Отменить" at bounding box center [341, 239] width 66 height 22
click at [403, 241] on button "Установить конец" at bounding box center [429, 239] width 99 height 22
click at [403, 241] on button "Установить начало" at bounding box center [429, 239] width 99 height 22
click at [360, 244] on button "Отменить" at bounding box center [341, 239] width 66 height 22
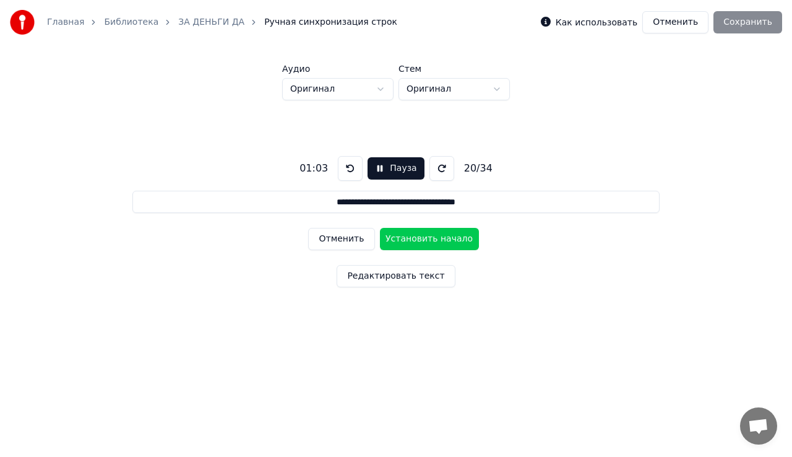
click at [359, 243] on button "Отменить" at bounding box center [341, 239] width 66 height 22
click at [373, 175] on button "Пауза" at bounding box center [396, 168] width 56 height 22
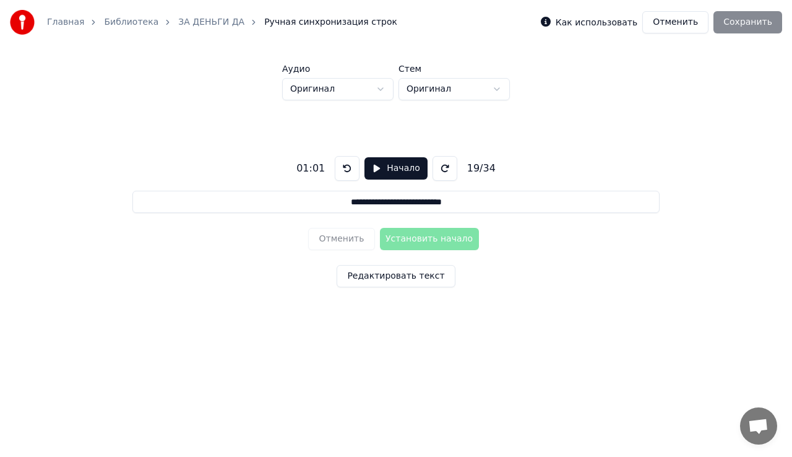
click at [375, 172] on button "Начало" at bounding box center [396, 168] width 63 height 22
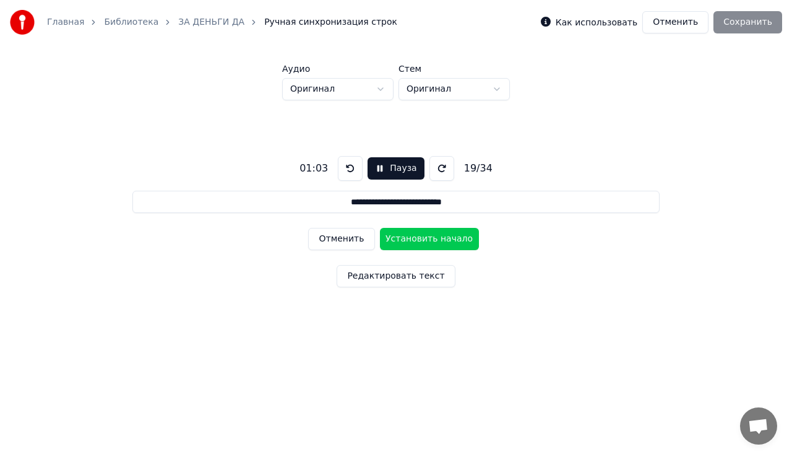
click at [364, 235] on button "Отменить" at bounding box center [341, 239] width 66 height 22
click at [416, 237] on button "Установить конец" at bounding box center [429, 239] width 99 height 22
click at [416, 237] on button "Установить начало" at bounding box center [429, 239] width 99 height 22
click at [416, 237] on button "Установить конец" at bounding box center [429, 239] width 99 height 22
click at [416, 237] on button "Установить начало" at bounding box center [429, 239] width 99 height 22
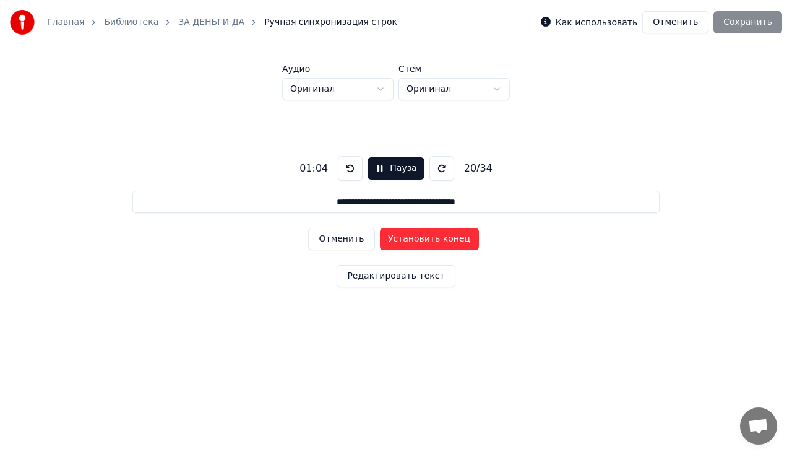
click at [368, 235] on button "Отменить" at bounding box center [341, 239] width 66 height 22
click at [364, 235] on button "Отменить" at bounding box center [341, 239] width 66 height 22
click at [360, 232] on button "Отменить" at bounding box center [341, 239] width 66 height 22
click at [399, 234] on button "Установить начало" at bounding box center [429, 239] width 99 height 22
click at [367, 238] on button "Отменить" at bounding box center [341, 239] width 66 height 22
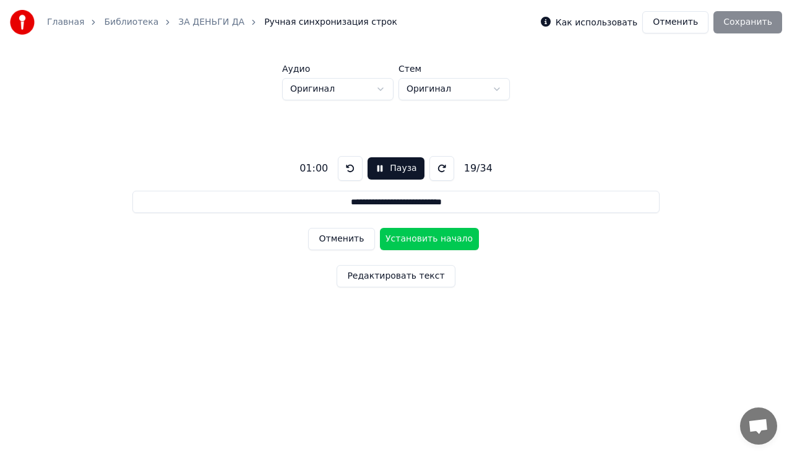
click at [367, 238] on button "Отменить" at bounding box center [341, 239] width 66 height 22
click at [392, 240] on button "Установить конец" at bounding box center [429, 239] width 99 height 22
click at [392, 240] on button "Установить начало" at bounding box center [429, 239] width 99 height 22
click at [392, 240] on button "Установить конец" at bounding box center [429, 239] width 99 height 22
click at [392, 240] on button "Установить начало" at bounding box center [429, 239] width 99 height 22
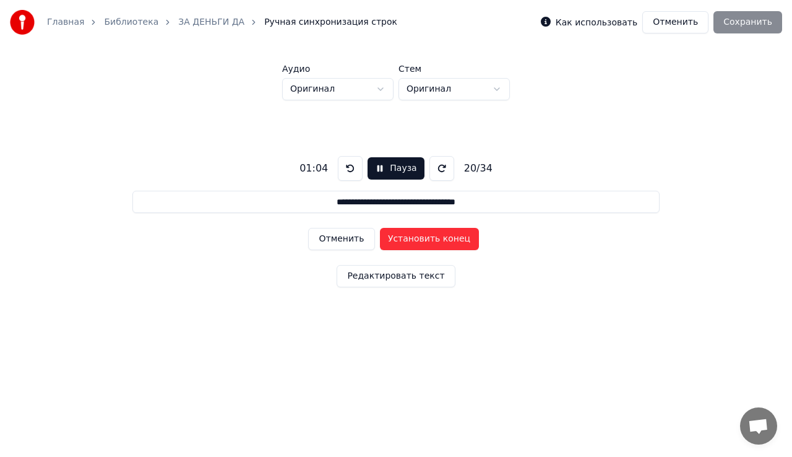
click at [392, 240] on button "Установить конец" at bounding box center [429, 239] width 99 height 22
click at [392, 240] on button "Установить начало" at bounding box center [429, 239] width 99 height 22
click at [392, 240] on button "Установить конец" at bounding box center [429, 239] width 99 height 22
click at [392, 240] on button "Установить начало" at bounding box center [429, 239] width 99 height 22
click at [392, 240] on button "Установить конец" at bounding box center [429, 239] width 99 height 22
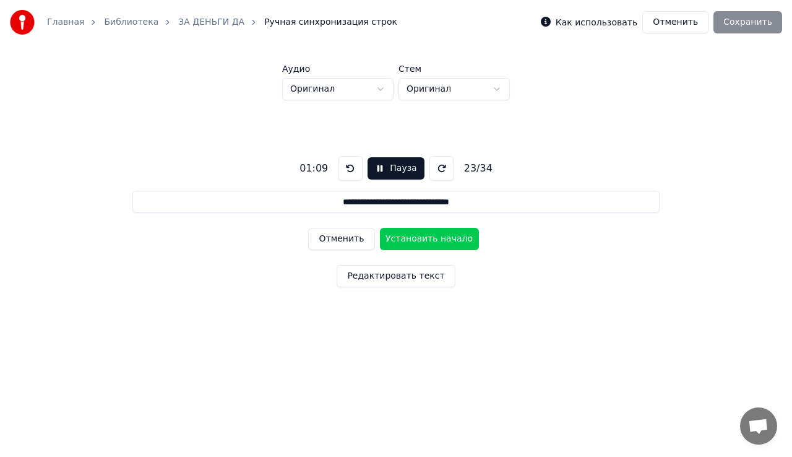
click at [392, 240] on button "Установить начало" at bounding box center [429, 239] width 99 height 22
click at [362, 241] on button "Отменить" at bounding box center [341, 239] width 66 height 22
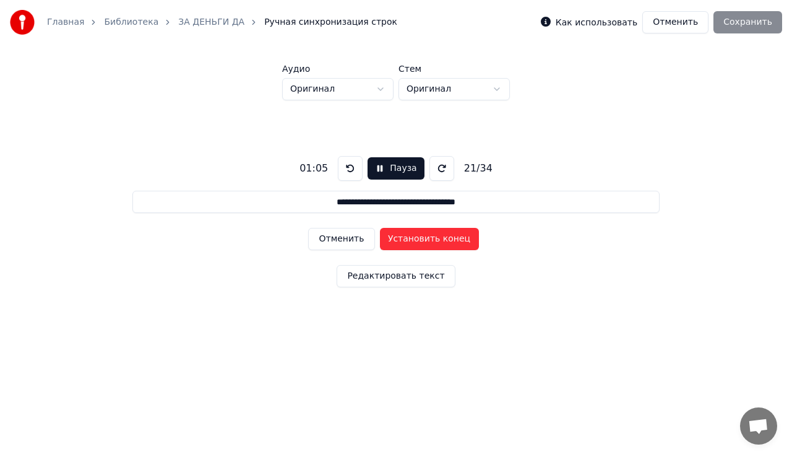
click at [361, 241] on button "Отменить" at bounding box center [341, 239] width 66 height 22
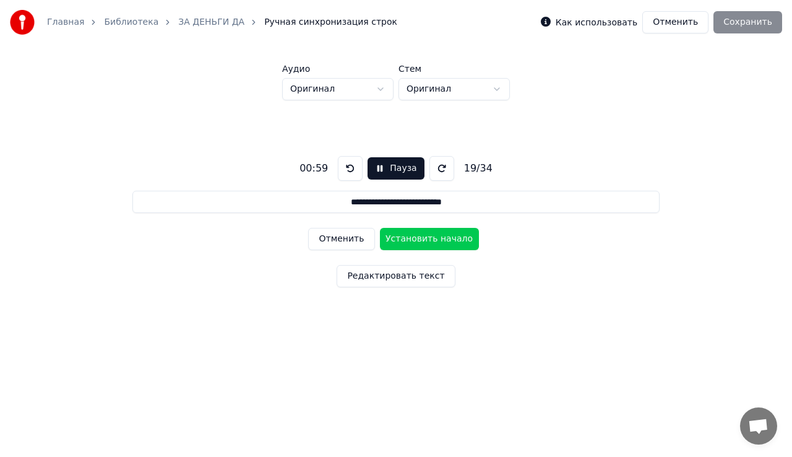
click at [361, 241] on button "Отменить" at bounding box center [341, 239] width 66 height 22
click at [397, 238] on button "Установить конец" at bounding box center [429, 239] width 99 height 22
click at [397, 238] on button "Установить начало" at bounding box center [429, 239] width 99 height 22
click at [397, 238] on button "Установить конец" at bounding box center [429, 239] width 99 height 22
click at [397, 238] on button "Установить начало" at bounding box center [429, 239] width 99 height 22
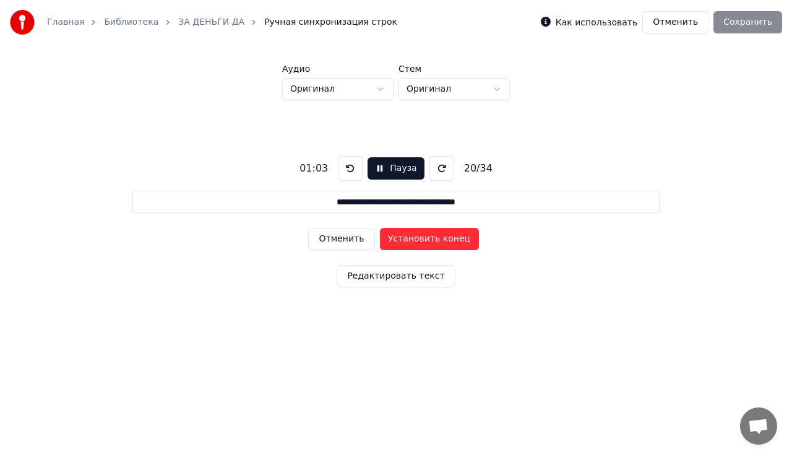
click at [397, 238] on button "Установить конец" at bounding box center [429, 239] width 99 height 22
click at [345, 233] on button "Отменить" at bounding box center [341, 239] width 66 height 22
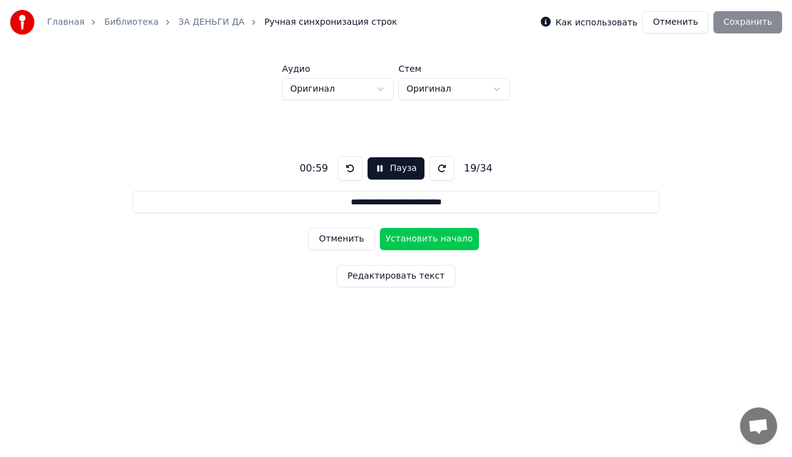
click at [345, 233] on button "Отменить" at bounding box center [341, 239] width 66 height 22
click at [455, 242] on button "Установить конец" at bounding box center [429, 239] width 99 height 22
click at [455, 242] on button "Установить начало" at bounding box center [429, 239] width 99 height 22
click at [455, 242] on button "Установить конец" at bounding box center [429, 239] width 99 height 22
click at [327, 244] on button "Отменить" at bounding box center [341, 239] width 66 height 22
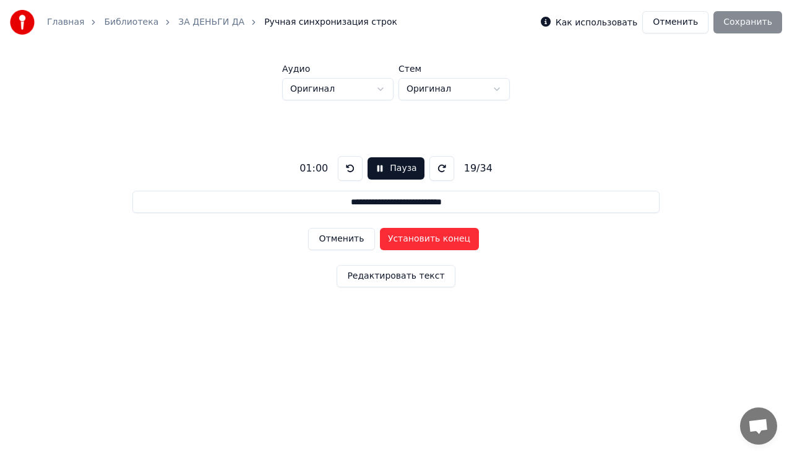
click at [421, 246] on button "Установить конец" at bounding box center [429, 239] width 99 height 22
click at [420, 241] on button "Установить начало" at bounding box center [429, 239] width 99 height 22
click at [420, 241] on button "Установить конец" at bounding box center [429, 239] width 99 height 22
click at [420, 241] on button "Установить начало" at bounding box center [429, 239] width 99 height 22
click at [420, 241] on button "Установить конец" at bounding box center [429, 239] width 99 height 22
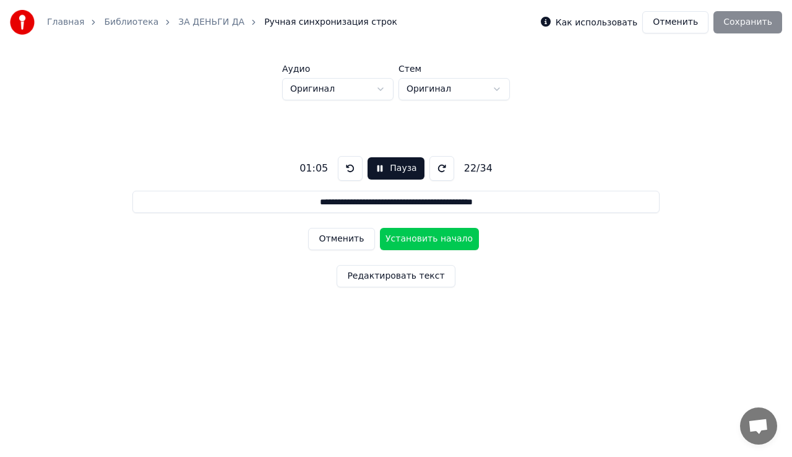
click at [420, 241] on button "Установить начало" at bounding box center [429, 239] width 99 height 22
click at [420, 241] on button "Установить конец" at bounding box center [429, 239] width 99 height 22
click at [420, 241] on button "Установить начало" at bounding box center [429, 239] width 99 height 22
click at [420, 241] on button "Установить конец" at bounding box center [429, 239] width 99 height 22
click at [420, 241] on button "Установить начало" at bounding box center [429, 239] width 99 height 22
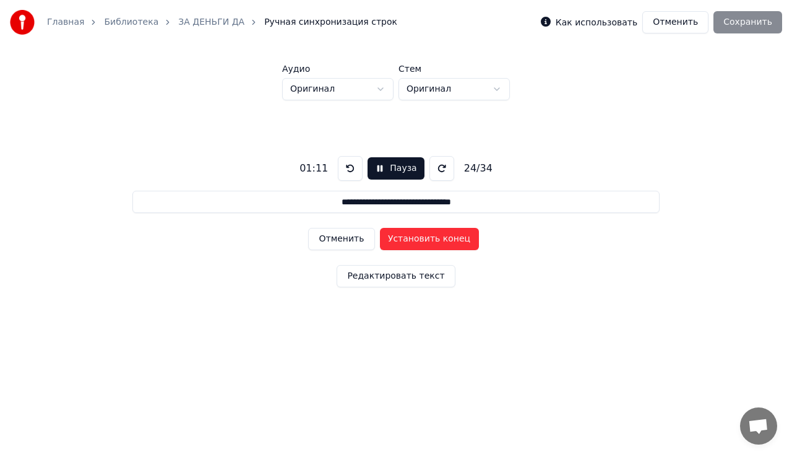
click at [420, 240] on button "Установить конец" at bounding box center [429, 239] width 99 height 22
click at [420, 240] on button "Установить начало" at bounding box center [429, 239] width 99 height 22
click at [420, 240] on button "Установить конец" at bounding box center [429, 239] width 99 height 22
click at [420, 240] on button "Установить начало" at bounding box center [429, 239] width 99 height 22
click at [420, 240] on button "Установить конец" at bounding box center [429, 239] width 99 height 22
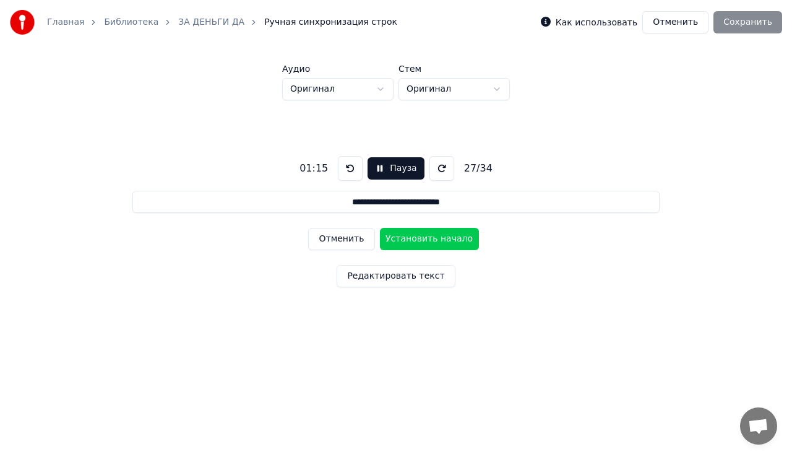
click at [418, 241] on button "Установить начало" at bounding box center [429, 239] width 99 height 22
click at [418, 241] on button "Установить конец" at bounding box center [429, 239] width 99 height 22
click at [418, 241] on button "Установить начало" at bounding box center [429, 239] width 99 height 22
click at [418, 241] on button "Установить конец" at bounding box center [429, 239] width 99 height 22
click at [418, 241] on button "Установить начало" at bounding box center [429, 239] width 99 height 22
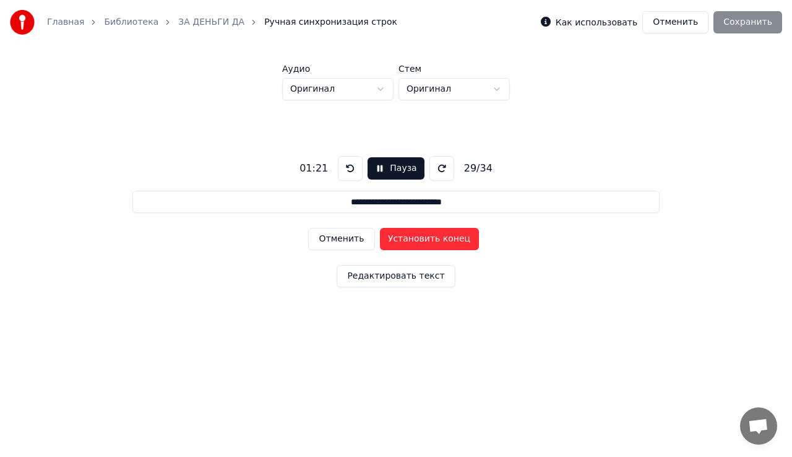
click at [418, 241] on button "Установить конец" at bounding box center [429, 239] width 99 height 22
click at [418, 241] on button "Установить начало" at bounding box center [429, 239] width 99 height 22
click at [418, 241] on button "Установить конец" at bounding box center [429, 239] width 99 height 22
click at [363, 240] on button "Отменить" at bounding box center [341, 239] width 66 height 22
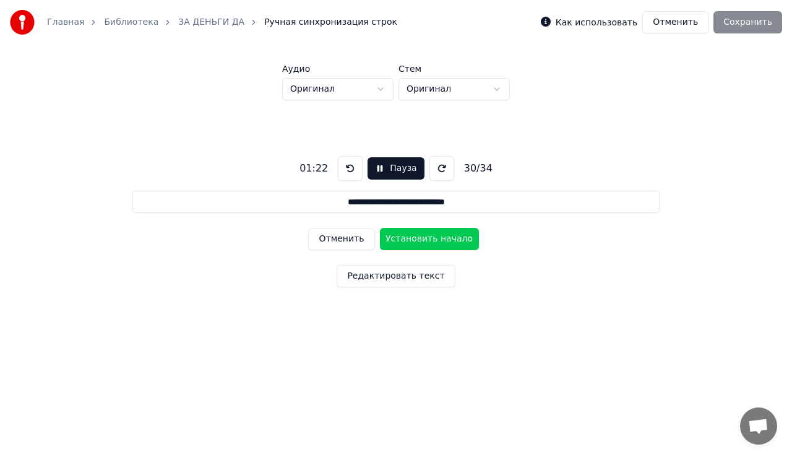
click at [348, 243] on button "Отменить" at bounding box center [341, 239] width 66 height 22
click at [384, 236] on button "Установить конец" at bounding box center [429, 239] width 99 height 22
click at [384, 236] on button "Установить начало" at bounding box center [429, 239] width 99 height 22
click at [357, 237] on button "Отменить" at bounding box center [341, 239] width 66 height 22
click at [394, 178] on button "Пауза" at bounding box center [396, 168] width 56 height 22
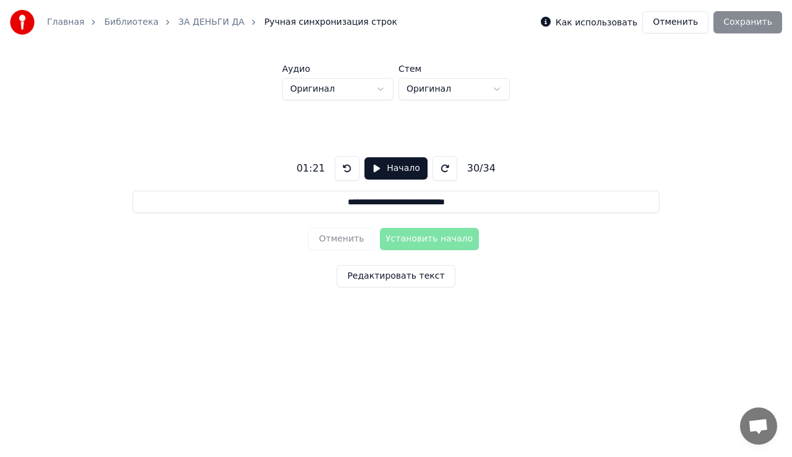
drag, startPoint x: 380, startPoint y: 157, endPoint x: 382, endPoint y: 164, distance: 7.8
click at [381, 157] on div "01:21 Начало 30 / 34" at bounding box center [395, 168] width 209 height 25
click at [382, 164] on button "Начало" at bounding box center [396, 168] width 63 height 22
click at [347, 236] on button "Отменить" at bounding box center [341, 239] width 66 height 22
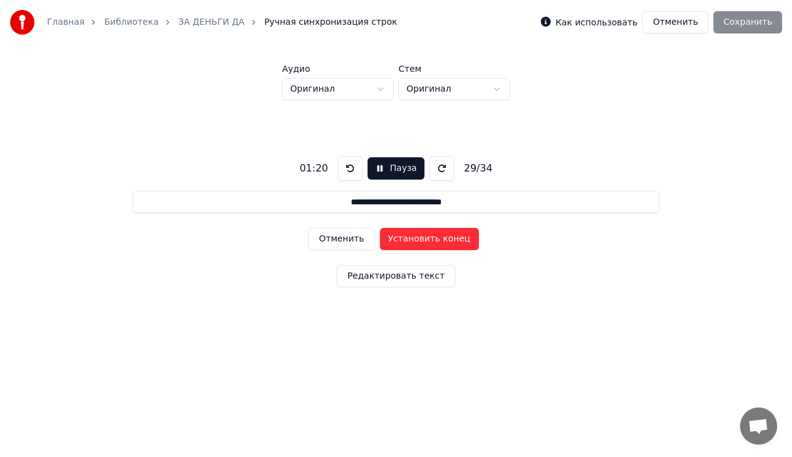
click at [347, 236] on button "Отменить" at bounding box center [341, 239] width 66 height 22
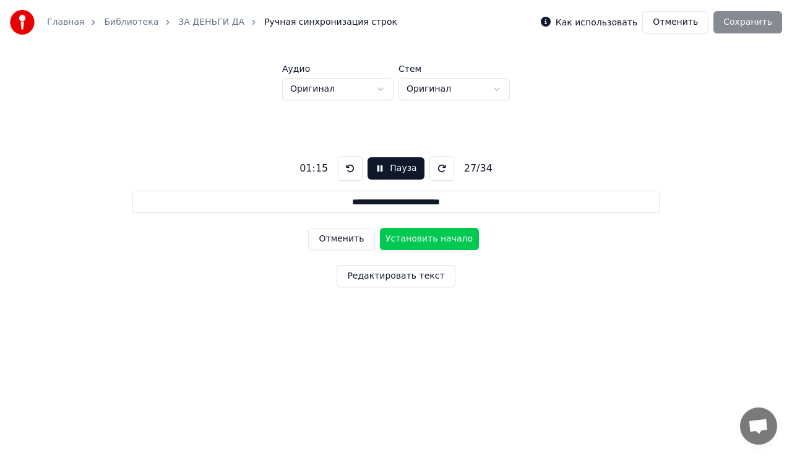
click at [347, 236] on button "Отменить" at bounding box center [341, 239] width 66 height 22
click at [417, 244] on button "Установить конец" at bounding box center [429, 239] width 99 height 22
click at [417, 244] on button "Установить начало" at bounding box center [429, 239] width 99 height 22
click at [417, 243] on button "Установить конец" at bounding box center [429, 239] width 99 height 22
click at [417, 238] on button "Установить начало" at bounding box center [429, 239] width 99 height 22
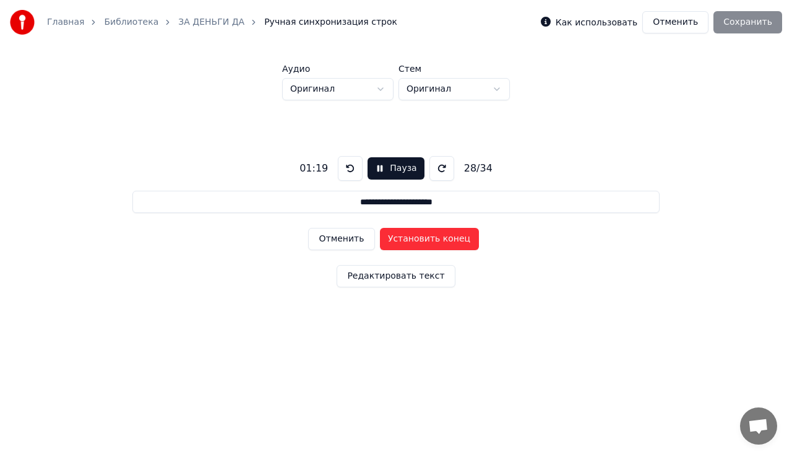
click at [417, 238] on button "Установить конец" at bounding box center [429, 239] width 99 height 22
click at [334, 220] on div "**********" at bounding box center [396, 219] width 753 height 238
click at [333, 232] on button "Отменить" at bounding box center [341, 239] width 66 height 22
click at [333, 233] on button "Отменить" at bounding box center [341, 239] width 66 height 22
click at [334, 233] on button "Отменить" at bounding box center [341, 239] width 66 height 22
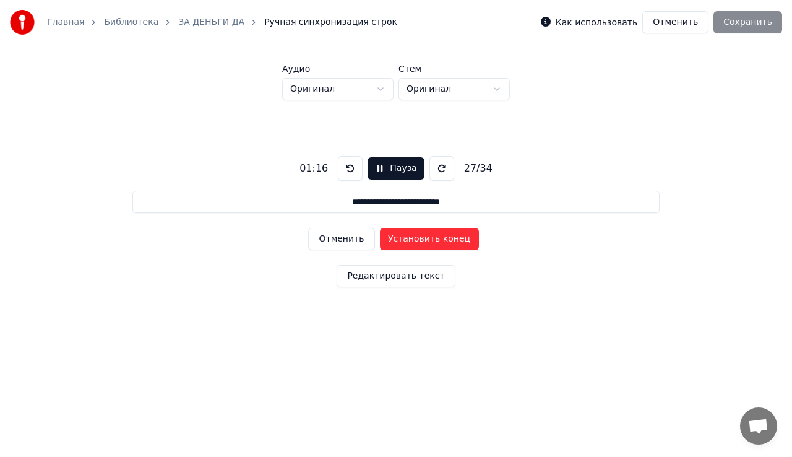
click at [334, 234] on button "Отменить" at bounding box center [341, 239] width 66 height 22
click at [432, 234] on button "Установить конец" at bounding box center [429, 239] width 99 height 22
click at [432, 234] on button "Установить начало" at bounding box center [429, 239] width 99 height 22
click at [432, 234] on button "Установить конец" at bounding box center [429, 239] width 99 height 22
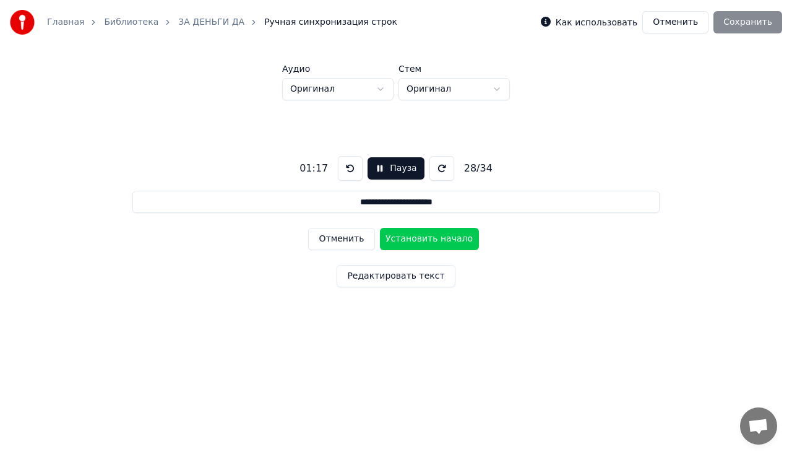
click at [432, 234] on button "Установить начало" at bounding box center [429, 239] width 99 height 22
click at [432, 234] on button "Установить конец" at bounding box center [429, 239] width 99 height 22
click at [432, 234] on button "Установить начало" at bounding box center [429, 239] width 99 height 22
click at [432, 234] on button "Установить конец" at bounding box center [429, 239] width 99 height 22
click at [432, 234] on button "Установить начало" at bounding box center [429, 239] width 99 height 22
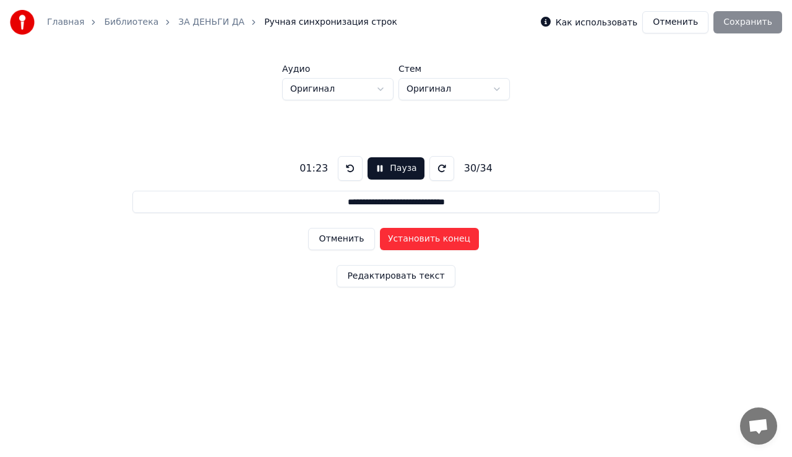
click at [432, 234] on button "Установить конец" at bounding box center [429, 239] width 99 height 22
click at [432, 234] on button "Установить начало" at bounding box center [429, 239] width 99 height 22
click at [432, 234] on button "Установить конец" at bounding box center [429, 239] width 99 height 22
click at [339, 237] on button "Отменить" at bounding box center [341, 239] width 66 height 22
click at [356, 244] on button "Отменить" at bounding box center [341, 239] width 66 height 22
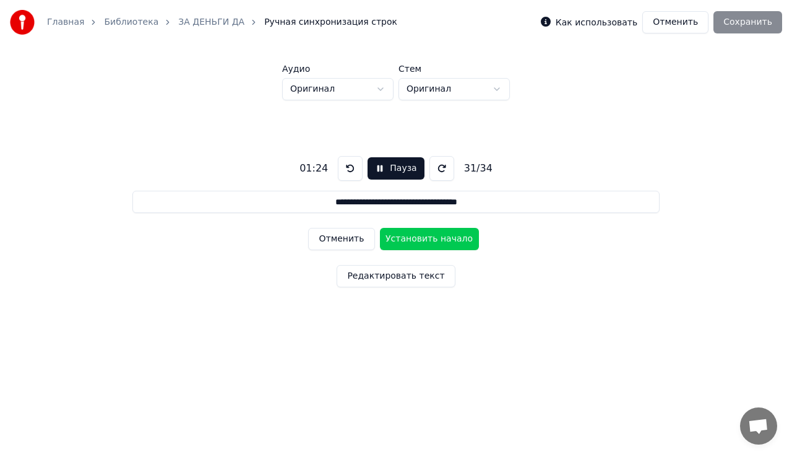
click at [356, 244] on button "Отменить" at bounding box center [341, 239] width 66 height 22
click at [423, 242] on button "Установить конец" at bounding box center [429, 239] width 99 height 22
click at [423, 242] on button "Установить начало" at bounding box center [429, 239] width 99 height 22
click at [423, 242] on button "Установить конец" at bounding box center [429, 239] width 99 height 22
click at [423, 242] on button "Установить начало" at bounding box center [429, 239] width 99 height 22
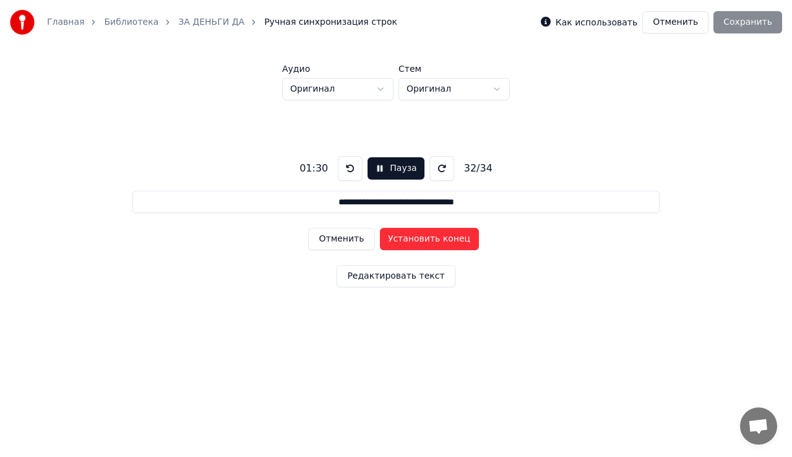
click at [423, 242] on button "Установить конец" at bounding box center [429, 239] width 99 height 22
click at [423, 242] on button "Установить начало" at bounding box center [429, 239] width 99 height 22
click at [423, 242] on button "Установить конец" at bounding box center [429, 239] width 99 height 22
click at [304, 241] on div "**********" at bounding box center [396, 219] width 753 height 238
click at [354, 236] on button "Отменить" at bounding box center [341, 239] width 66 height 22
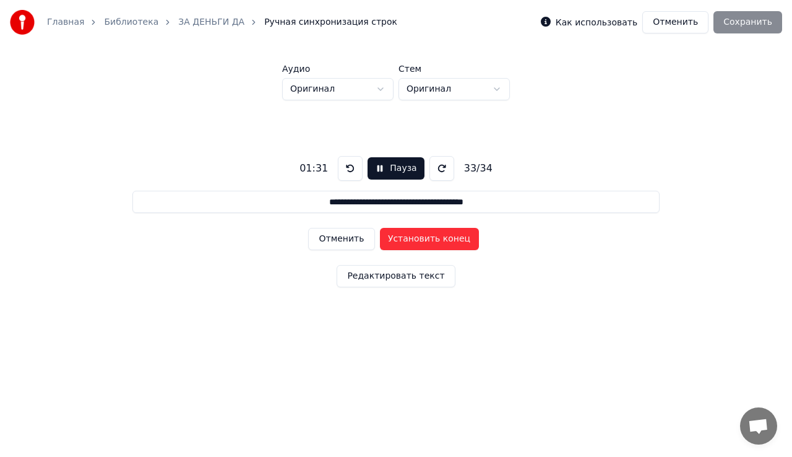
click at [354, 236] on button "Отменить" at bounding box center [341, 239] width 66 height 22
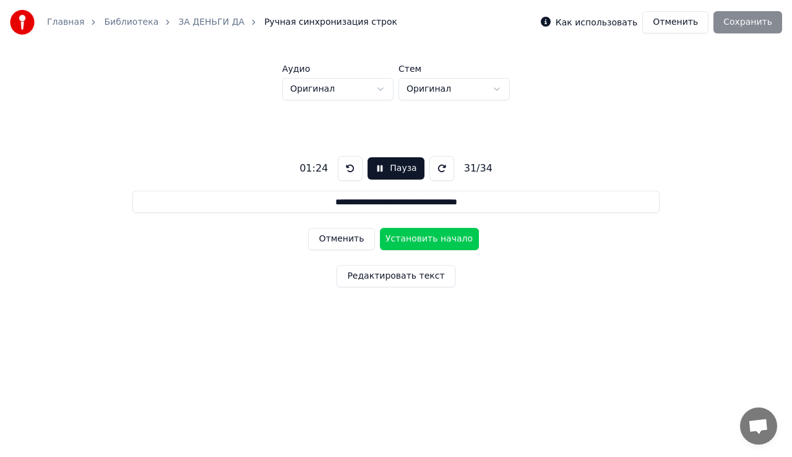
click at [354, 236] on button "Отменить" at bounding box center [341, 239] width 66 height 22
click at [423, 239] on button "Установить начало" at bounding box center [429, 239] width 99 height 22
click at [423, 239] on button "Установить конец" at bounding box center [429, 239] width 99 height 22
click at [423, 239] on button "Установить начало" at bounding box center [429, 239] width 99 height 22
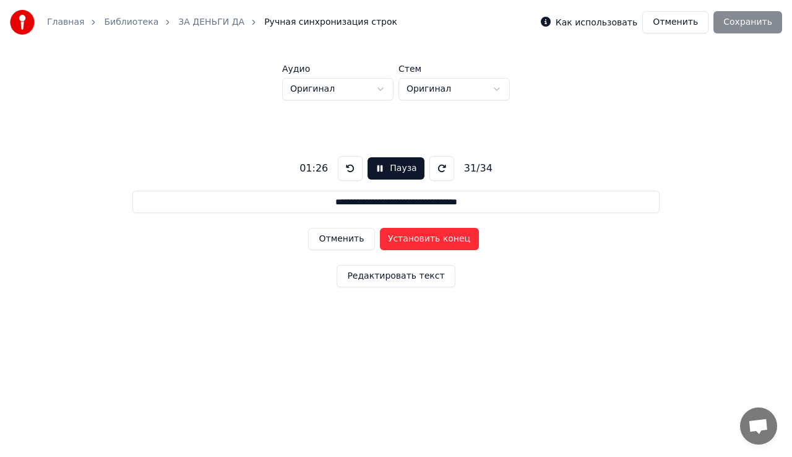
click at [423, 239] on button "Установить конец" at bounding box center [429, 239] width 99 height 22
click at [423, 239] on button "Установить начало" at bounding box center [429, 239] width 99 height 22
click at [423, 239] on button "Установить конец" at bounding box center [429, 239] width 99 height 22
click at [423, 239] on button "Установить начало" at bounding box center [429, 239] width 99 height 22
click at [423, 239] on button "Установить конец" at bounding box center [429, 239] width 99 height 22
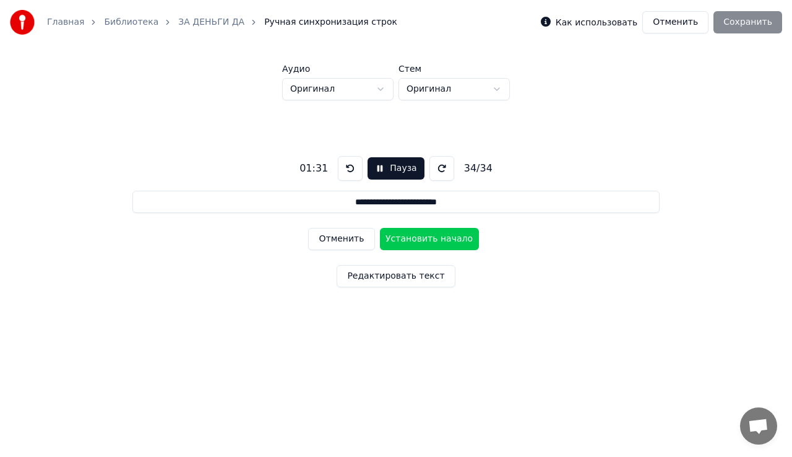
click at [423, 239] on button "Установить начало" at bounding box center [429, 239] width 99 height 22
click at [423, 239] on button "Установить конец" at bounding box center [429, 239] width 99 height 22
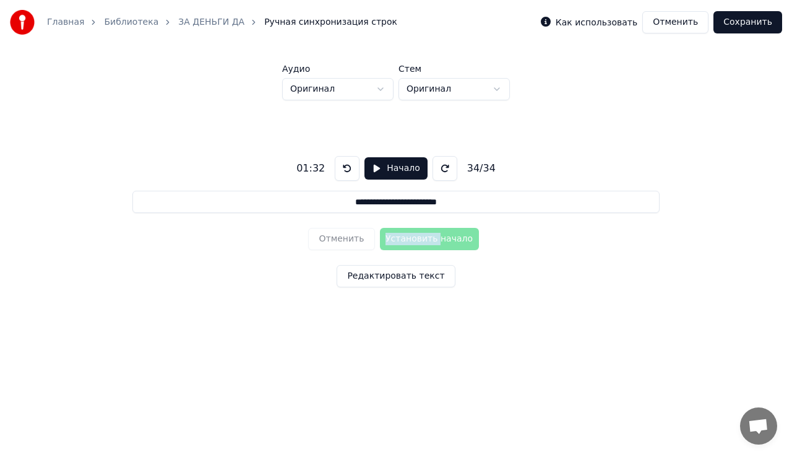
click at [423, 239] on div "Отменить Установить начало" at bounding box center [395, 239] width 175 height 32
click at [398, 173] on button "Начало" at bounding box center [396, 168] width 63 height 22
click at [352, 245] on button "Отменить" at bounding box center [341, 239] width 66 height 22
type input "**********"
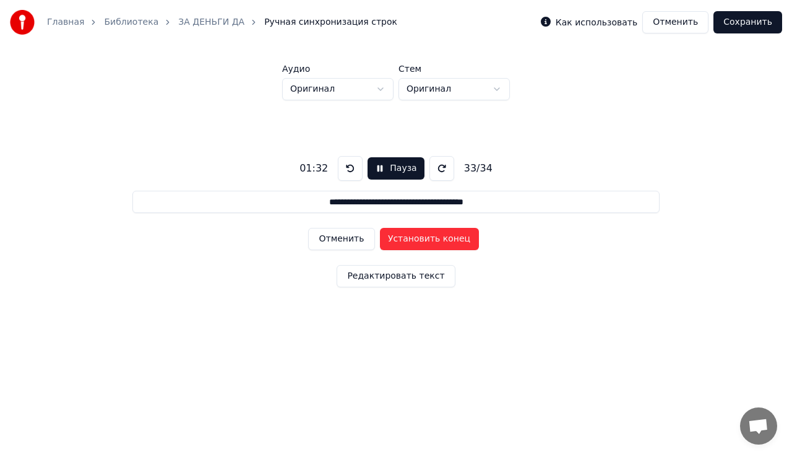
click at [387, 278] on button "Редактировать текст" at bounding box center [396, 276] width 118 height 22
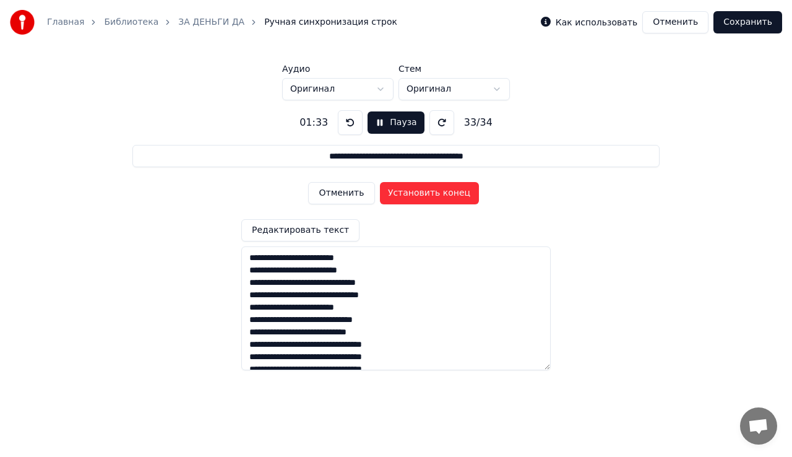
scroll to position [307, 0]
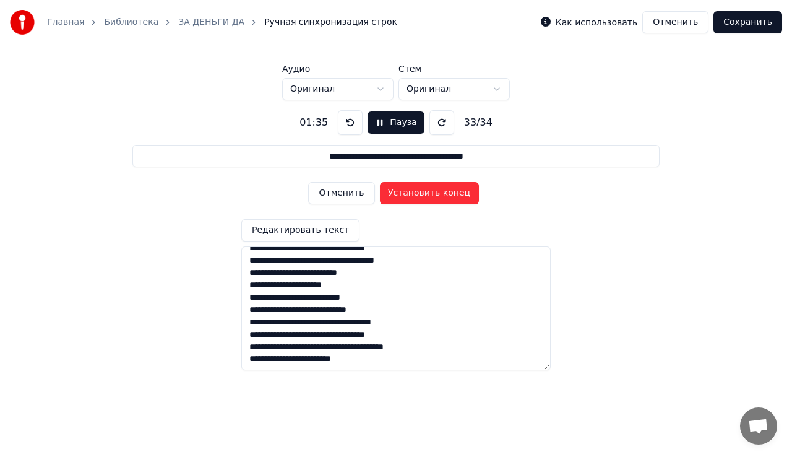
click at [369, 365] on textarea at bounding box center [395, 308] width 309 height 124
drag, startPoint x: 356, startPoint y: 365, endPoint x: 240, endPoint y: 360, distance: 116.5
click at [240, 360] on div "**********" at bounding box center [396, 235] width 753 height 270
click at [399, 361] on textarea at bounding box center [395, 308] width 309 height 124
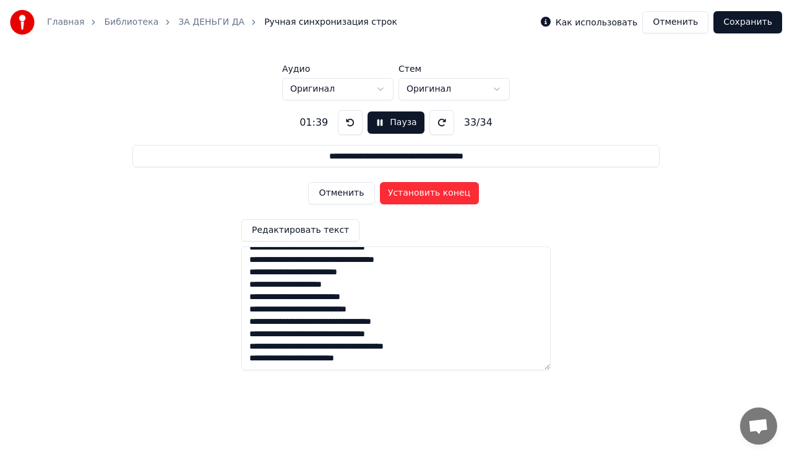
paste textarea "**********"
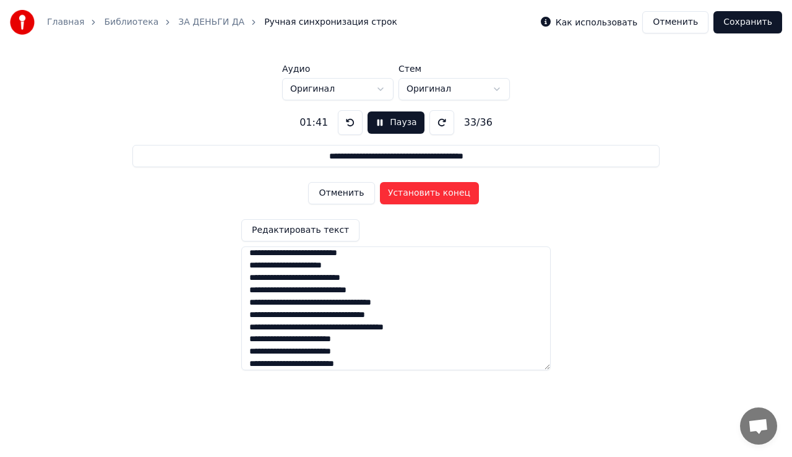
scroll to position [339, 0]
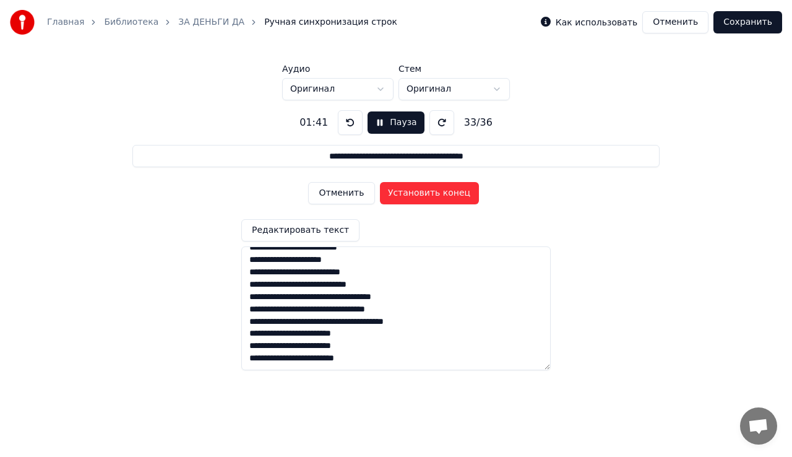
paste textarea "**********"
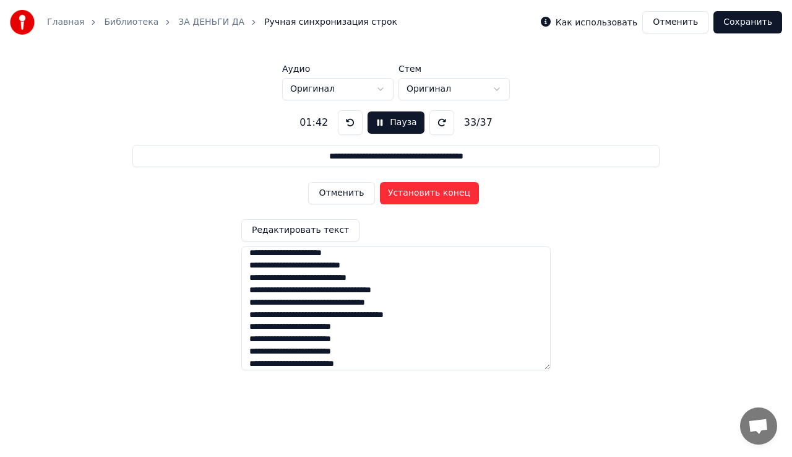
scroll to position [352, 0]
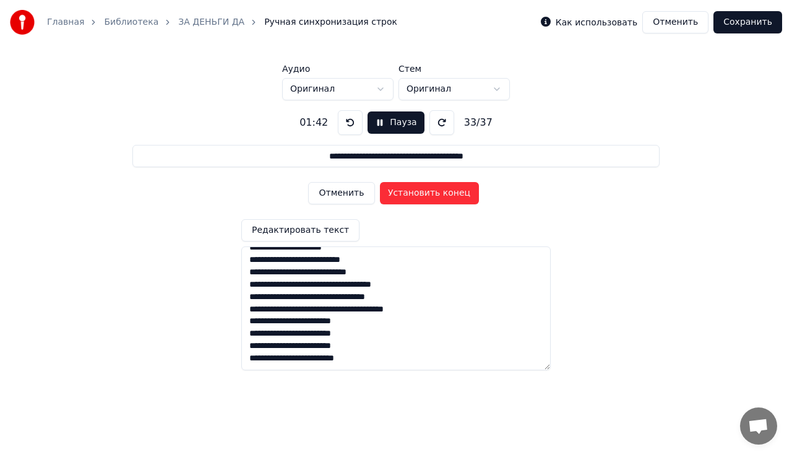
paste textarea "**********"
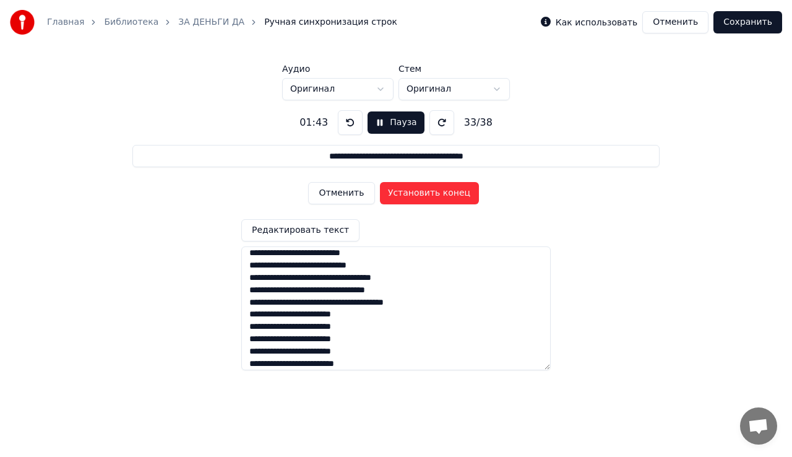
scroll to position [364, 0]
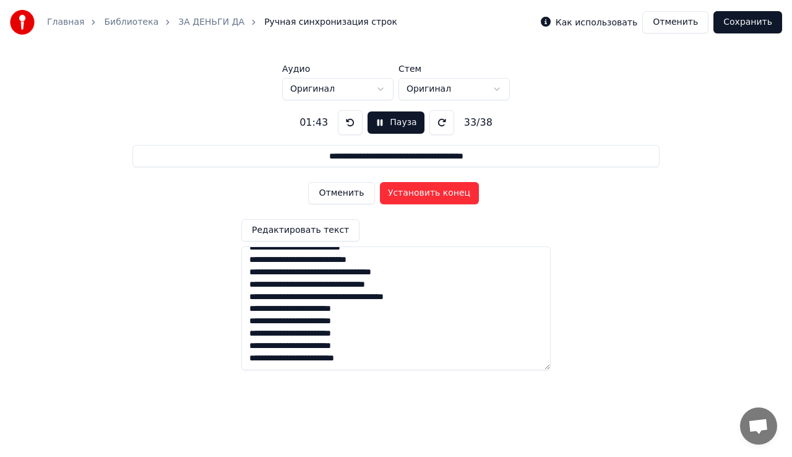
paste textarea "**********"
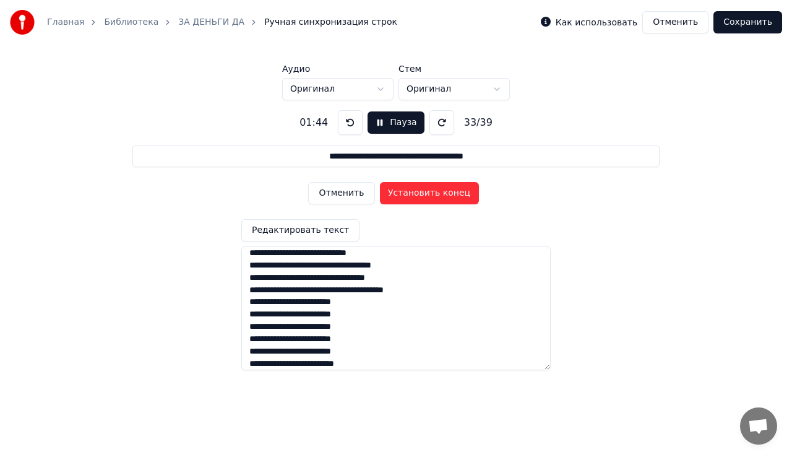
scroll to position [376, 0]
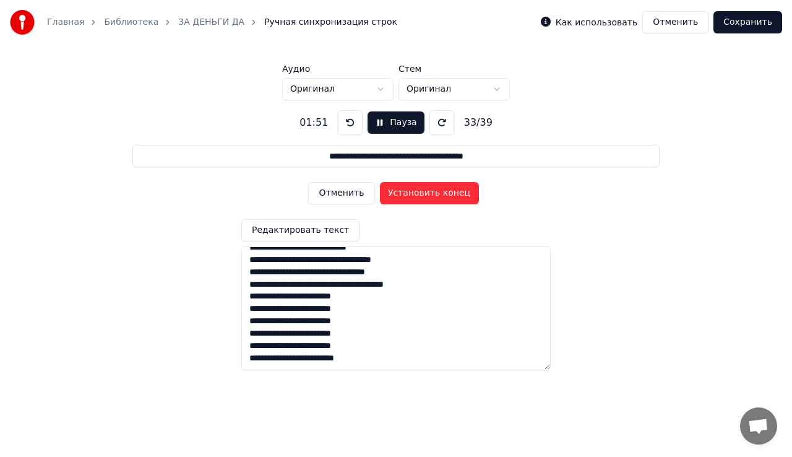
type textarea "**********"
click at [387, 192] on div "Отменить Установить конец" at bounding box center [395, 193] width 175 height 32
click at [344, 123] on button at bounding box center [347, 122] width 25 height 25
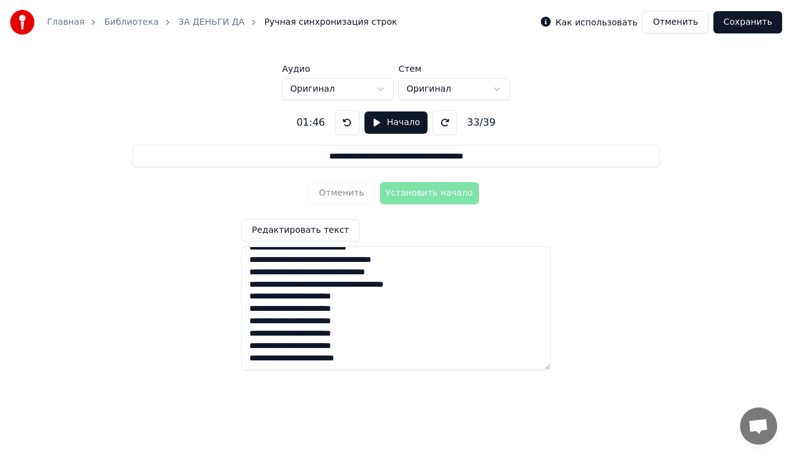
click at [277, 229] on button "Редактировать текст" at bounding box center [300, 230] width 118 height 22
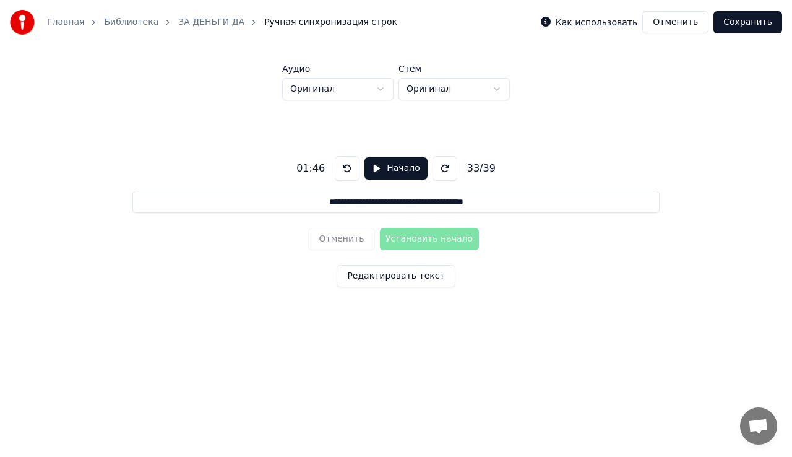
click at [347, 167] on button at bounding box center [347, 168] width 25 height 25
click at [347, 166] on button at bounding box center [347, 168] width 25 height 25
click at [408, 178] on button "Начало" at bounding box center [396, 168] width 63 height 22
click at [338, 175] on button at bounding box center [350, 168] width 25 height 25
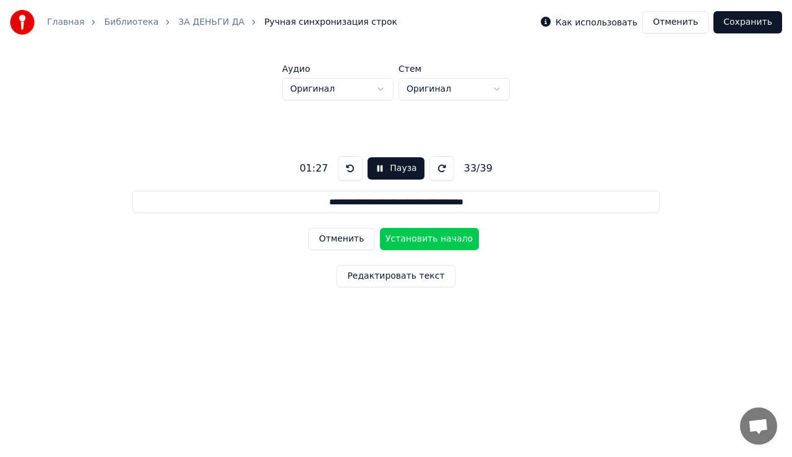
click at [345, 171] on button at bounding box center [350, 168] width 25 height 25
click at [433, 167] on button at bounding box center [441, 168] width 25 height 25
click at [347, 236] on button "Отменить" at bounding box center [341, 239] width 66 height 22
click at [344, 231] on button "Отменить" at bounding box center [341, 239] width 66 height 22
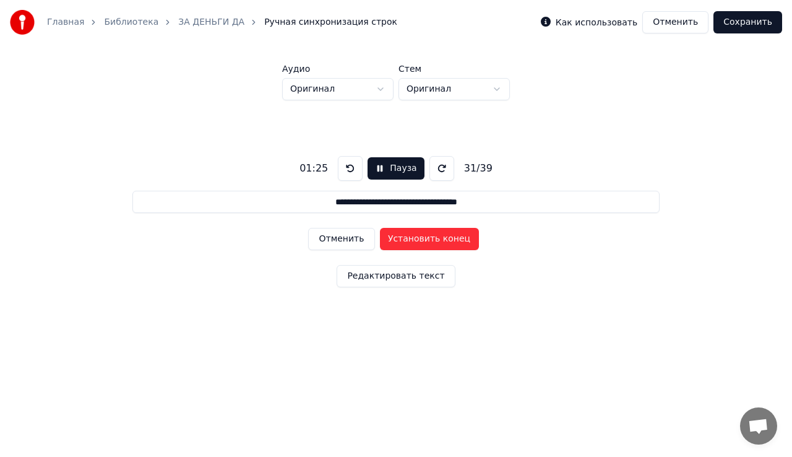
click at [344, 231] on button "Отменить" at bounding box center [341, 239] width 66 height 22
click at [349, 239] on button "Отменить" at bounding box center [341, 239] width 66 height 22
click at [399, 230] on button "Установить начало" at bounding box center [429, 239] width 99 height 22
click at [399, 230] on button "Установить конец" at bounding box center [429, 239] width 99 height 22
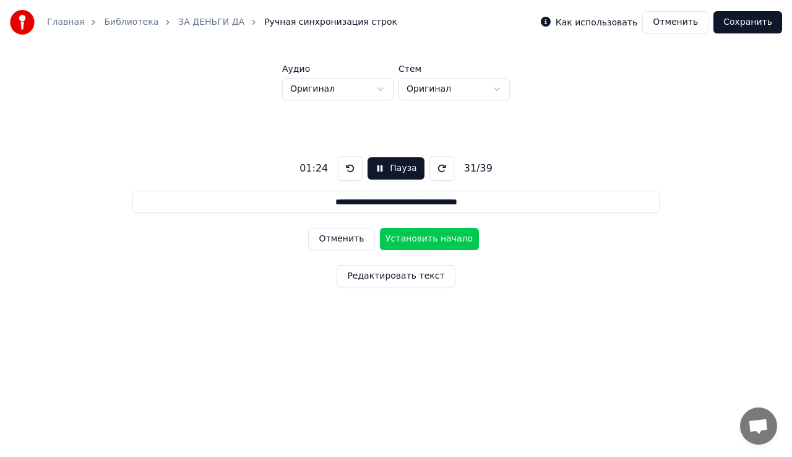
click at [352, 236] on button "Отменить" at bounding box center [341, 239] width 66 height 22
click at [413, 237] on button "Установить начало" at bounding box center [429, 239] width 99 height 22
click at [413, 237] on button "Установить конец" at bounding box center [429, 239] width 99 height 22
click at [363, 240] on button "Отменить" at bounding box center [341, 239] width 66 height 22
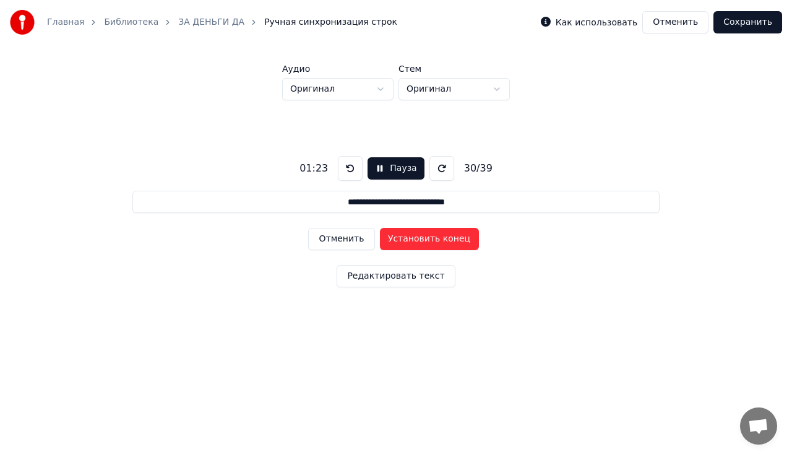
click at [393, 238] on button "Установить конец" at bounding box center [429, 239] width 99 height 22
click at [393, 238] on button "Установить начало" at bounding box center [429, 239] width 99 height 22
click at [393, 238] on button "Установить конец" at bounding box center [429, 239] width 99 height 22
click at [393, 238] on button "Установить начало" at bounding box center [429, 239] width 99 height 22
click at [393, 238] on button "Установить конец" at bounding box center [429, 239] width 99 height 22
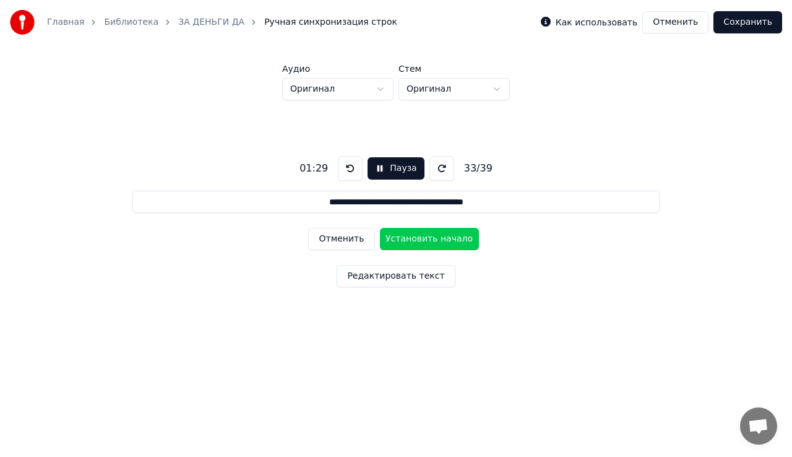
click at [393, 238] on button "Установить начало" at bounding box center [429, 239] width 99 height 22
click at [393, 238] on button "Установить конец" at bounding box center [429, 239] width 99 height 22
type input "**********"
click at [393, 238] on button "Установить начало" at bounding box center [429, 239] width 99 height 22
click at [393, 238] on button "Установить конец" at bounding box center [429, 239] width 99 height 22
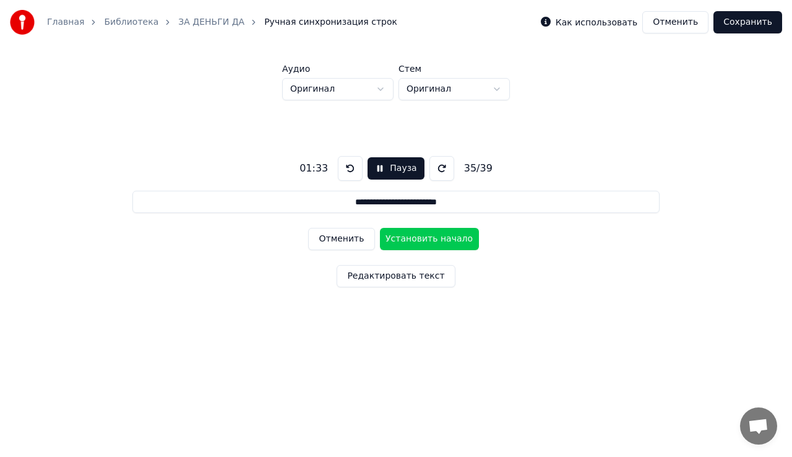
click at [393, 238] on button "Установить начало" at bounding box center [429, 239] width 99 height 22
click at [393, 238] on button "Установить конец" at bounding box center [429, 239] width 99 height 22
click at [393, 238] on button "Установить начало" at bounding box center [429, 239] width 99 height 22
click at [393, 238] on button "Установить конец" at bounding box center [429, 239] width 99 height 22
click at [393, 238] on button "Установить начало" at bounding box center [429, 239] width 99 height 22
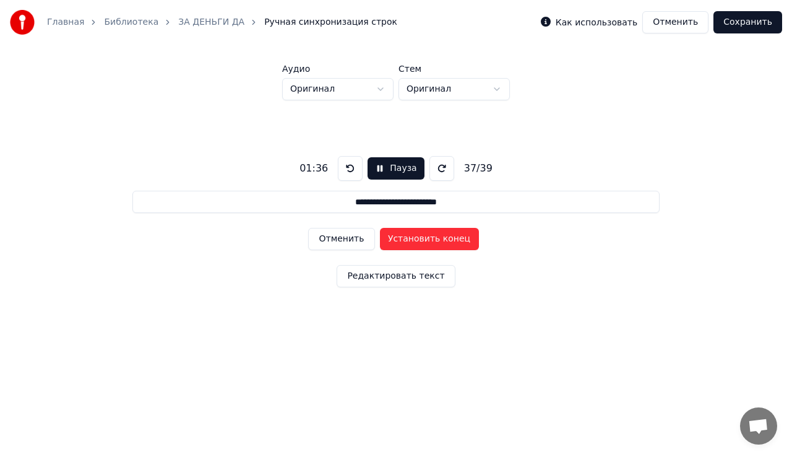
click at [393, 238] on button "Установить конец" at bounding box center [429, 239] width 99 height 22
click at [404, 170] on button "Пауза" at bounding box center [396, 168] width 56 height 22
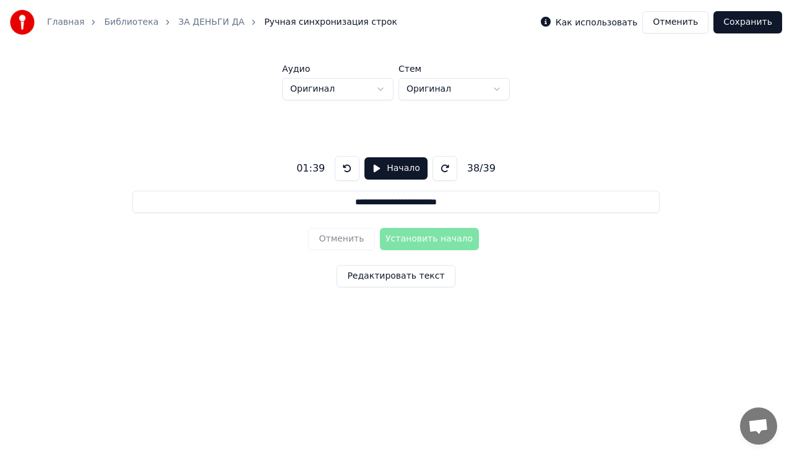
click at [369, 175] on button "Начало" at bounding box center [396, 168] width 63 height 22
click at [402, 242] on button "Установить начало" at bounding box center [429, 239] width 99 height 22
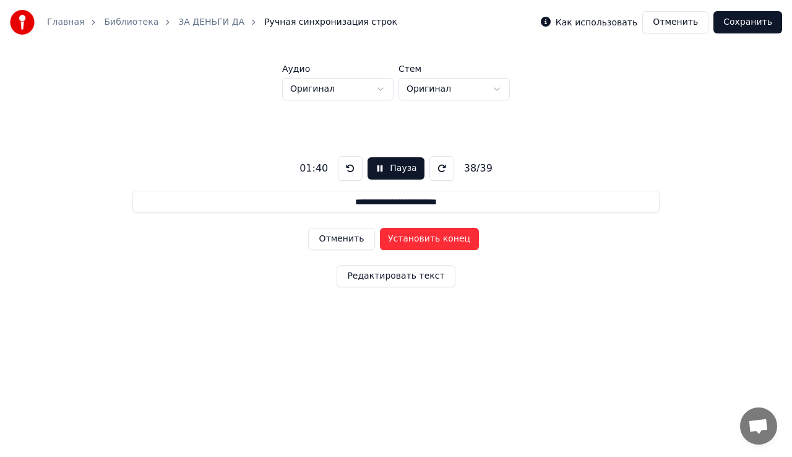
click at [402, 242] on button "Установить конец" at bounding box center [429, 239] width 99 height 22
click at [402, 242] on button "Установить начало" at bounding box center [429, 239] width 99 height 22
click at [402, 242] on button "Установить конец" at bounding box center [429, 239] width 99 height 22
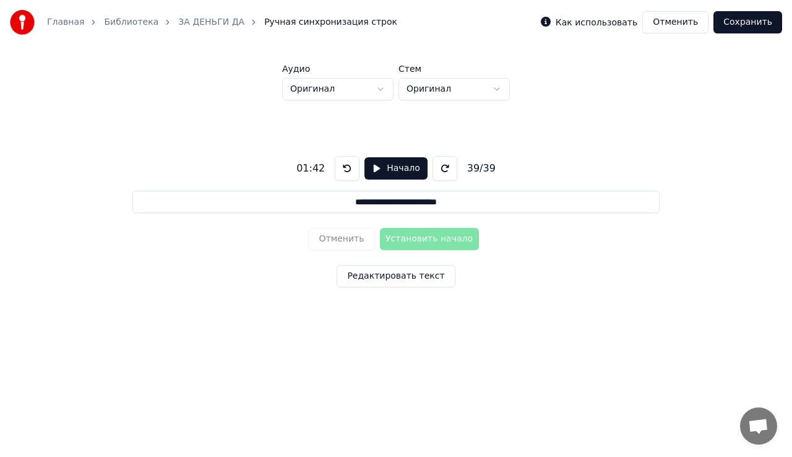
click at [402, 242] on div "Отменить Установить начало" at bounding box center [395, 239] width 175 height 32
click at [756, 26] on button "Сохранить" at bounding box center [748, 22] width 69 height 22
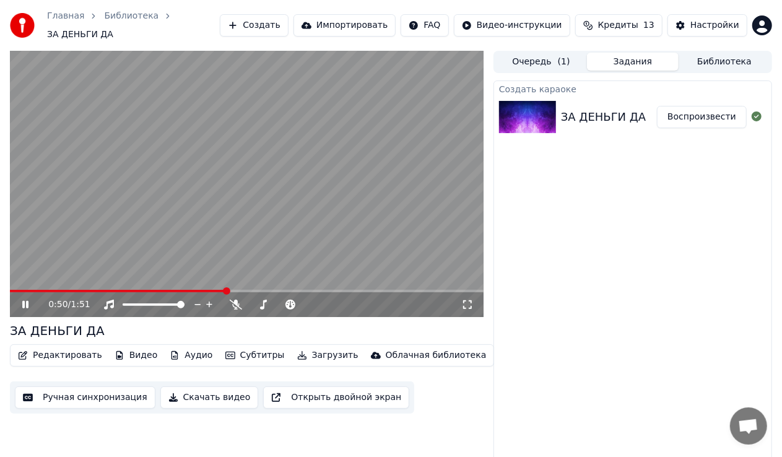
click at [227, 190] on video at bounding box center [246, 184] width 473 height 266
click at [80, 349] on button "Редактировать" at bounding box center [60, 355] width 94 height 17
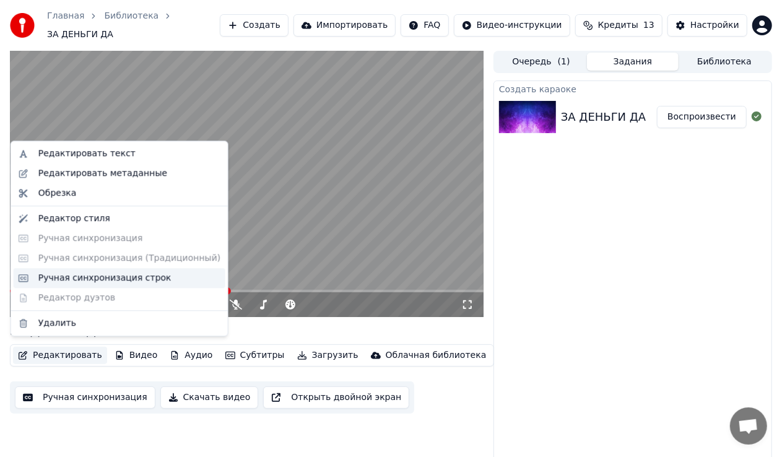
click at [95, 275] on div "Ручная синхронизация строк" at bounding box center [104, 278] width 133 height 12
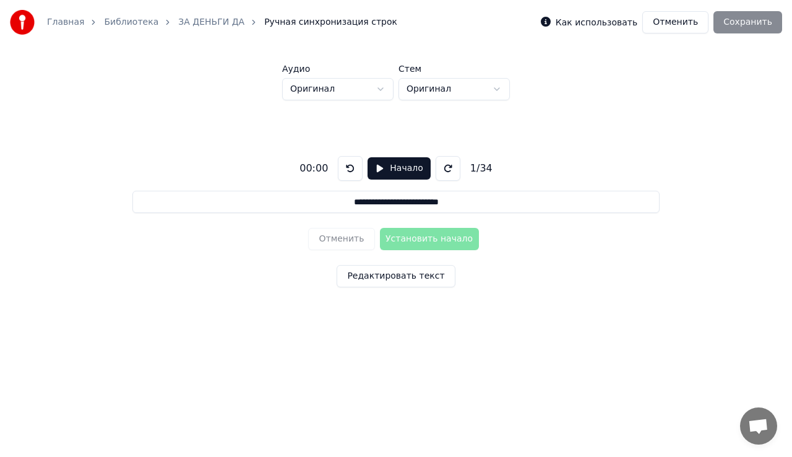
click at [392, 172] on button "Начало" at bounding box center [399, 168] width 63 height 22
click at [391, 241] on button "Установить начало" at bounding box center [429, 239] width 99 height 22
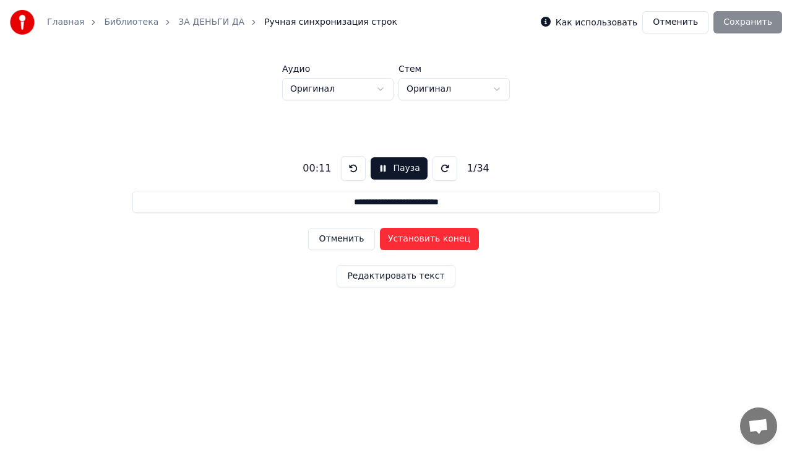
click at [391, 239] on button "Установить конец" at bounding box center [429, 239] width 99 height 22
click at [391, 239] on button "Установить начало" at bounding box center [429, 239] width 99 height 22
click at [391, 239] on button "Установить конец" at bounding box center [429, 239] width 99 height 22
click at [391, 239] on button "Установить начало" at bounding box center [429, 239] width 99 height 22
click at [391, 239] on button "Установить конец" at bounding box center [429, 239] width 99 height 22
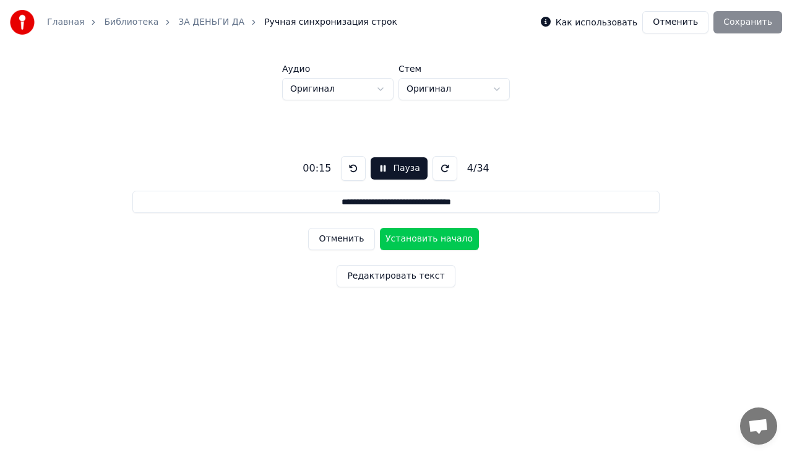
click at [391, 239] on button "Установить начало" at bounding box center [429, 239] width 99 height 22
click at [391, 239] on button "Установить конец" at bounding box center [429, 239] width 99 height 22
click at [391, 239] on button "Установить начало" at bounding box center [429, 239] width 99 height 22
click at [391, 239] on button "Установить конец" at bounding box center [429, 239] width 99 height 22
click at [391, 239] on button "Установить начало" at bounding box center [429, 239] width 99 height 22
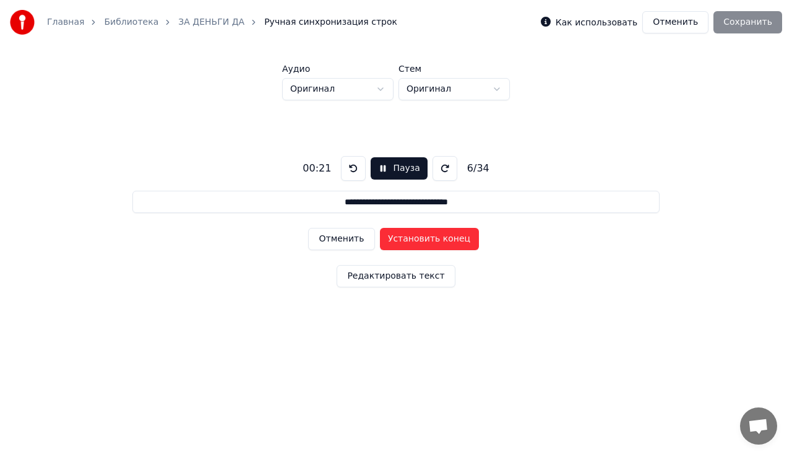
click at [391, 239] on button "Установить конец" at bounding box center [429, 239] width 99 height 22
click at [391, 239] on button "Установить начало" at bounding box center [429, 239] width 99 height 22
click at [391, 239] on button "Установить конец" at bounding box center [429, 239] width 99 height 22
click at [391, 239] on button "Установить начало" at bounding box center [429, 239] width 99 height 22
click at [391, 239] on button "Установить конец" at bounding box center [429, 239] width 99 height 22
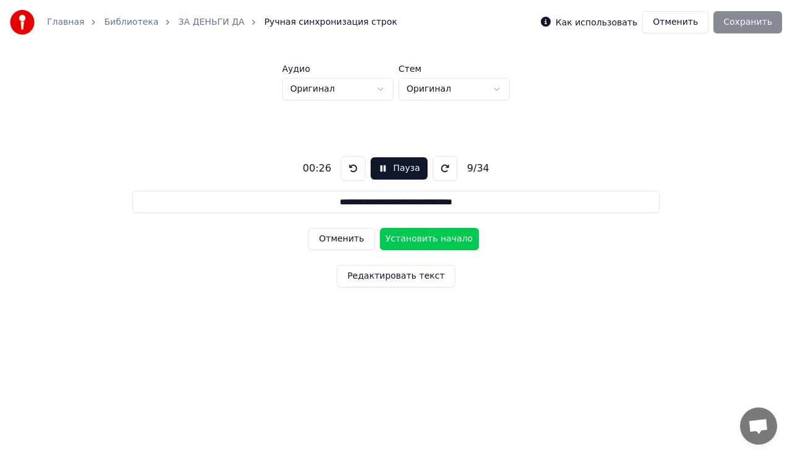
click at [391, 239] on button "Установить начало" at bounding box center [429, 239] width 99 height 22
click at [391, 239] on button "Установить конец" at bounding box center [429, 239] width 99 height 22
click at [392, 239] on button "Установить начало" at bounding box center [429, 239] width 99 height 22
click at [392, 239] on button "Установить конец" at bounding box center [429, 239] width 99 height 22
click at [392, 239] on button "Установить начало" at bounding box center [429, 239] width 99 height 22
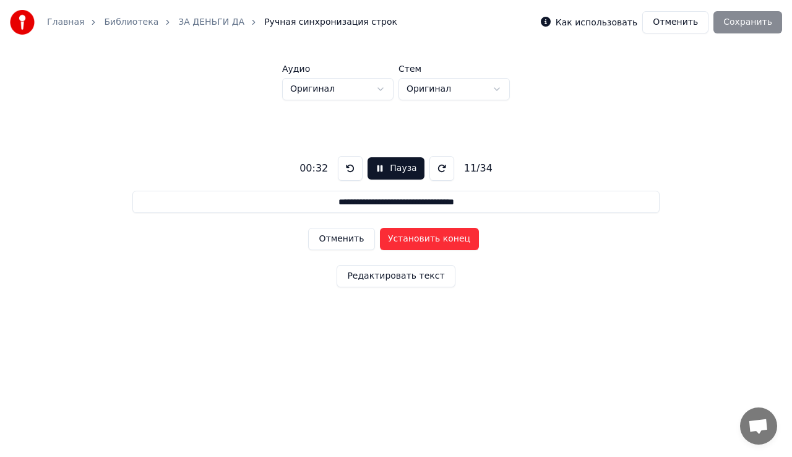
click at [392, 239] on button "Установить конец" at bounding box center [429, 239] width 99 height 22
click at [392, 239] on button "Установить начало" at bounding box center [429, 239] width 99 height 22
click at [392, 239] on button "Установить конец" at bounding box center [429, 239] width 99 height 22
click at [392, 239] on button "Установить начало" at bounding box center [429, 239] width 99 height 22
click at [392, 239] on button "Установить конец" at bounding box center [429, 239] width 99 height 22
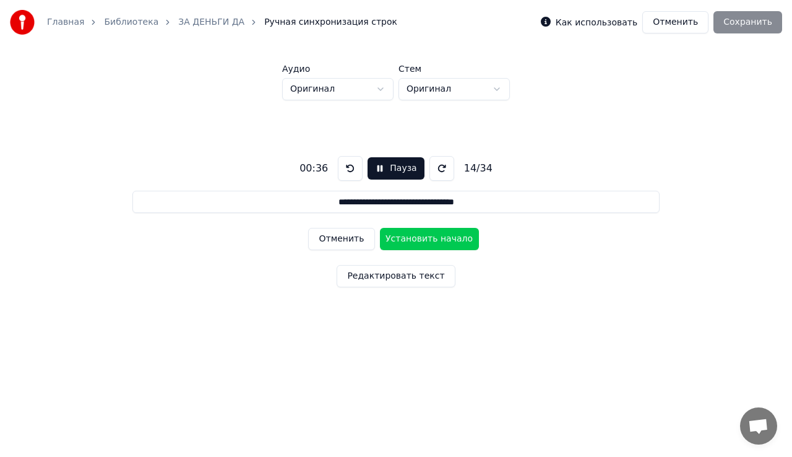
click at [392, 239] on button "Установить начало" at bounding box center [429, 239] width 99 height 22
click at [392, 239] on button "Установить конец" at bounding box center [429, 239] width 99 height 22
click at [392, 239] on button "Установить начало" at bounding box center [429, 239] width 99 height 22
click at [394, 240] on button "Установить конец" at bounding box center [429, 239] width 99 height 22
click at [394, 240] on button "Установить начало" at bounding box center [429, 239] width 99 height 22
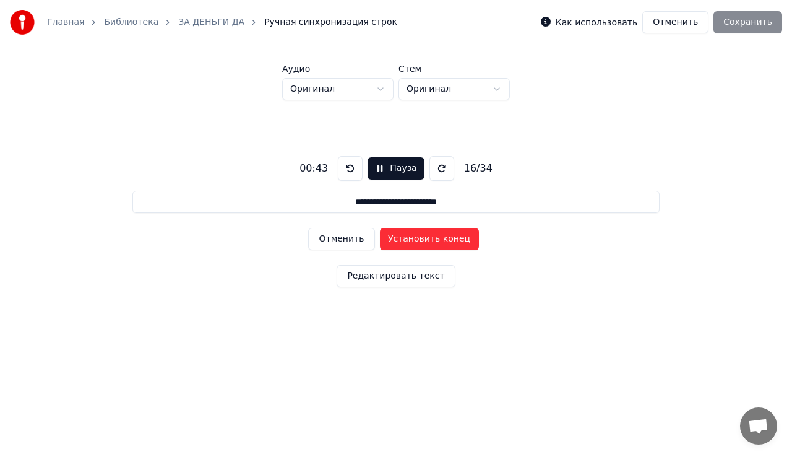
click at [394, 240] on button "Установить конец" at bounding box center [429, 239] width 99 height 22
click at [394, 240] on button "Установить начало" at bounding box center [429, 239] width 99 height 22
click at [394, 240] on button "Установить конец" at bounding box center [429, 239] width 99 height 22
click at [394, 240] on button "Установить начало" at bounding box center [429, 239] width 99 height 22
click at [394, 240] on button "Установить конец" at bounding box center [429, 239] width 99 height 22
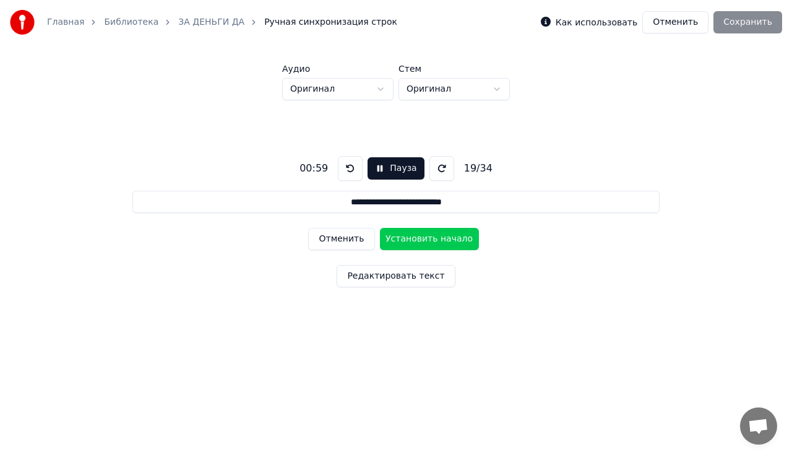
click at [394, 240] on button "Установить начало" at bounding box center [429, 239] width 99 height 22
click at [394, 240] on button "Установить конец" at bounding box center [429, 239] width 99 height 22
click at [394, 240] on button "Установить начало" at bounding box center [429, 239] width 99 height 22
click at [394, 240] on button "Установить конец" at bounding box center [429, 239] width 99 height 22
click at [394, 240] on button "Установить начало" at bounding box center [429, 239] width 99 height 22
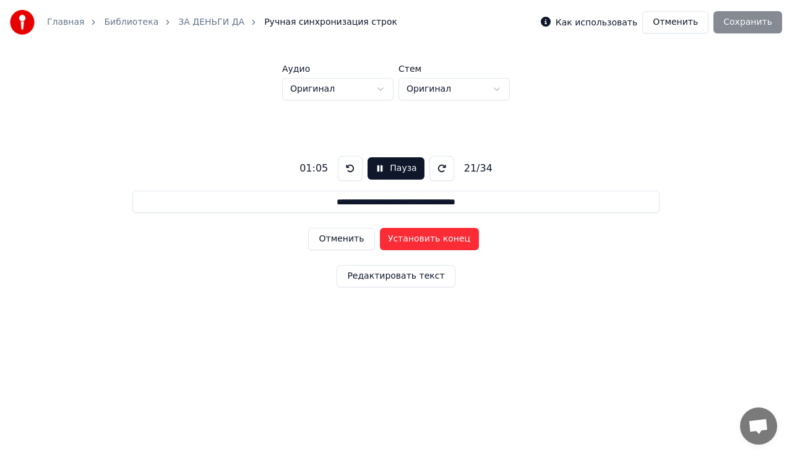
click at [394, 240] on button "Установить конец" at bounding box center [429, 239] width 99 height 22
click at [394, 240] on button "Установить начало" at bounding box center [429, 239] width 99 height 22
click at [394, 240] on button "Установить конец" at bounding box center [429, 239] width 99 height 22
click at [394, 240] on button "Установить начало" at bounding box center [429, 239] width 99 height 22
click at [394, 240] on button "Установить конец" at bounding box center [429, 239] width 99 height 22
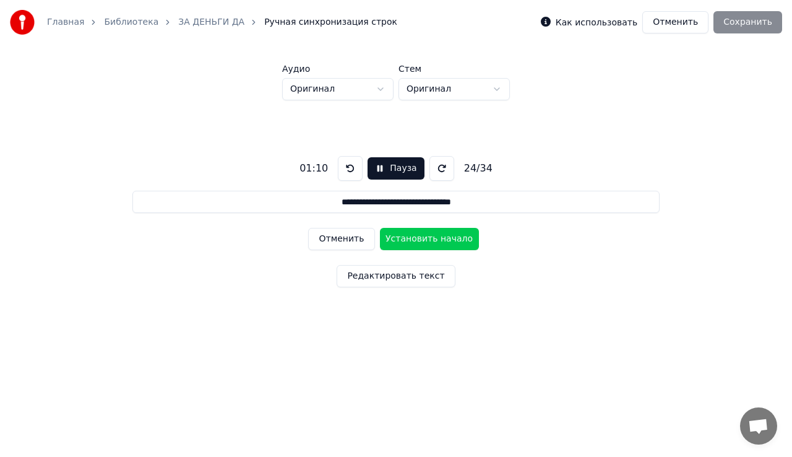
click at [394, 240] on button "Установить начало" at bounding box center [429, 239] width 99 height 22
click at [394, 240] on button "Установить конец" at bounding box center [429, 239] width 99 height 22
click at [394, 240] on button "Установить начало" at bounding box center [429, 239] width 99 height 22
click at [394, 240] on button "Установить конец" at bounding box center [429, 239] width 99 height 22
click at [394, 240] on button "Установить начало" at bounding box center [429, 239] width 99 height 22
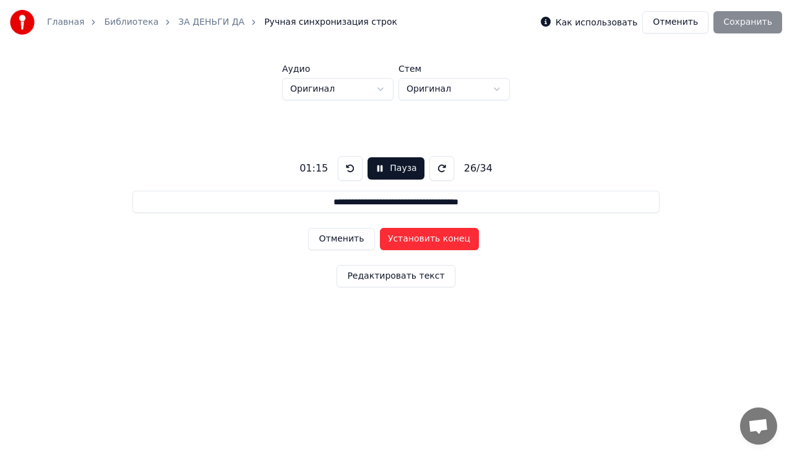
click at [394, 240] on button "Установить конец" at bounding box center [429, 239] width 99 height 22
click at [394, 240] on button "Установить начало" at bounding box center [429, 239] width 99 height 22
click at [394, 240] on button "Установить конец" at bounding box center [429, 239] width 99 height 22
click at [394, 240] on button "Установить начало" at bounding box center [429, 239] width 99 height 22
click at [394, 240] on button "Установить конец" at bounding box center [429, 239] width 99 height 22
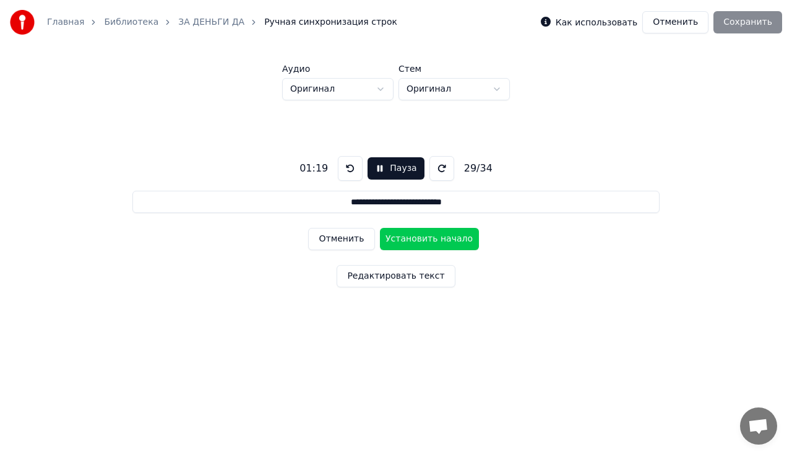
click at [394, 240] on button "Установить начало" at bounding box center [429, 239] width 99 height 22
click at [394, 240] on button "Установить конец" at bounding box center [429, 239] width 99 height 22
click at [394, 240] on button "Установить начало" at bounding box center [429, 239] width 99 height 22
click at [394, 240] on button "Установить конец" at bounding box center [429, 239] width 99 height 22
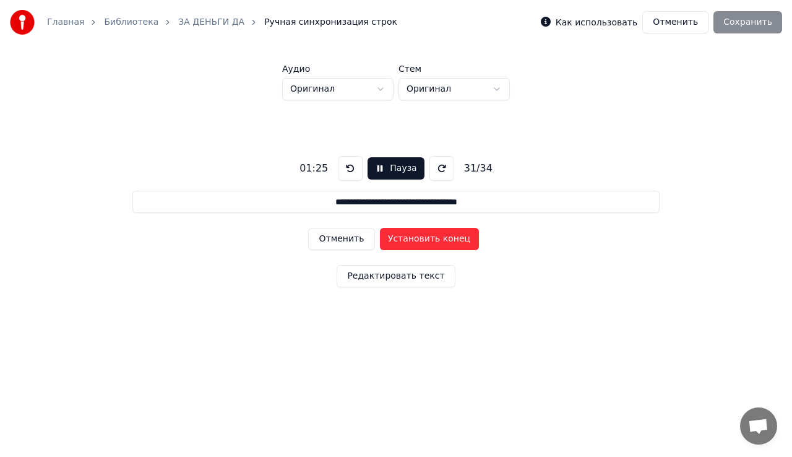
click at [394, 240] on button "Установить конец" at bounding box center [429, 239] width 99 height 22
click at [394, 240] on button "Установить начало" at bounding box center [429, 239] width 99 height 22
click at [394, 240] on button "Установить конец" at bounding box center [429, 239] width 99 height 22
click at [394, 240] on button "Установить начало" at bounding box center [429, 239] width 99 height 22
click at [394, 240] on button "Установить конец" at bounding box center [429, 239] width 99 height 22
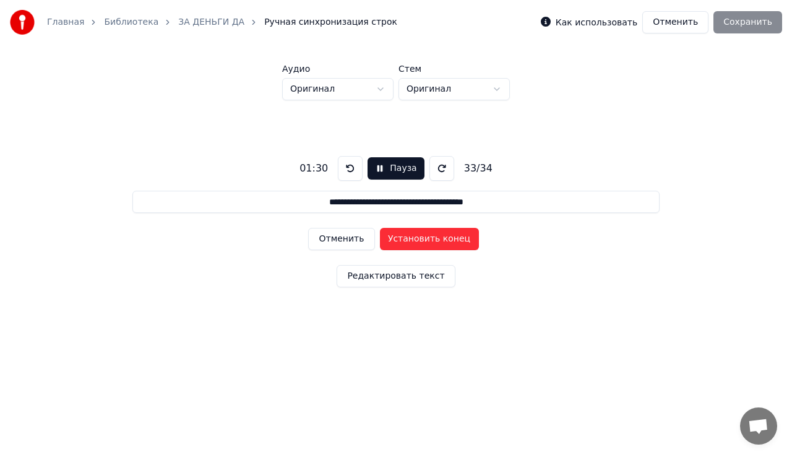
type input "**********"
click at [394, 240] on button "Установить начало" at bounding box center [429, 239] width 99 height 22
click at [394, 240] on button "Установить конец" at bounding box center [429, 239] width 99 height 22
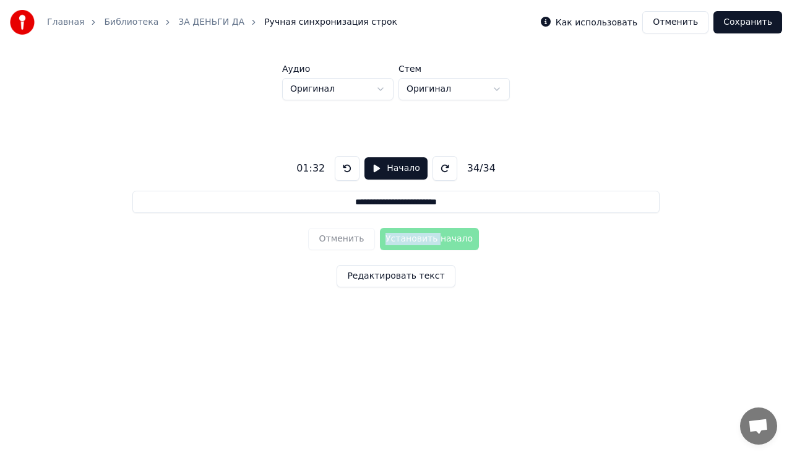
click at [394, 240] on div "Отменить Установить начало" at bounding box center [395, 239] width 175 height 32
click at [399, 278] on button "Редактировать текст" at bounding box center [396, 276] width 118 height 22
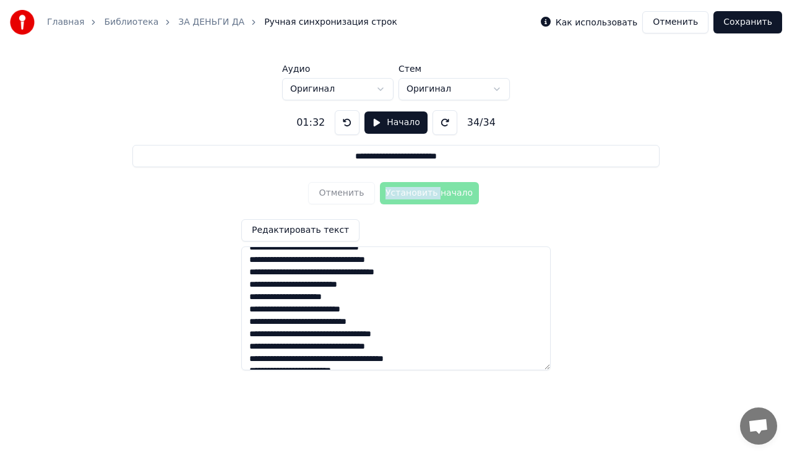
scroll to position [307, 0]
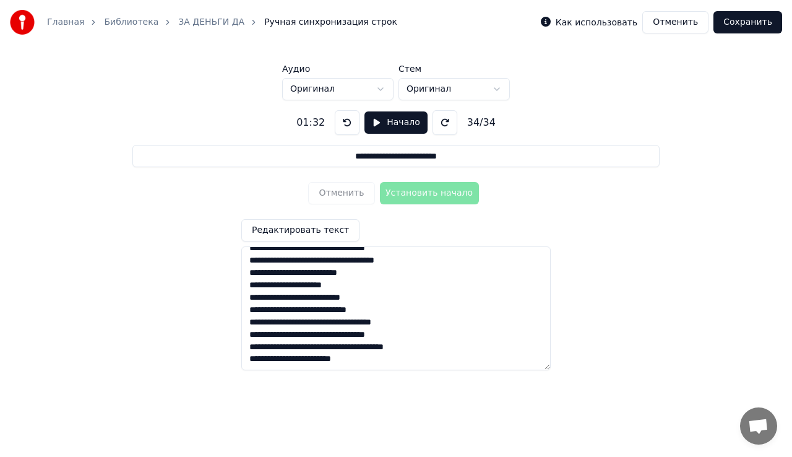
drag, startPoint x: 360, startPoint y: 363, endPoint x: 227, endPoint y: 366, distance: 133.1
click at [227, 366] on div "**********" at bounding box center [396, 235] width 753 height 270
click at [464, 355] on textarea at bounding box center [395, 308] width 309 height 124
click at [754, 20] on button "Сохранить" at bounding box center [748, 22] width 69 height 22
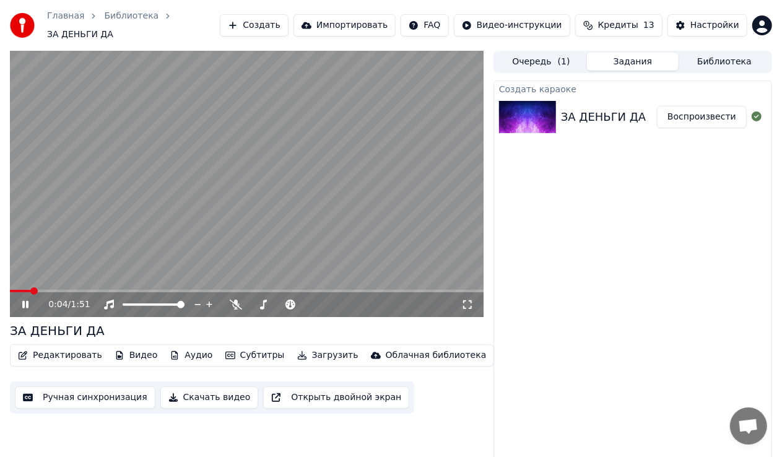
click at [225, 351] on icon "button" at bounding box center [230, 355] width 10 height 9
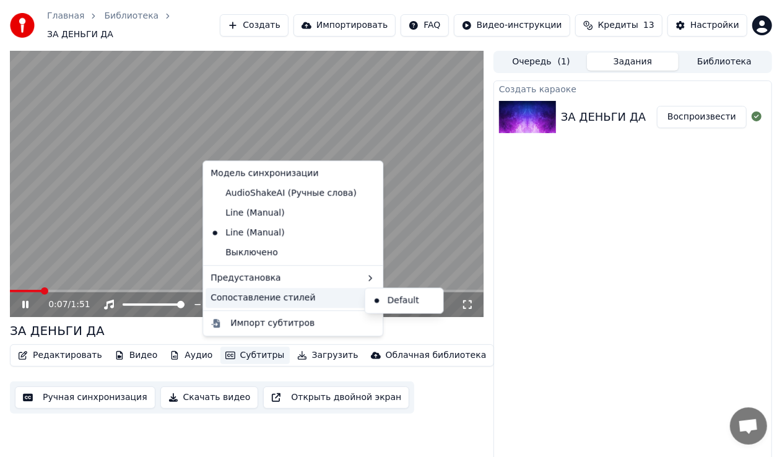
click at [264, 296] on div "Сопоставление стилей" at bounding box center [292, 298] width 175 height 20
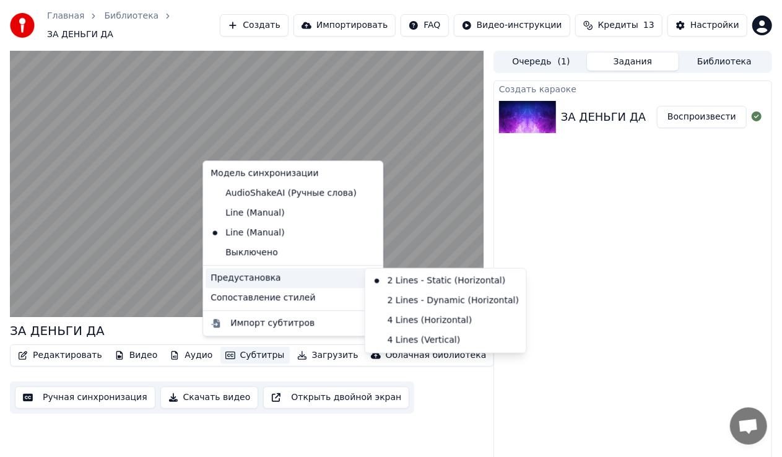
click at [662, 265] on div "Создать караоке ЗА ДЕНЬГИ ДА Воспроизвести" at bounding box center [632, 274] width 278 height 388
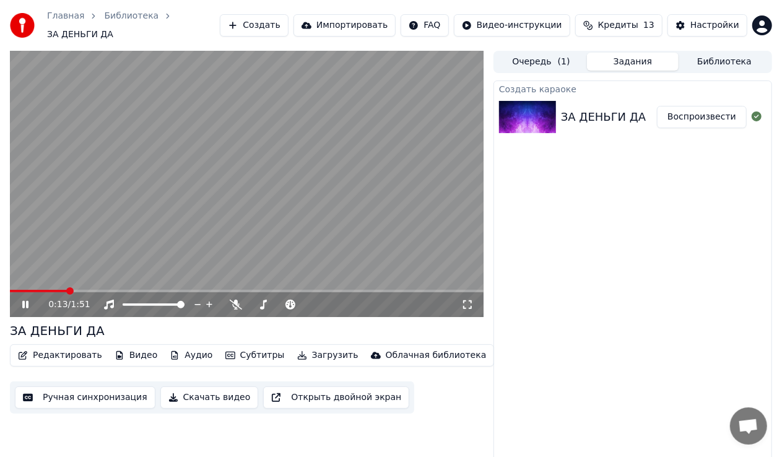
click at [309, 348] on button "Загрузить" at bounding box center [327, 355] width 71 height 17
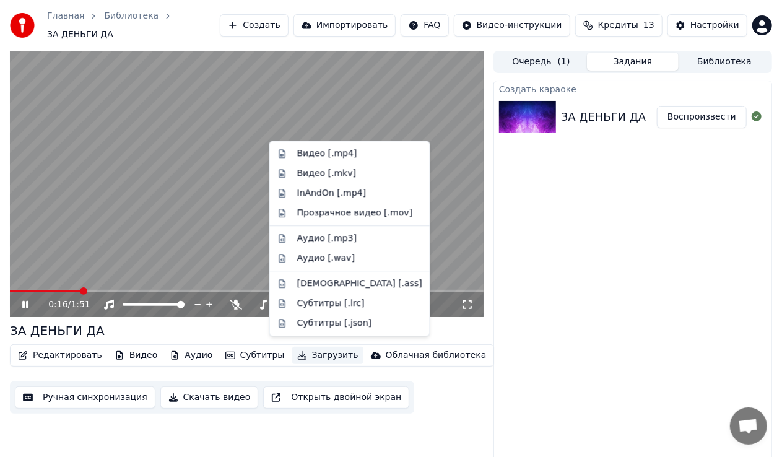
click at [693, 282] on div "Создать караоке ЗА ДЕНЬГИ ДА Воспроизвести" at bounding box center [632, 274] width 278 height 388
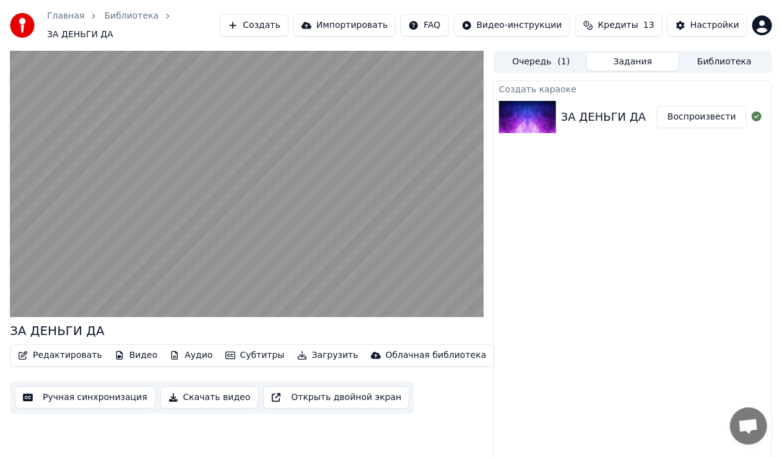
click at [209, 387] on button "Скачать видео" at bounding box center [209, 397] width 98 height 22
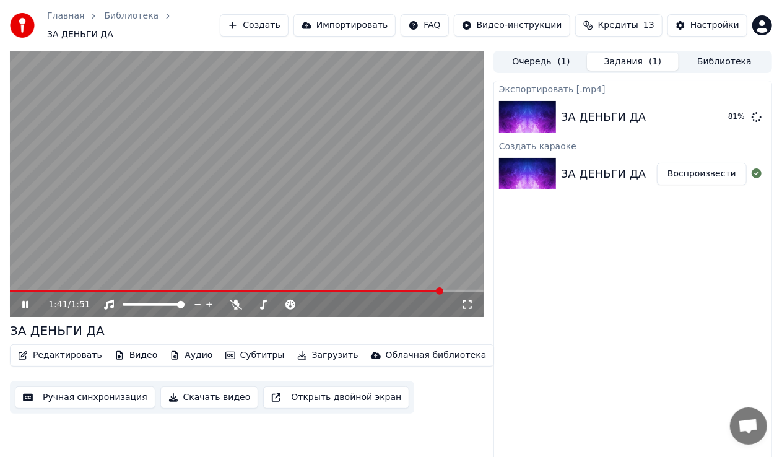
click at [73, 347] on button "Редактировать" at bounding box center [60, 355] width 94 height 17
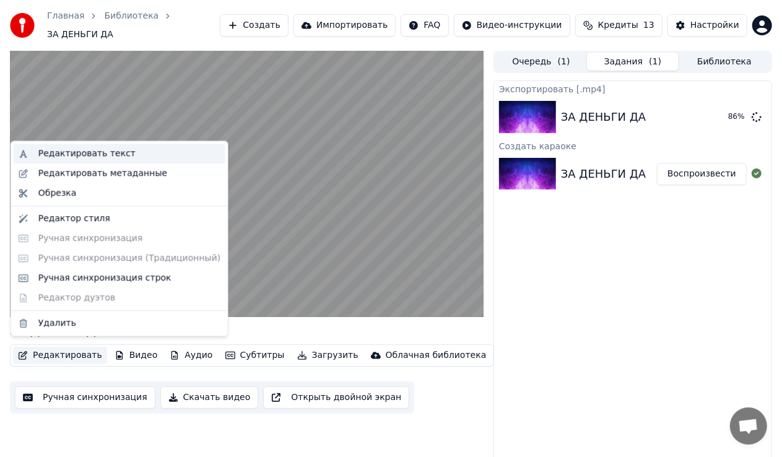
click at [101, 157] on div "Редактировать текст" at bounding box center [86, 153] width 97 height 12
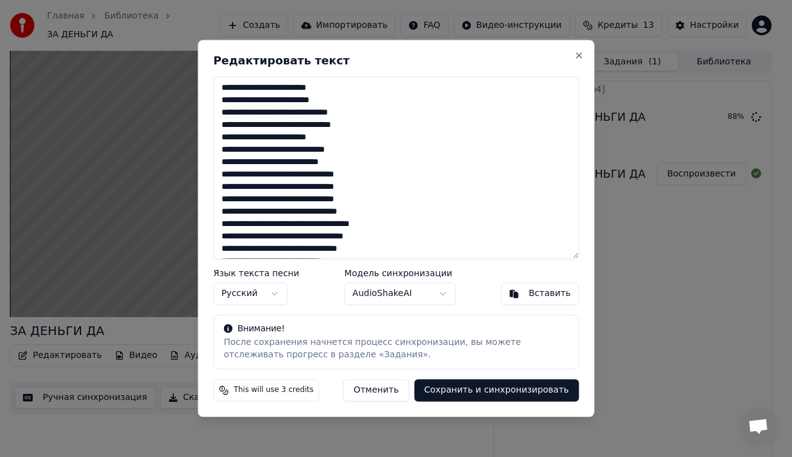
scroll to position [248, 0]
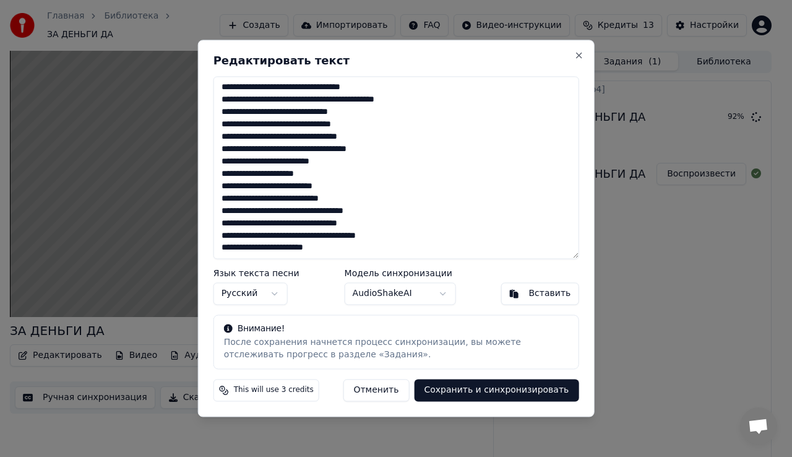
drag, startPoint x: 369, startPoint y: 251, endPoint x: 220, endPoint y: 245, distance: 148.7
click at [220, 245] on textarea at bounding box center [397, 167] width 366 height 183
click at [387, 253] on textarea at bounding box center [397, 167] width 366 height 183
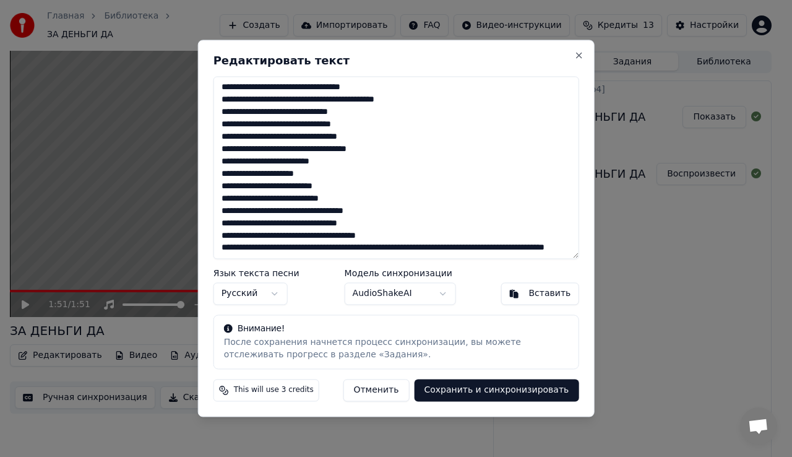
scroll to position [256, 0]
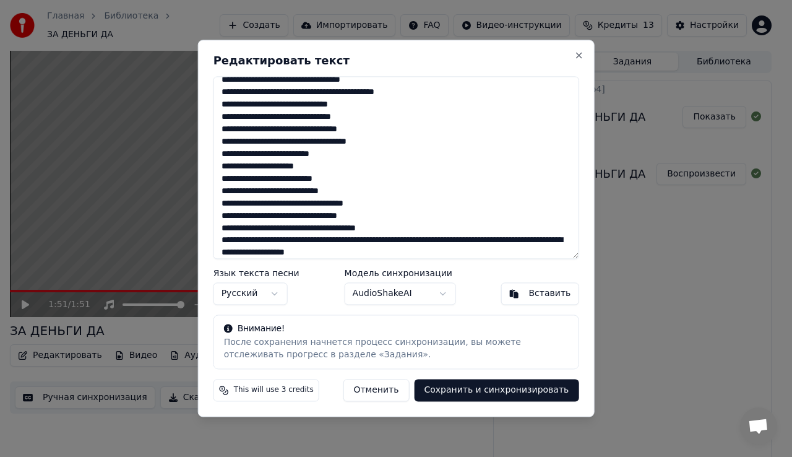
click at [330, 240] on textarea at bounding box center [397, 167] width 366 height 183
click at [327, 241] on textarea at bounding box center [397, 167] width 366 height 183
click at [322, 244] on textarea at bounding box center [397, 167] width 366 height 183
click at [324, 243] on textarea at bounding box center [397, 167] width 366 height 183
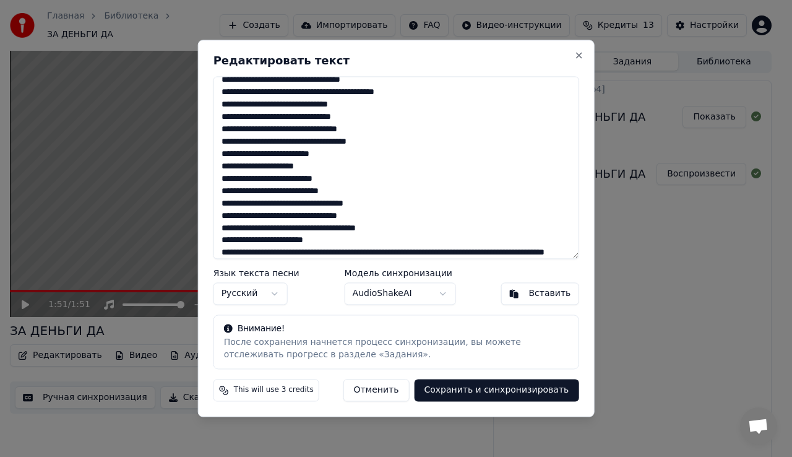
scroll to position [273, 0]
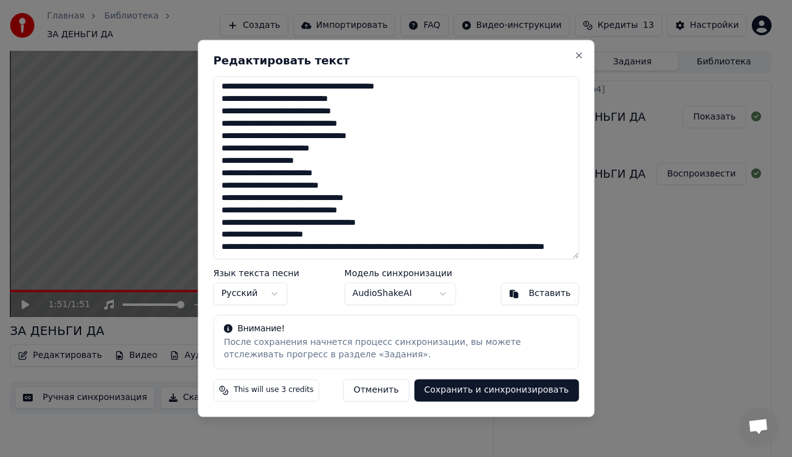
click at [325, 238] on textarea at bounding box center [397, 167] width 366 height 183
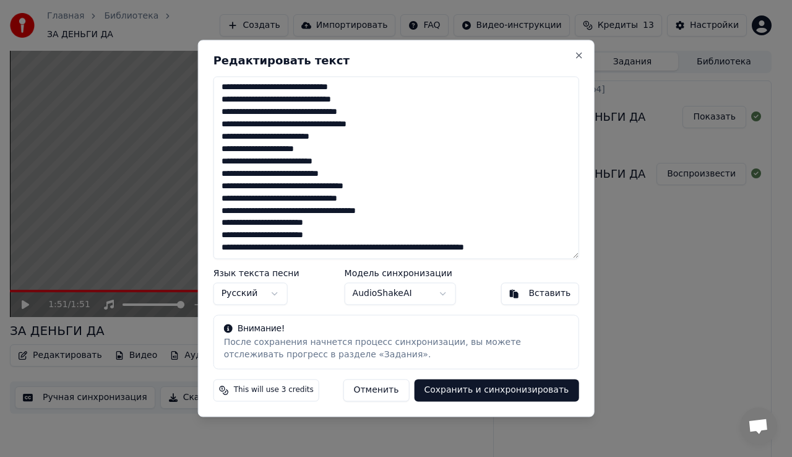
click at [324, 250] on textarea at bounding box center [397, 167] width 366 height 183
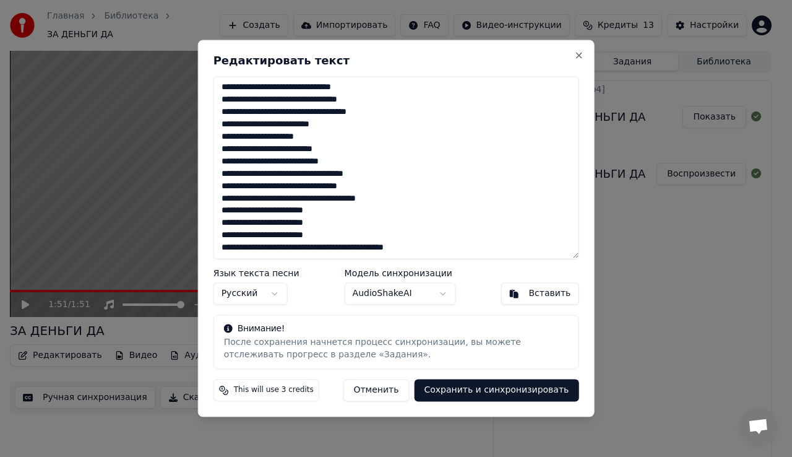
click at [324, 252] on textarea at bounding box center [397, 167] width 366 height 183
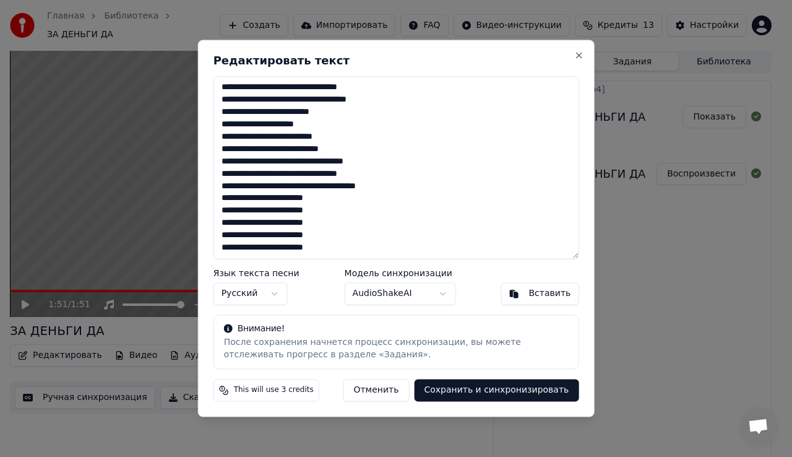
type textarea "**********"
click at [433, 387] on button "Сохранить и синхронизировать" at bounding box center [496, 390] width 165 height 22
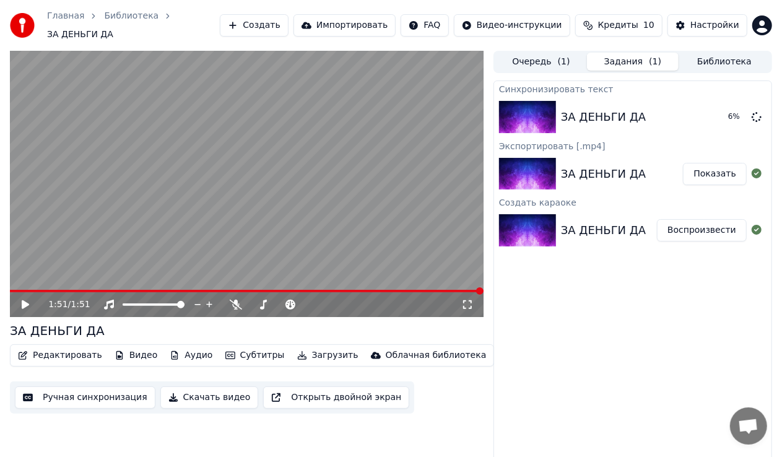
click at [709, 168] on button "Показать" at bounding box center [715, 174] width 64 height 22
click at [304, 215] on video at bounding box center [246, 184] width 473 height 266
click at [721, 98] on div "ЗА ДЕНЬГИ ДА Воспроизвести" at bounding box center [632, 117] width 277 height 42
click at [723, 106] on button "Воспроизвести" at bounding box center [702, 117] width 90 height 22
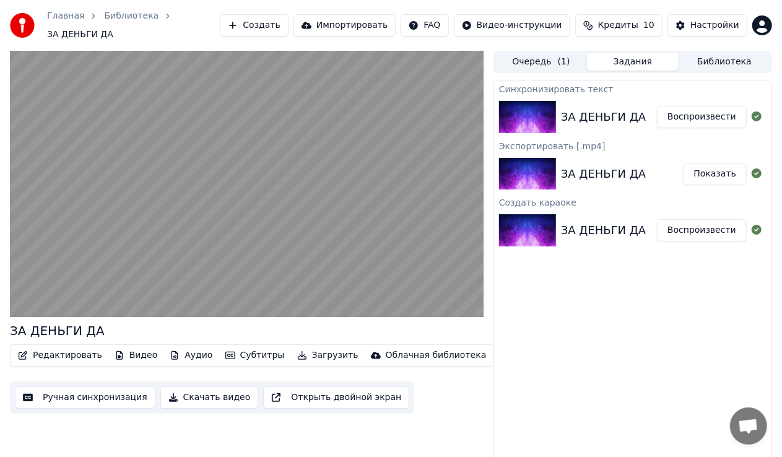
click at [603, 84] on div "Синхронизировать текст" at bounding box center [632, 88] width 277 height 15
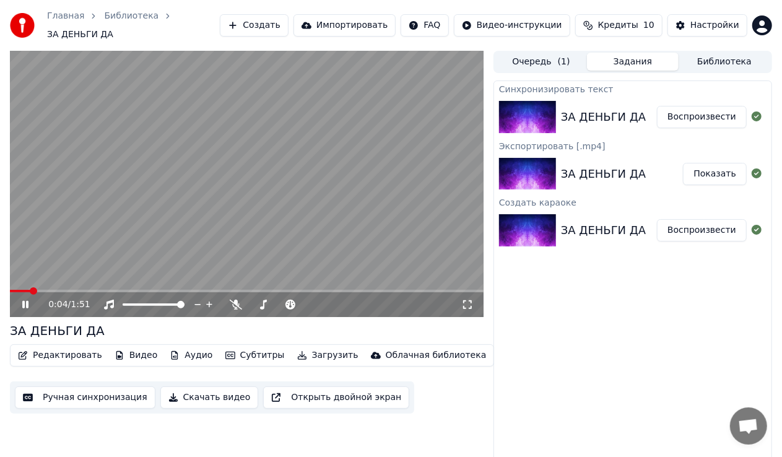
drag, startPoint x: 37, startPoint y: 287, endPoint x: 19, endPoint y: 288, distance: 17.4
click at [19, 292] on div "0:04 / 1:51" at bounding box center [246, 304] width 473 height 25
click at [10, 291] on span at bounding box center [13, 290] width 7 height 7
click at [553, 145] on div "Экспортировать [.mp4]" at bounding box center [632, 145] width 277 height 15
click at [727, 172] on button "Показать" at bounding box center [715, 174] width 64 height 22
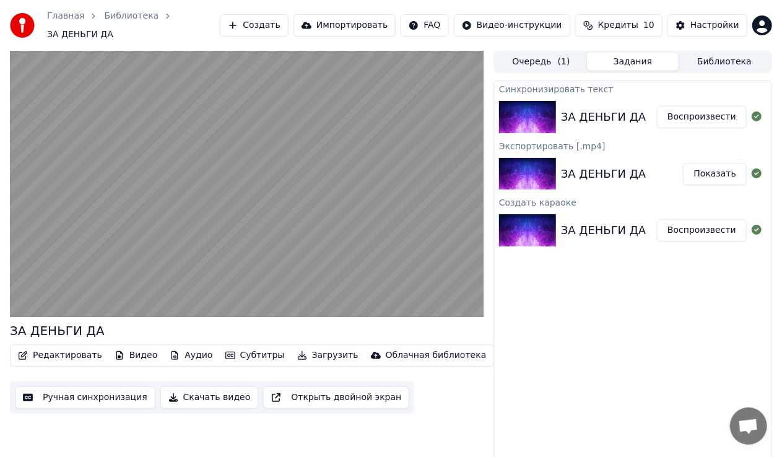
click at [244, 133] on video at bounding box center [246, 184] width 473 height 266
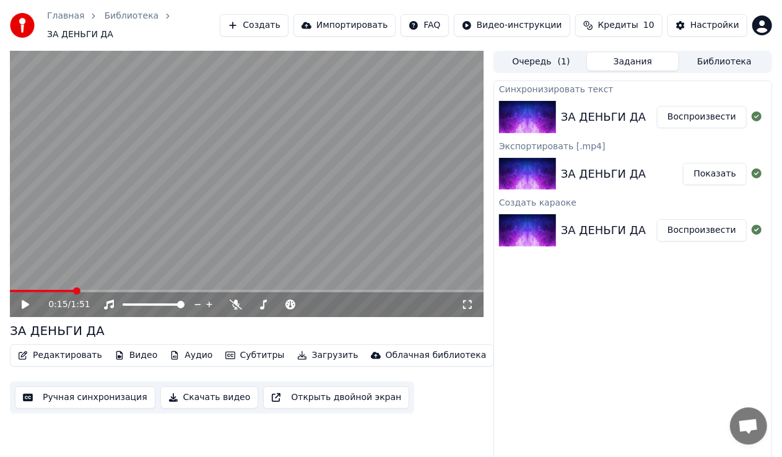
click at [236, 347] on button "Субтитры" at bounding box center [254, 355] width 69 height 17
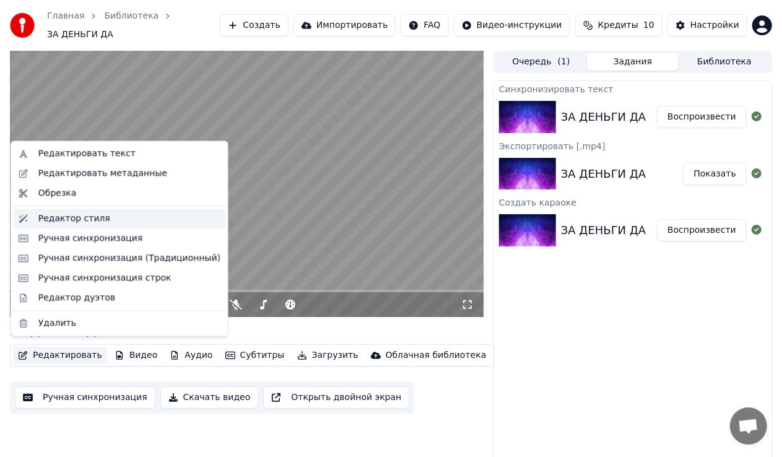
click at [114, 213] on div "Редактор стиля" at bounding box center [129, 218] width 182 height 12
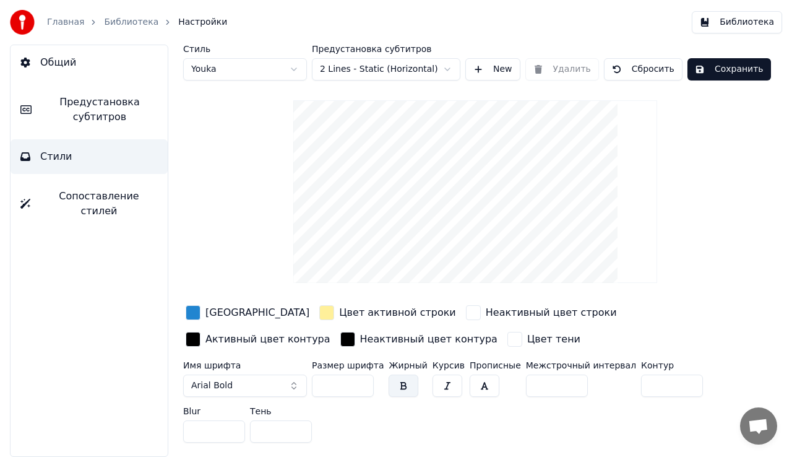
click at [275, 66] on html "Главная Библиотека Настройки Библиотека Общий Предустановка субтитров Стили Соп…" at bounding box center [396, 228] width 792 height 457
click at [267, 67] on html "Главная Библиотека Настройки Библиотека Общий Предустановка субтитров Стили Соп…" at bounding box center [396, 228] width 792 height 457
click at [276, 76] on html "Главная Библиотека Настройки Библиотека Общий Предустановка субтитров Стили Соп…" at bounding box center [396, 228] width 792 height 457
click at [340, 337] on div "button" at bounding box center [347, 339] width 15 height 15
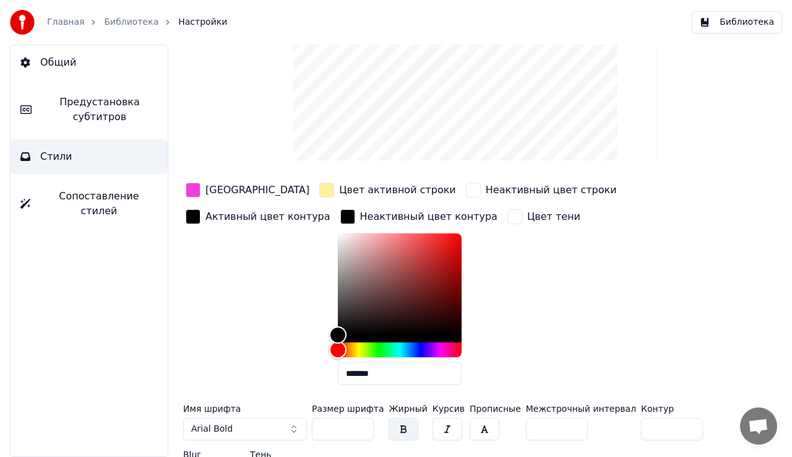
scroll to position [124, 0]
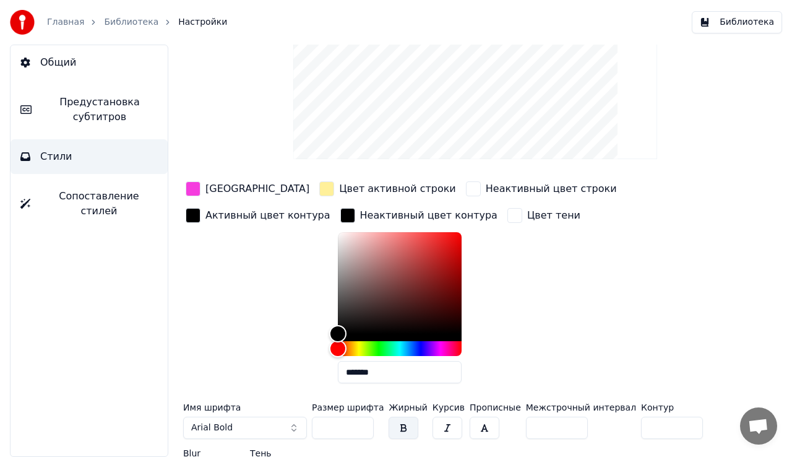
click at [192, 188] on div "button" at bounding box center [193, 188] width 15 height 15
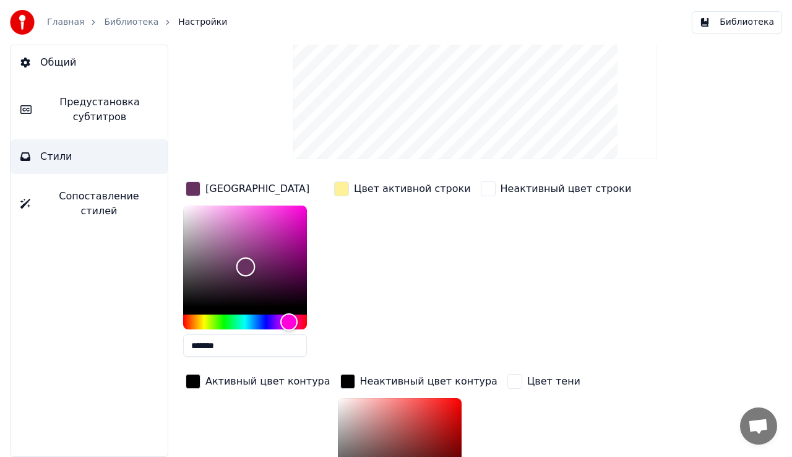
type input "*******"
drag, startPoint x: 288, startPoint y: 204, endPoint x: 131, endPoint y: 191, distance: 157.8
click at [131, 191] on div "Общий Предустановка субтитров Стили Сопоставление стилей Стиль Youka 3 Предуста…" at bounding box center [396, 251] width 792 height 412
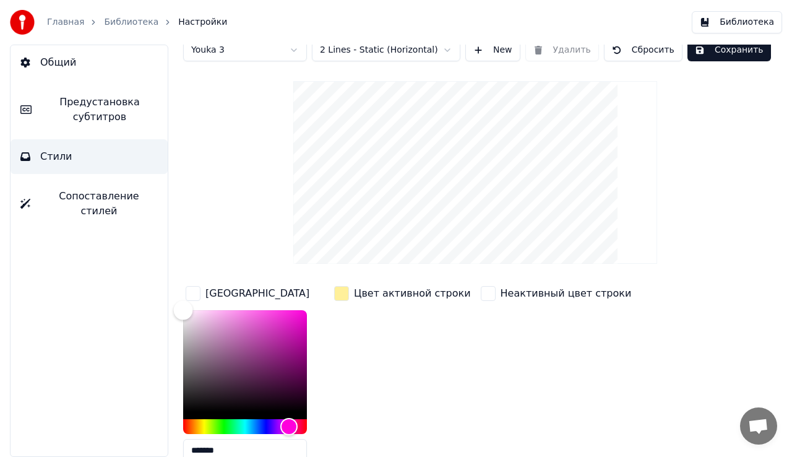
scroll to position [0, 0]
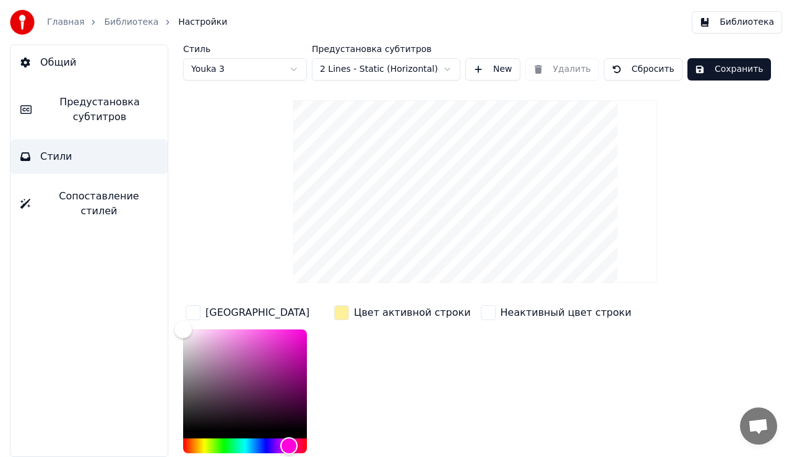
click at [410, 74] on html "Главная Библиотека Настройки Библиотека Общий Предустановка субтитров Стили Соп…" at bounding box center [396, 228] width 792 height 457
click at [403, 63] on html "Главная Библиотека Настройки Библиотека Общий Предустановка субтитров Стили Соп…" at bounding box center [396, 228] width 792 height 457
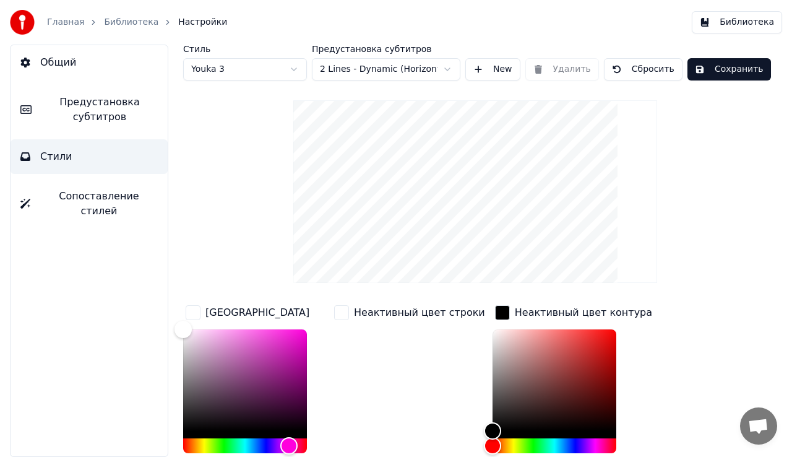
drag, startPoint x: 411, startPoint y: 57, endPoint x: 412, endPoint y: 67, distance: 10.6
click at [411, 58] on div "Предустановка субтитров 2 Lines - Dynamic (Horizontal)" at bounding box center [386, 63] width 149 height 36
click at [410, 69] on html "Главная Библиотека Настройки Библиотека Общий Предустановка субтитров Стили Соп…" at bounding box center [396, 228] width 792 height 457
click at [395, 67] on html "Главная Библиотека Настройки Библиотека Общий Предустановка субтитров Стили Соп…" at bounding box center [396, 228] width 792 height 457
click at [396, 71] on html "Главная Библиотека Настройки Библиотека Общий Предустановка субтитров Стили Соп…" at bounding box center [396, 228] width 792 height 457
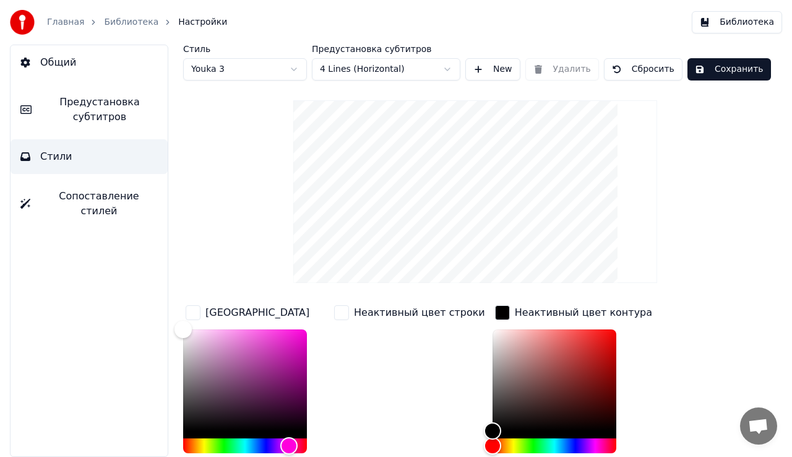
click at [495, 68] on button "New" at bounding box center [492, 69] width 55 height 22
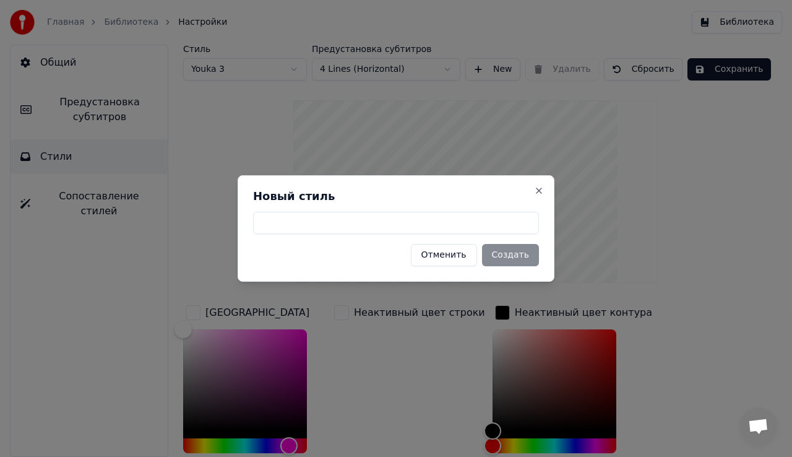
click at [337, 227] on input at bounding box center [396, 223] width 286 height 22
click at [516, 258] on div "Отменить Создать" at bounding box center [396, 255] width 286 height 22
click at [499, 234] on div "Новый стиль Отменить Создать Close" at bounding box center [396, 228] width 317 height 106
click at [496, 225] on input at bounding box center [396, 223] width 286 height 22
type input "****"
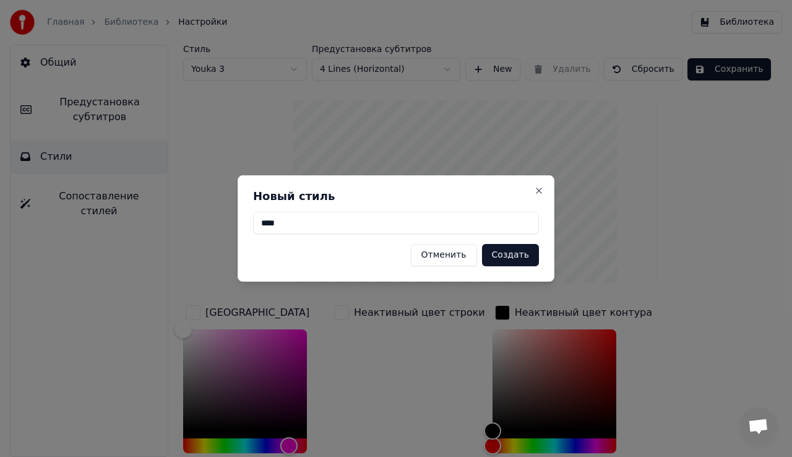
click at [532, 259] on button "Создать" at bounding box center [510, 255] width 57 height 22
type input "*******"
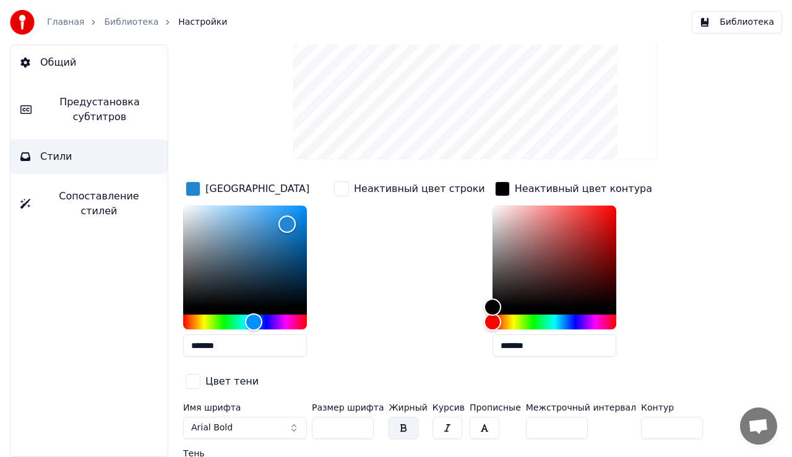
scroll to position [129, 0]
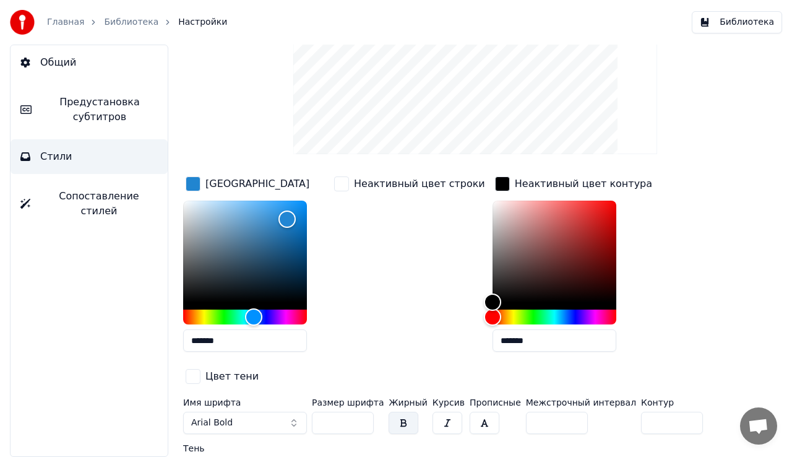
click at [493, 191] on div "Неактивный цвет контура" at bounding box center [574, 184] width 162 height 20
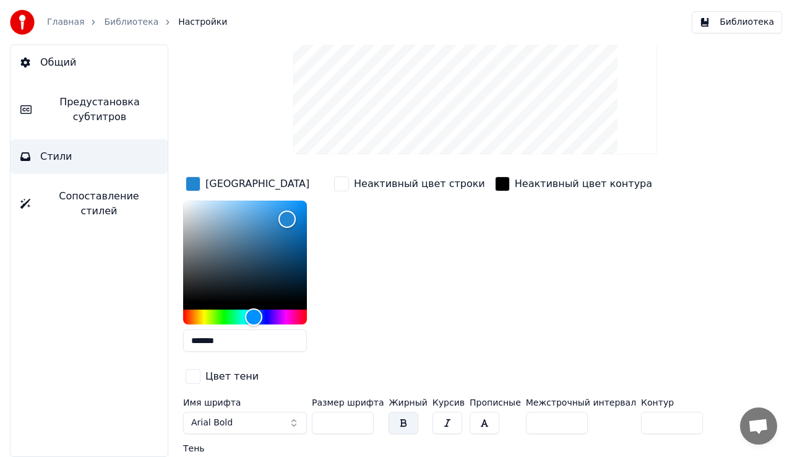
click at [495, 182] on div "button" at bounding box center [502, 183] width 15 height 15
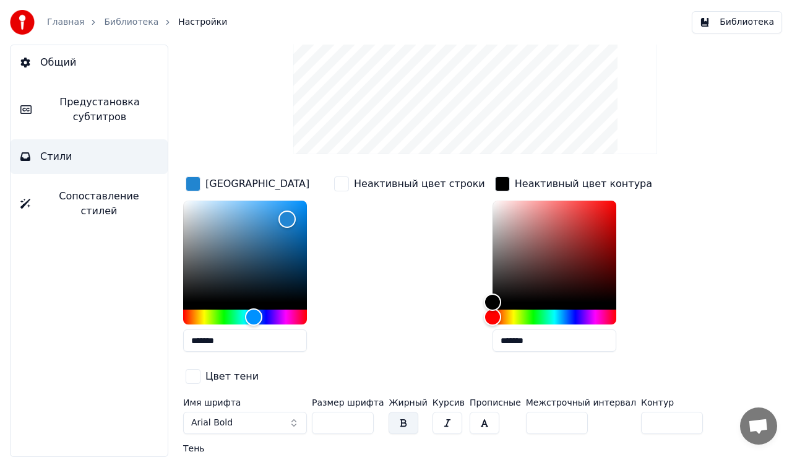
click at [340, 179] on div "button" at bounding box center [341, 183] width 15 height 15
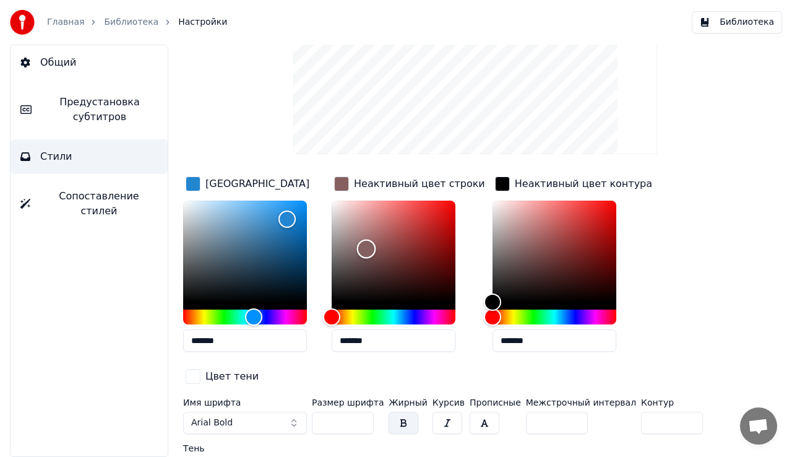
drag, startPoint x: 355, startPoint y: 228, endPoint x: 368, endPoint y: 250, distance: 25.8
click at [368, 250] on div "Color" at bounding box center [366, 248] width 19 height 19
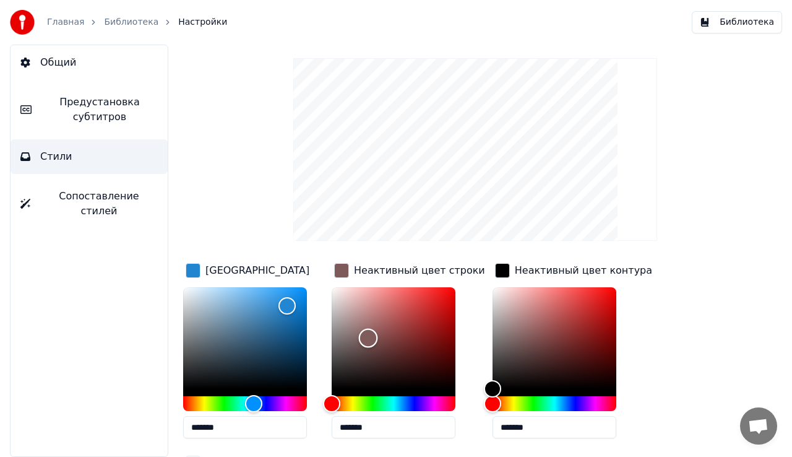
scroll to position [62, 0]
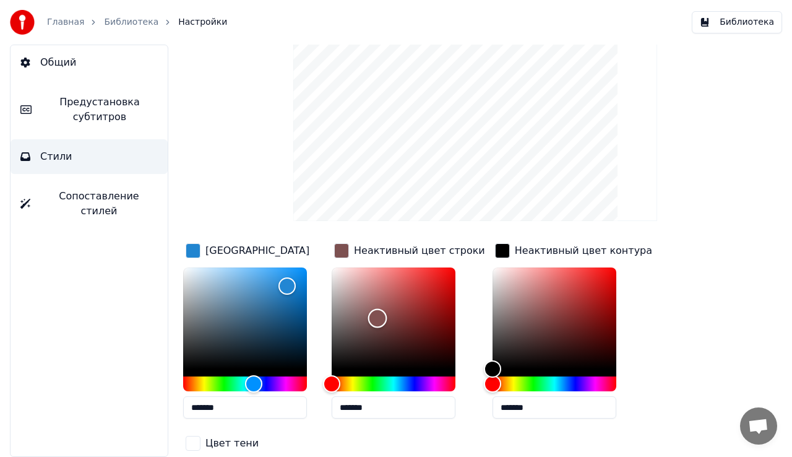
type input "*******"
drag, startPoint x: 370, startPoint y: 320, endPoint x: 383, endPoint y: 307, distance: 18.4
click at [385, 308] on div "Color" at bounding box center [385, 308] width 19 height 19
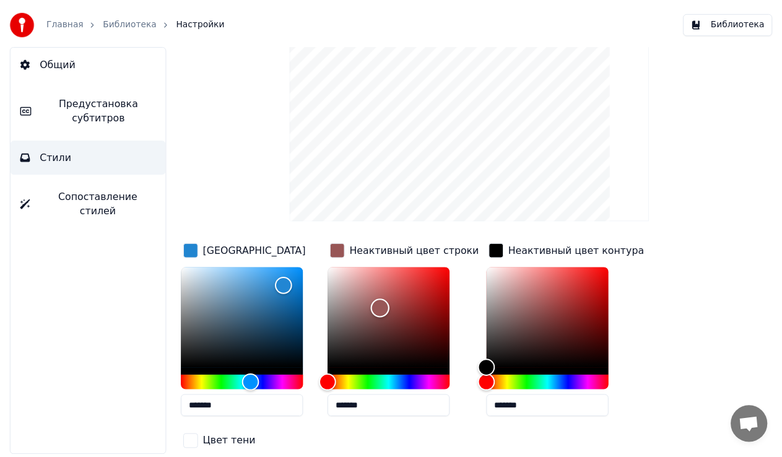
scroll to position [0, 0]
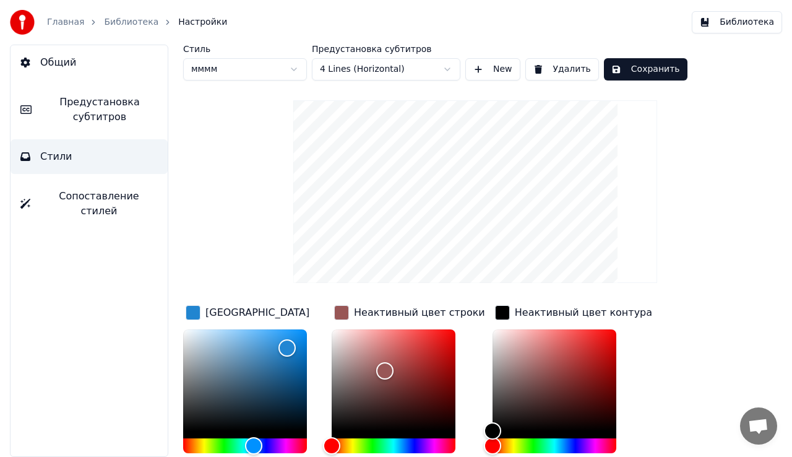
click at [103, 188] on button "Сопоставление стилей" at bounding box center [89, 204] width 157 height 50
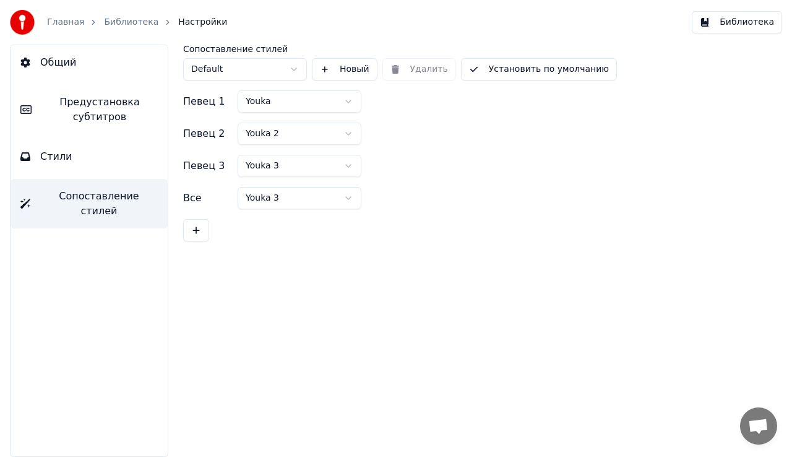
click at [287, 101] on html "Главная Библиотека Настройки Библиотека Общий Предустановка субтитров Стили Соп…" at bounding box center [396, 228] width 792 height 457
click at [288, 101] on html "Главная Библиотека Настройки Библиотека Общий Предустановка субтитров Стили Соп…" at bounding box center [396, 228] width 792 height 457
click at [59, 54] on button "Общий" at bounding box center [89, 62] width 157 height 35
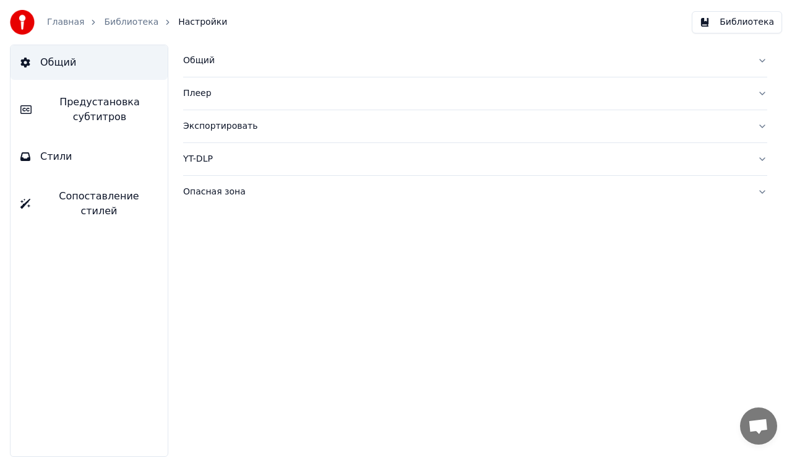
click at [135, 22] on link "Библиотека" at bounding box center [131, 22] width 54 height 12
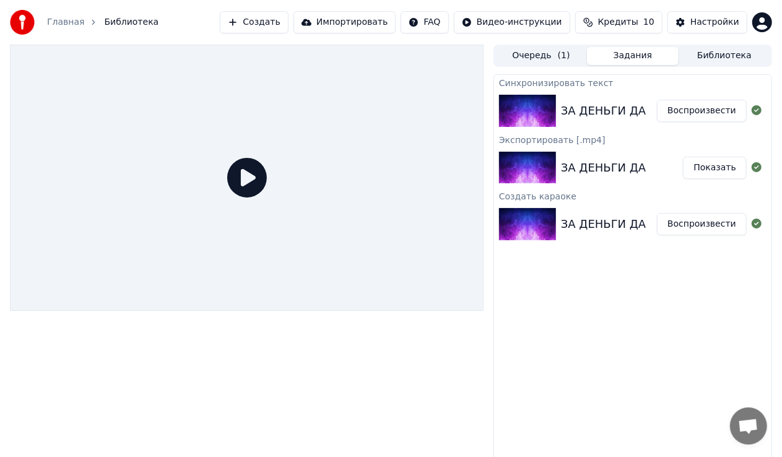
click at [646, 127] on div "ЗА ДЕНЬГИ ДА Воспроизвести" at bounding box center [632, 111] width 277 height 42
click at [717, 116] on button "Воспроизвести" at bounding box center [702, 111] width 90 height 22
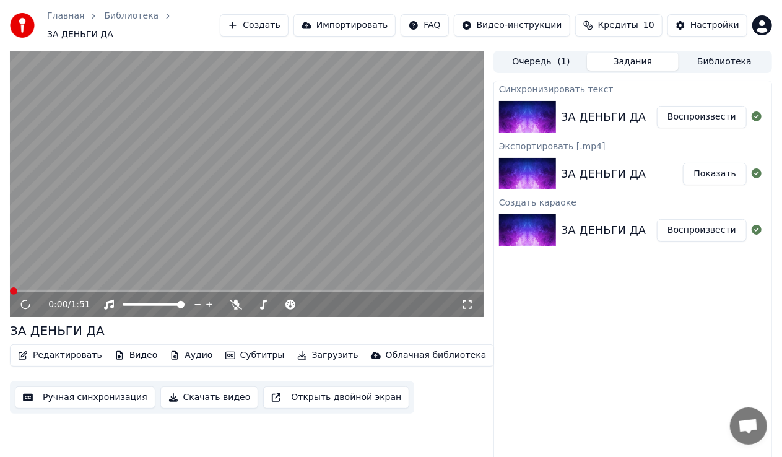
click at [220, 186] on video at bounding box center [246, 184] width 473 height 266
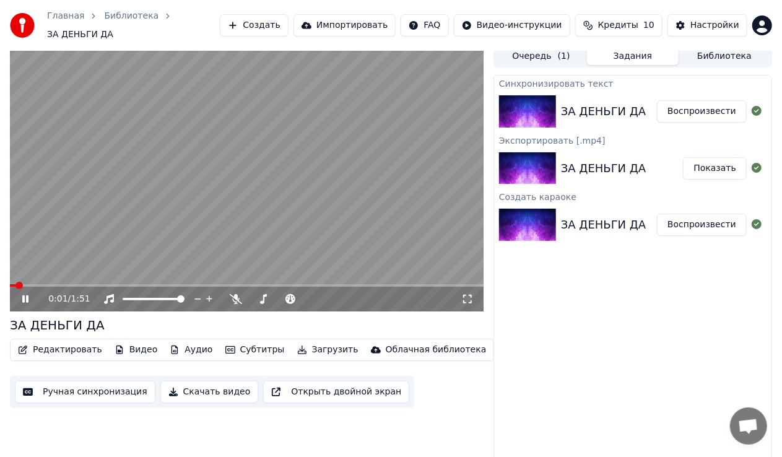
click at [708, 157] on button "Показать" at bounding box center [715, 168] width 64 height 22
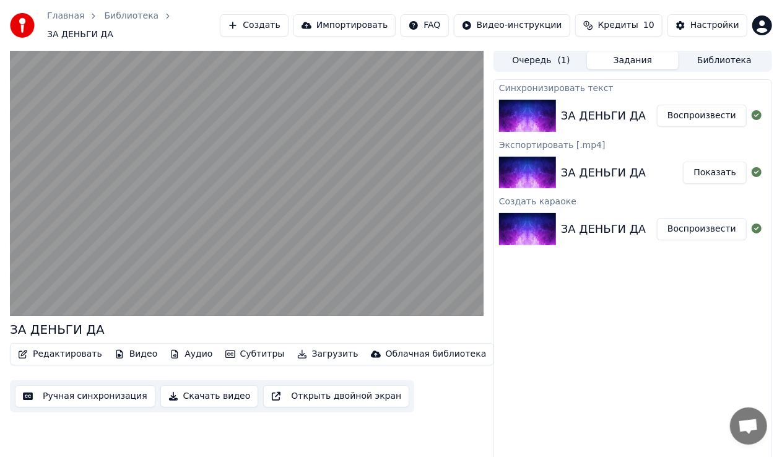
scroll to position [0, 0]
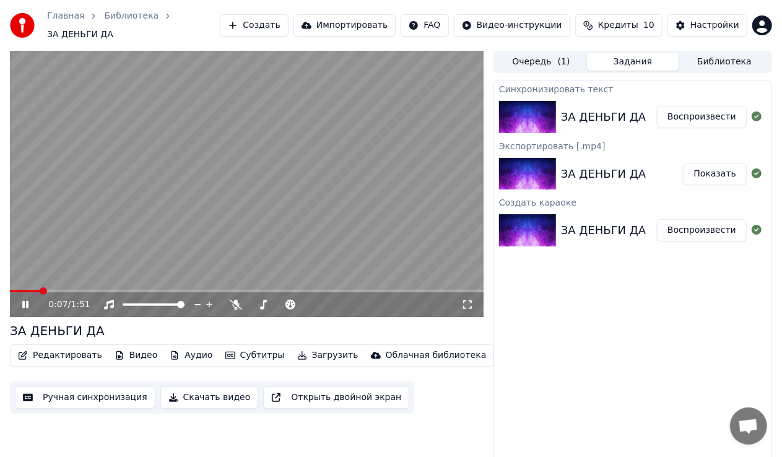
click at [725, 165] on button "Показать" at bounding box center [715, 174] width 64 height 22
click at [574, 183] on div "ЗА ДЕНЬГИ ДА Показать" at bounding box center [632, 174] width 277 height 42
click at [535, 160] on img at bounding box center [527, 174] width 57 height 32
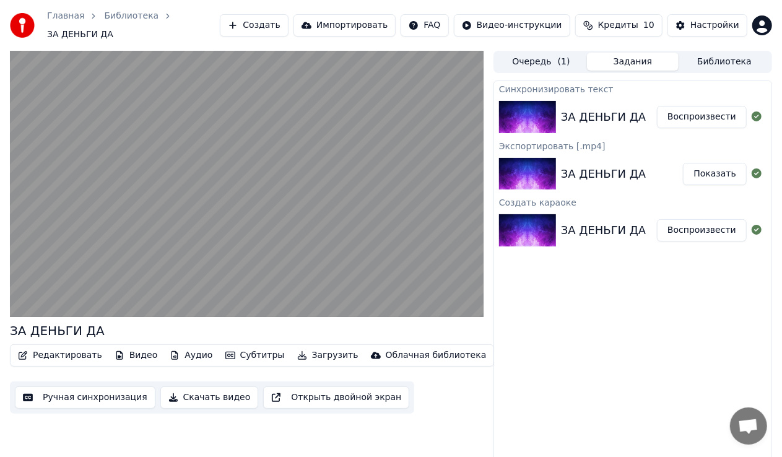
click at [535, 160] on img at bounding box center [527, 174] width 57 height 32
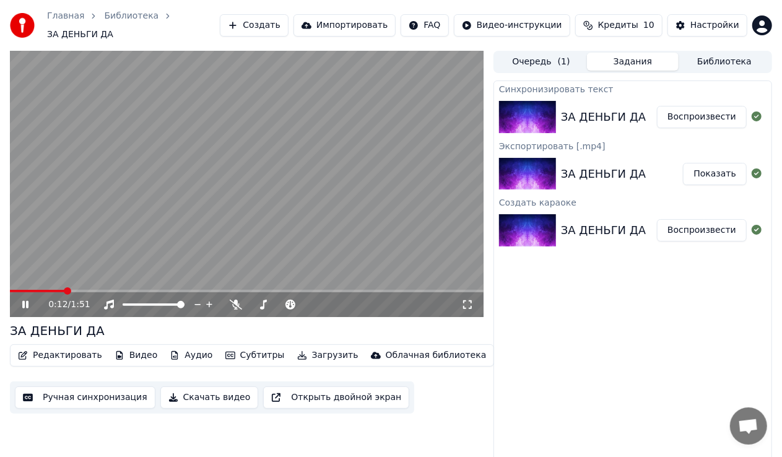
click at [301, 188] on video at bounding box center [246, 184] width 473 height 266
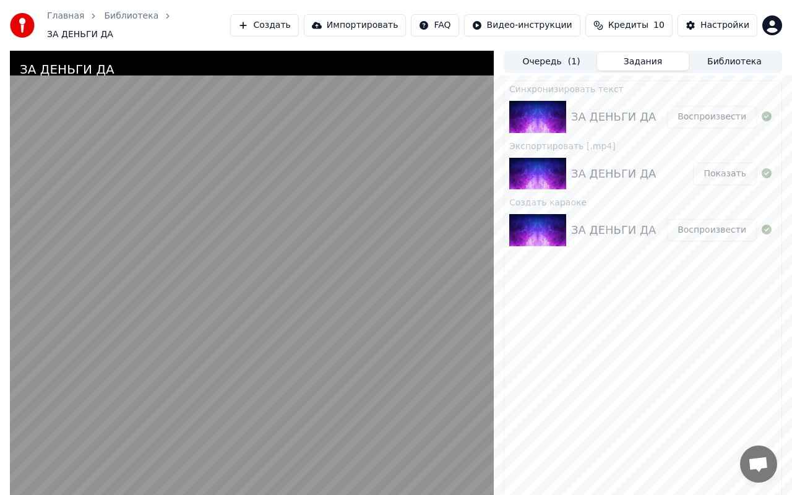
click at [252, 301] on video at bounding box center [252, 298] width 484 height 495
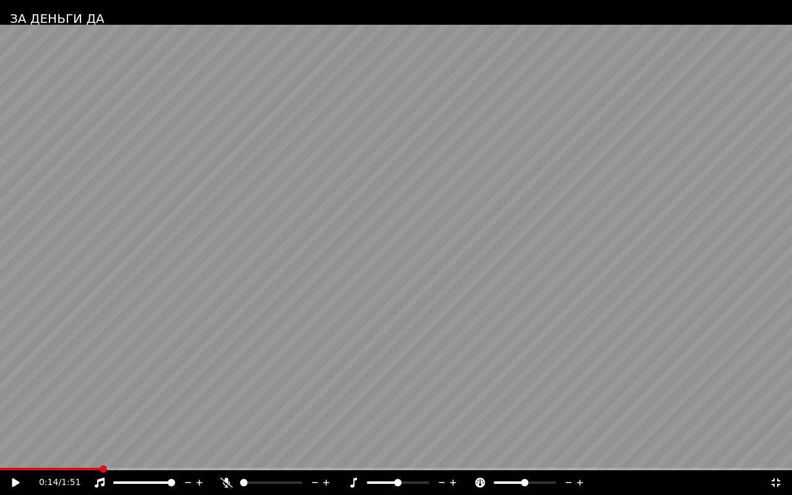
click at [252, 301] on video at bounding box center [396, 247] width 792 height 495
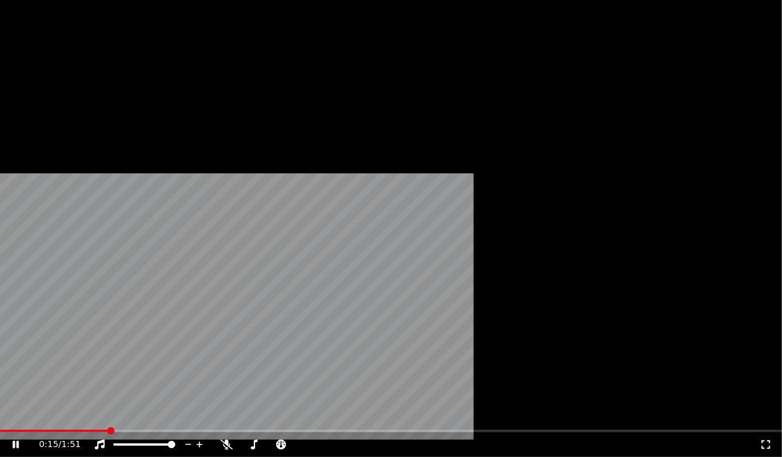
click at [270, 214] on video at bounding box center [391, 219] width 782 height 439
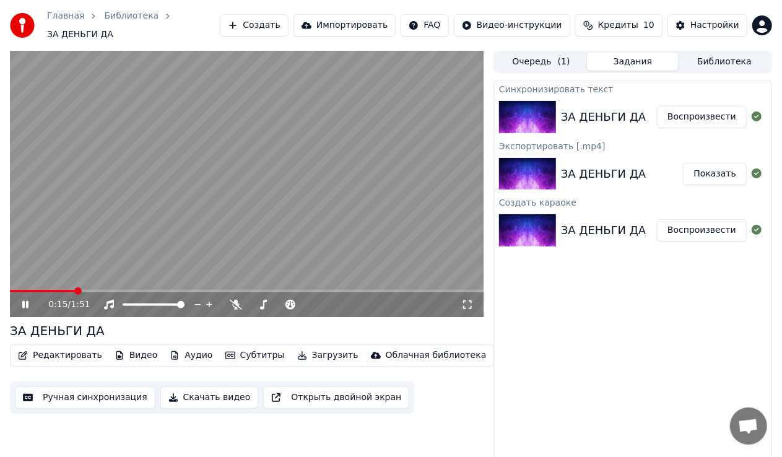
click at [270, 214] on video at bounding box center [246, 184] width 473 height 266
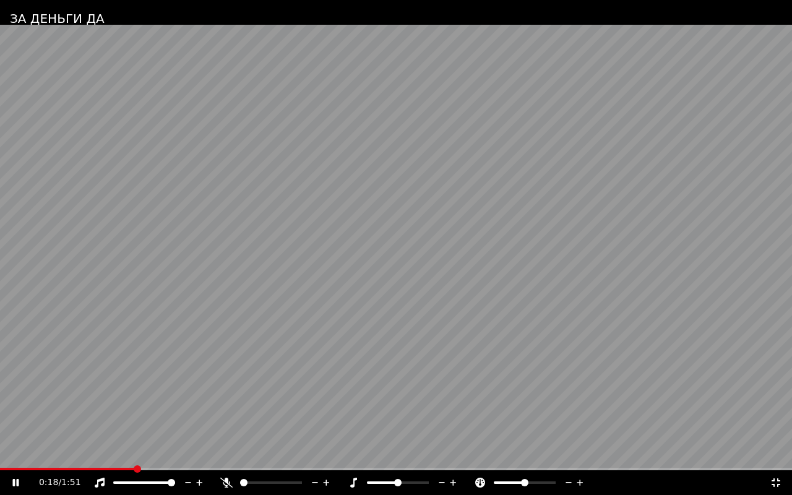
click at [240, 456] on span at bounding box center [243, 482] width 7 height 7
click at [352, 260] on video at bounding box center [396, 247] width 792 height 495
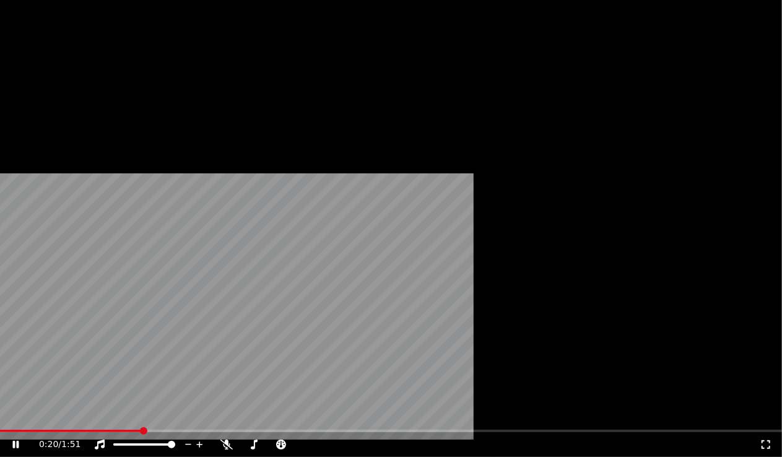
click at [343, 175] on video at bounding box center [391, 219] width 782 height 439
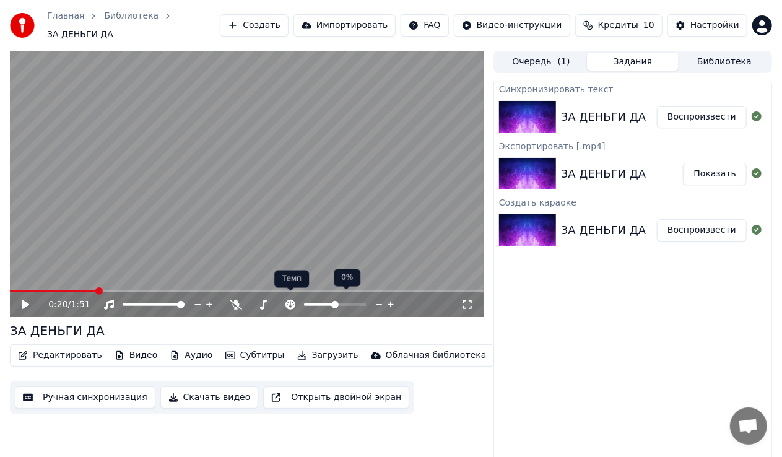
click at [326, 227] on video at bounding box center [246, 184] width 473 height 266
click at [592, 121] on div "ЗА ДЕНЬГИ ДА Воспроизвести" at bounding box center [632, 117] width 277 height 42
click at [543, 58] on button "Очередь ( 1 )" at bounding box center [541, 62] width 92 height 18
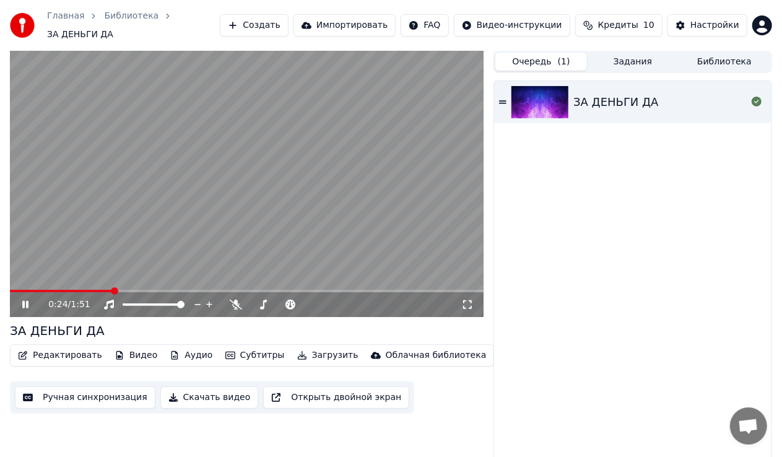
click at [548, 88] on img at bounding box center [539, 102] width 57 height 32
click at [639, 53] on button "Задания" at bounding box center [633, 62] width 92 height 18
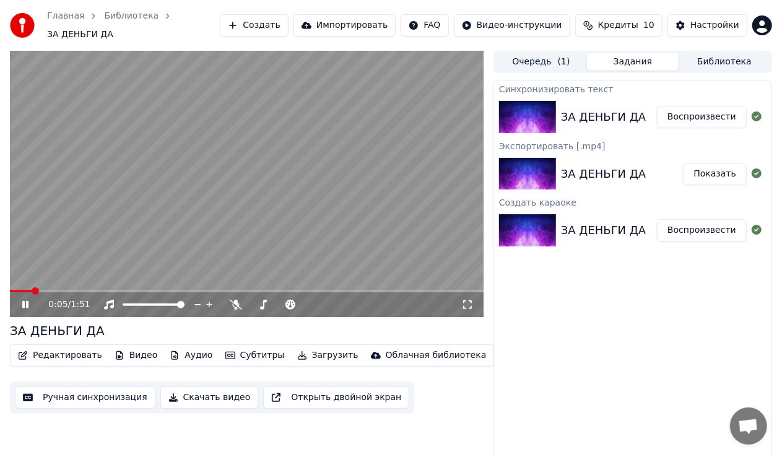
click
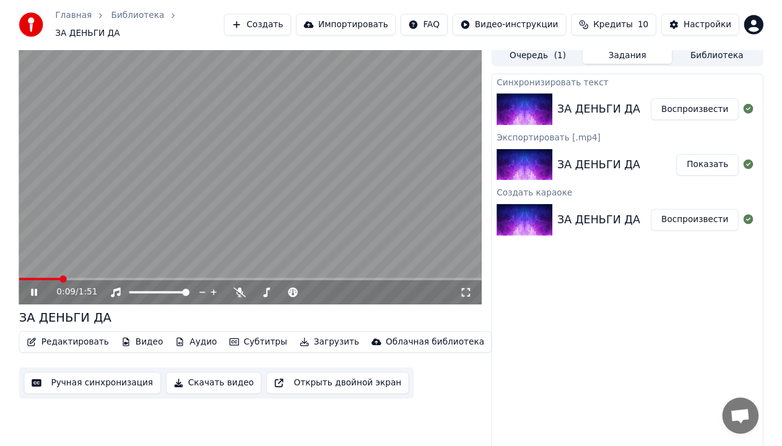
scroll to position [6, 0]
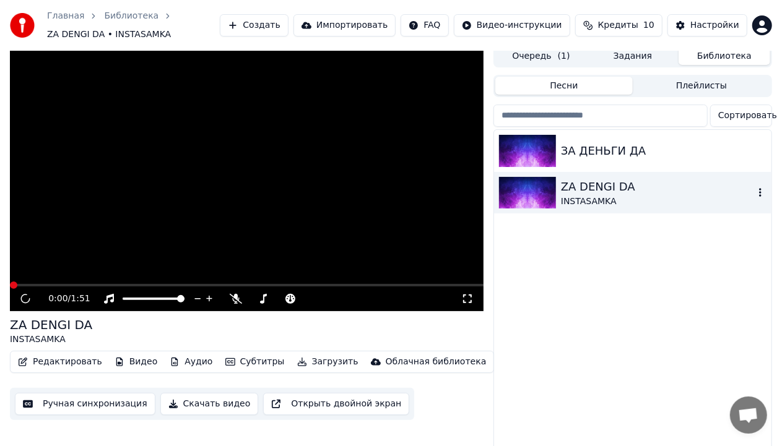
scroll to position [12, 0]
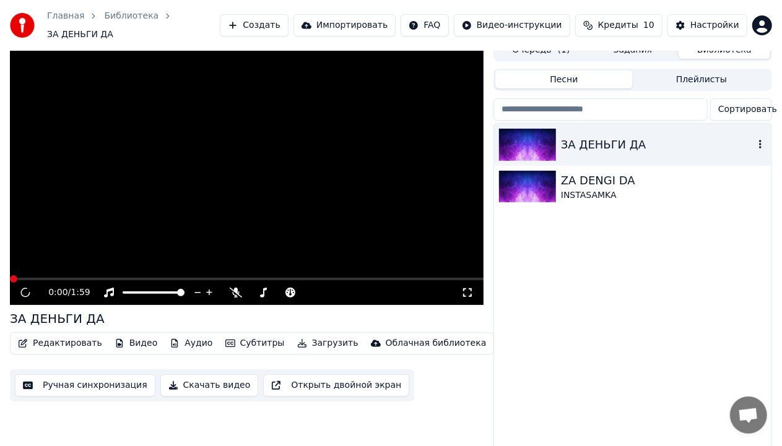
scroll to position [6, 0]
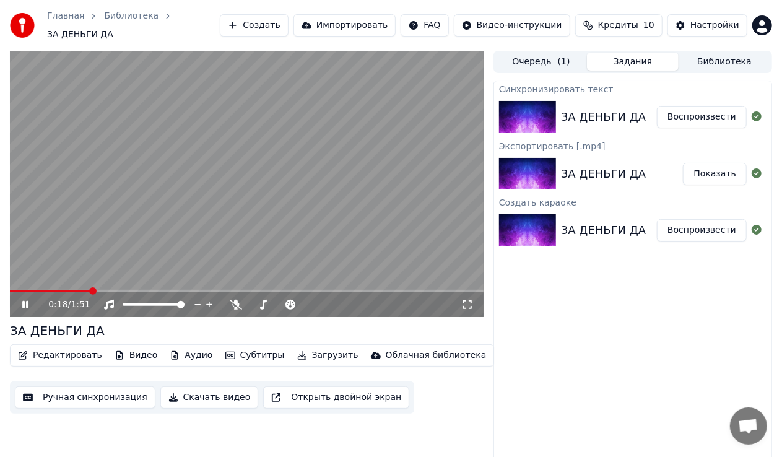
click at [107, 283] on video at bounding box center [246, 184] width 473 height 266
click at [214, 290] on span at bounding box center [246, 291] width 473 height 2
click at [723, 19] on div "Настройки" at bounding box center [714, 25] width 49 height 12
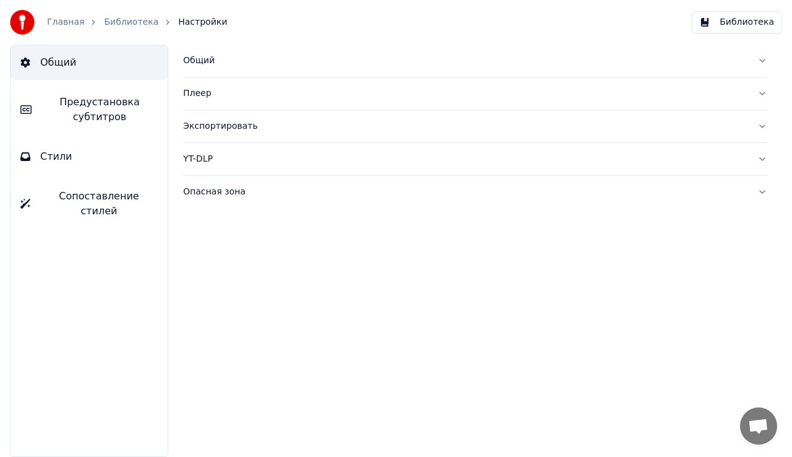
click at [203, 108] on button "Плеер" at bounding box center [475, 93] width 584 height 32
click at [203, 105] on button "Плеер" at bounding box center [475, 93] width 584 height 32
click at [48, 63] on span "Общий" at bounding box center [58, 62] width 36 height 15
click at [118, 24] on link "Библиотека" at bounding box center [131, 22] width 54 height 12
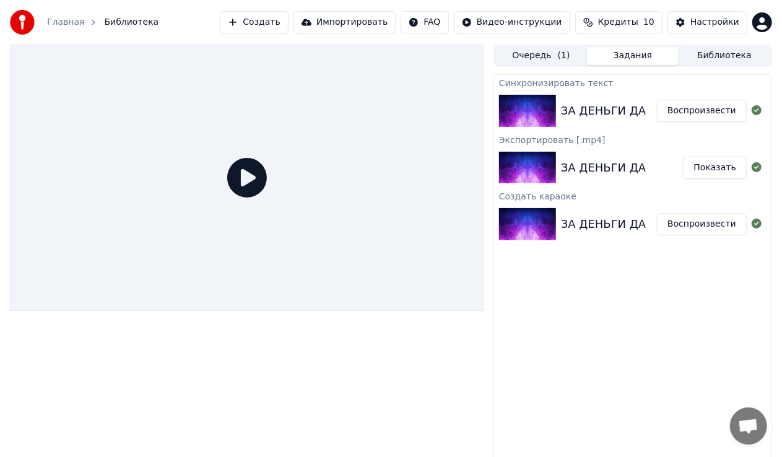
click at [249, 188] on icon at bounding box center [247, 178] width 40 height 40
click at [566, 115] on div "ЗА ДЕНЬГИ ДА" at bounding box center [603, 110] width 85 height 17
click at [756, 113] on icon at bounding box center [756, 110] width 10 height 10
click at [699, 116] on button "Воспроизвести" at bounding box center [702, 111] width 90 height 22
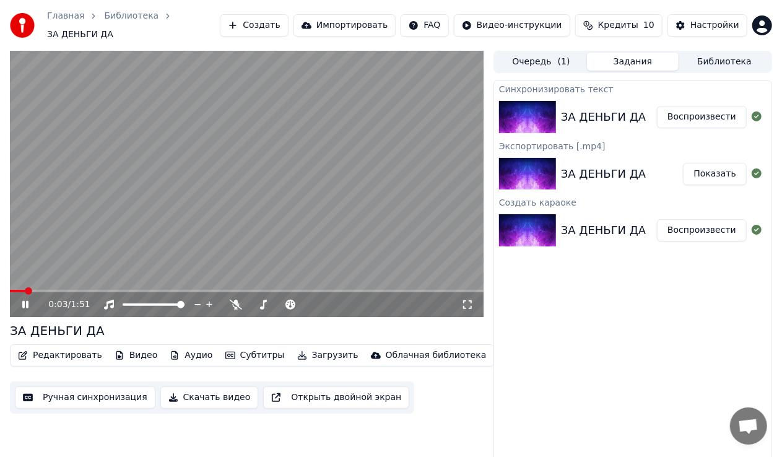
click at [699, 225] on button "Воспроизвести" at bounding box center [702, 230] width 90 height 22
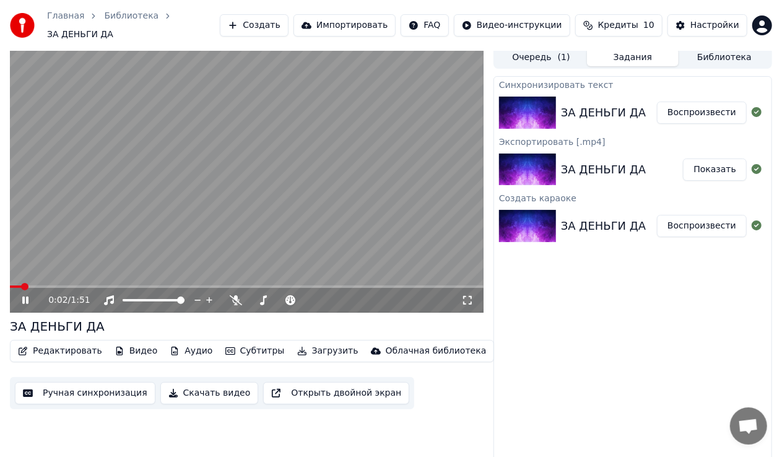
scroll to position [6, 0]
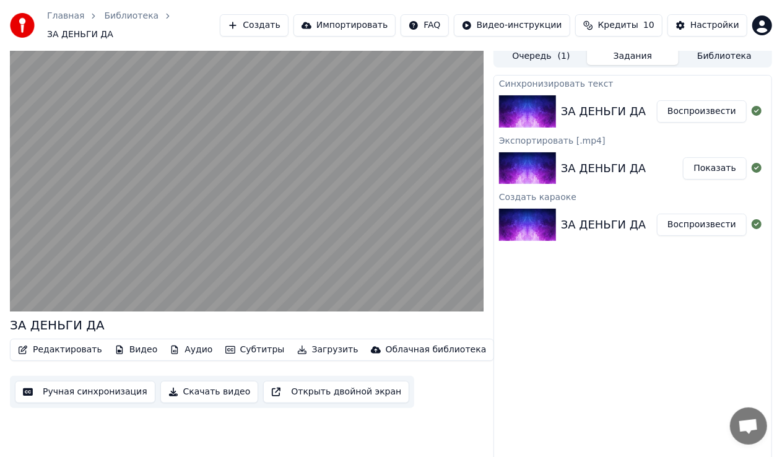
click at [69, 387] on button "Ручная синхронизация" at bounding box center [85, 392] width 140 height 22
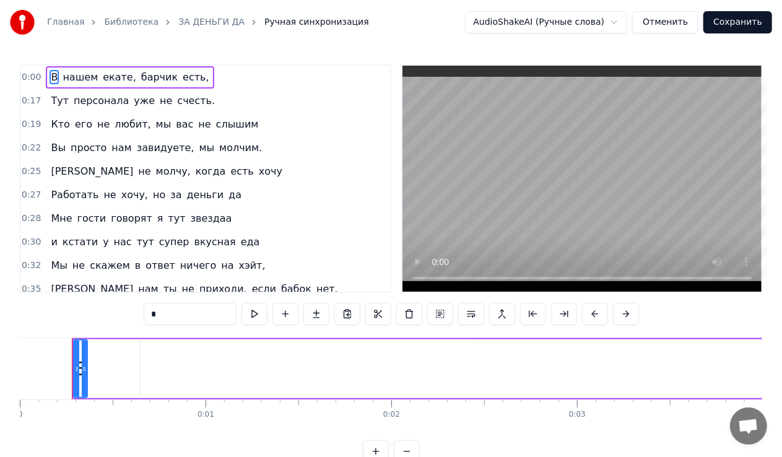
click at [675, 20] on button "Отменить" at bounding box center [665, 22] width 66 height 22
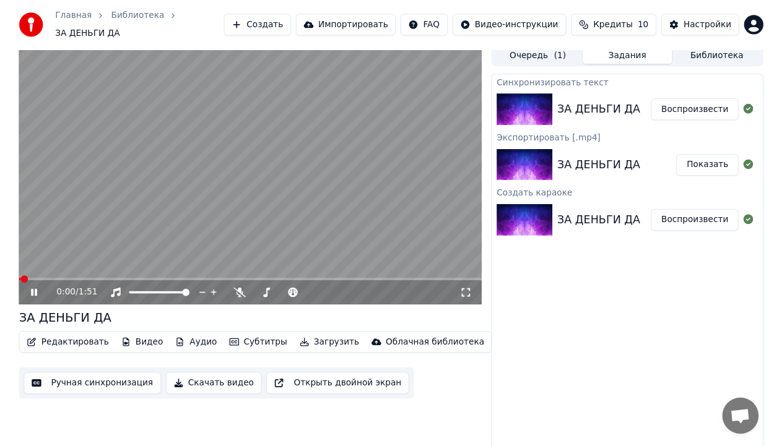
scroll to position [6, 0]
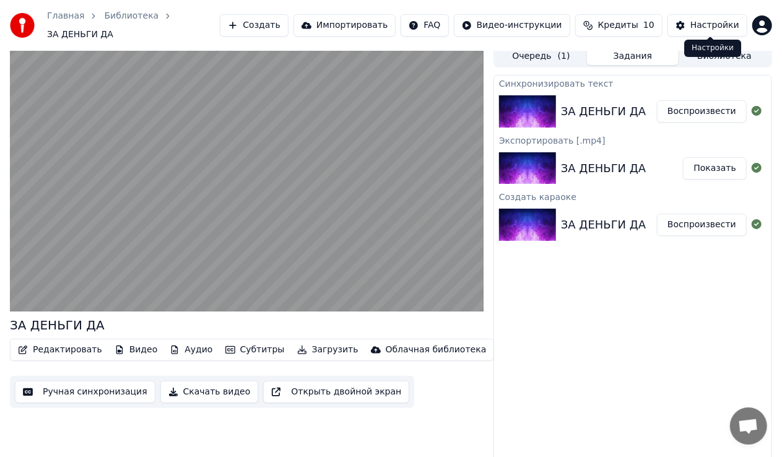
click at [707, 43] on div "Настройки Настройки" at bounding box center [712, 48] width 57 height 17
click at [710, 53] on div "Настройки Настройки" at bounding box center [712, 48] width 57 height 17
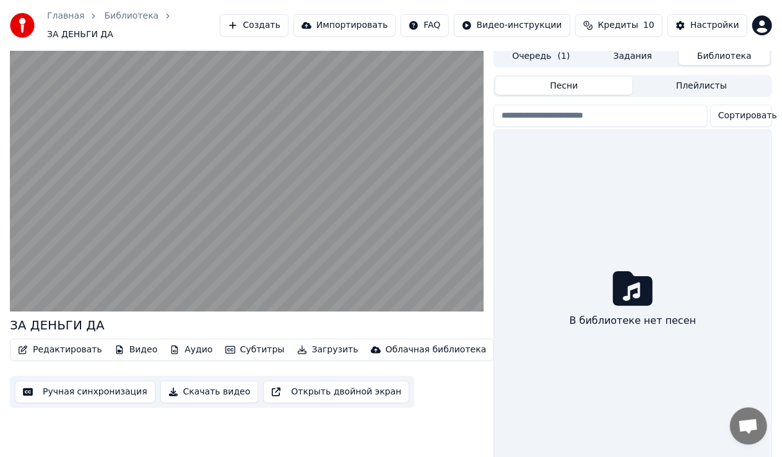
click at [735, 55] on button "Библиотека" at bounding box center [724, 56] width 92 height 18
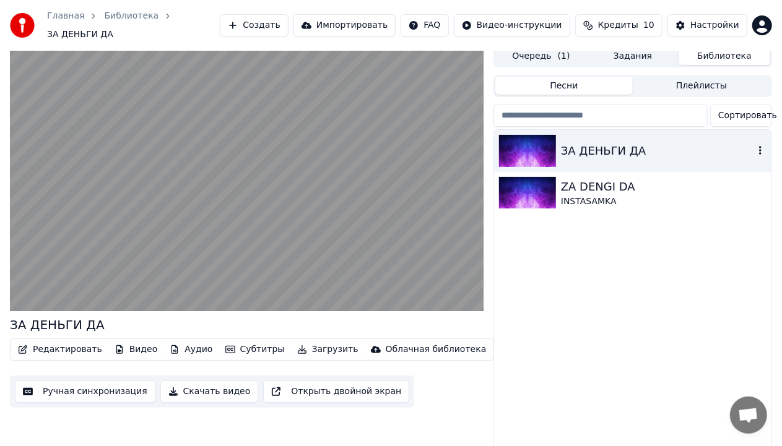
click at [650, 134] on div "ЗА ДЕНЬГИ ДА" at bounding box center [632, 151] width 277 height 42
click at [769, 145] on div "ЗА ДЕНЬГИ ДА" at bounding box center [632, 151] width 277 height 42
click at [755, 145] on icon "button" at bounding box center [760, 150] width 12 height 10
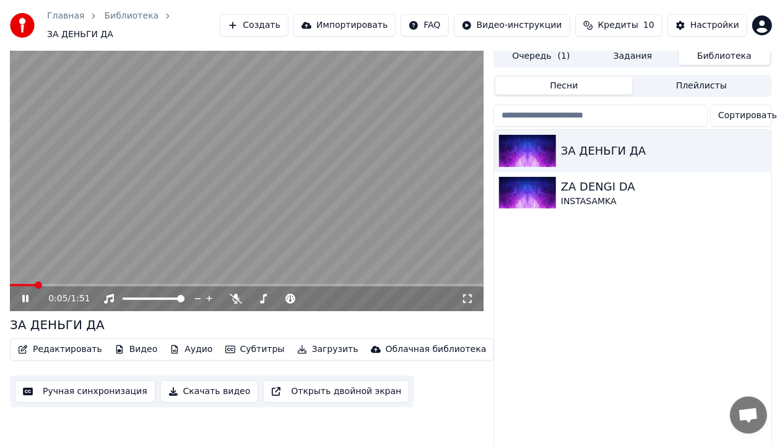
click at [25, 345] on icon "button" at bounding box center [23, 349] width 10 height 9
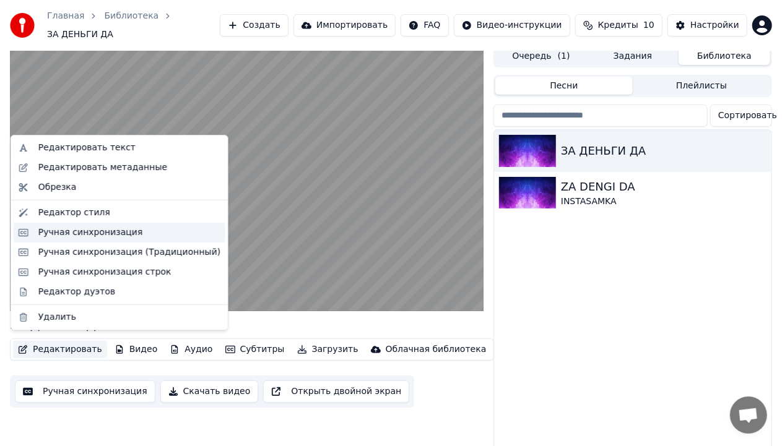
click at [88, 234] on div "Ручная синхронизация" at bounding box center [90, 233] width 105 height 12
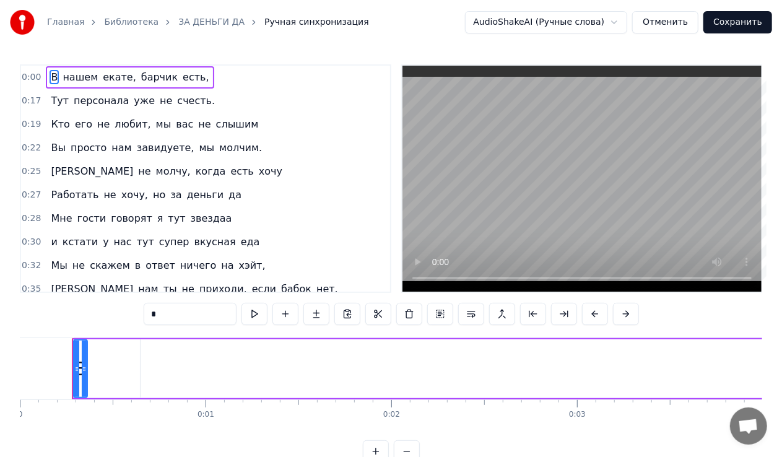
click at [198, 21] on link "ЗА ДЕНЬГИ ДА" at bounding box center [211, 22] width 66 height 12
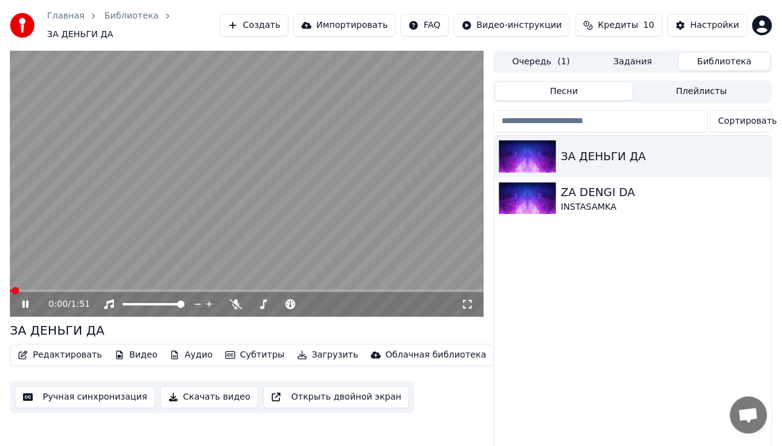
click at [60, 350] on button "Редактировать" at bounding box center [60, 355] width 94 height 17
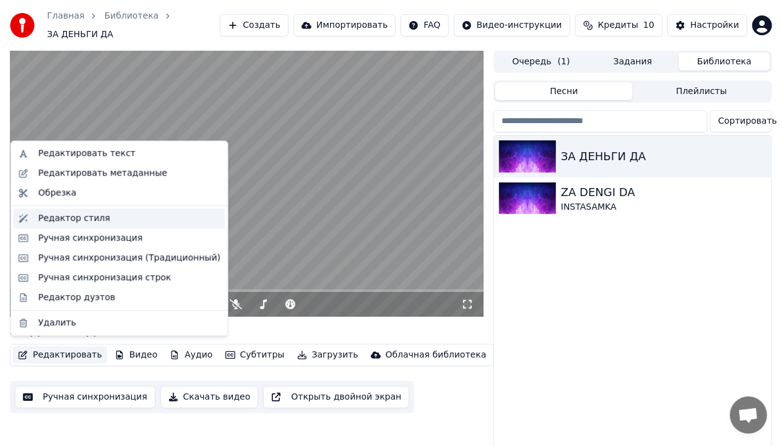
click at [69, 221] on div "Редактор стиля" at bounding box center [74, 218] width 72 height 12
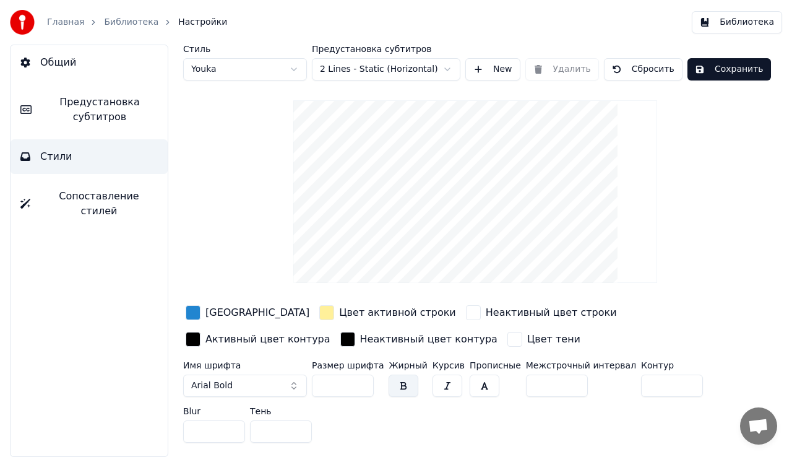
click at [214, 322] on div "[GEOGRAPHIC_DATA]" at bounding box center [247, 314] width 129 height 22
click at [360, 335] on div "Неактивный цвет контура" at bounding box center [428, 339] width 137 height 15
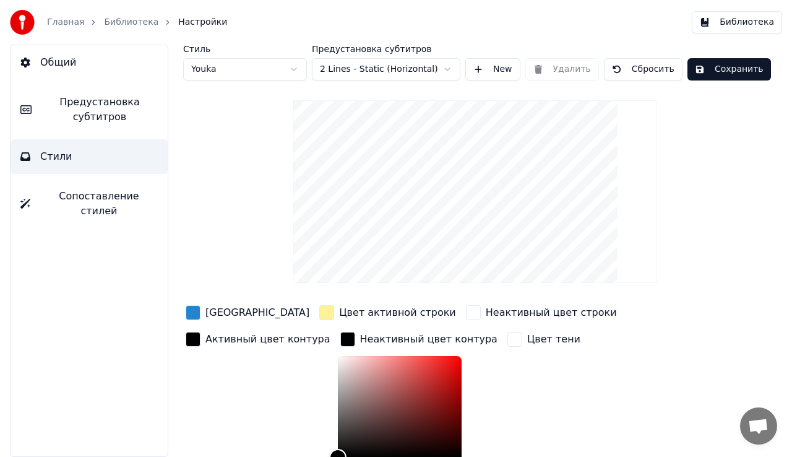
click at [339, 309] on div "Цвет активной строки" at bounding box center [397, 312] width 117 height 15
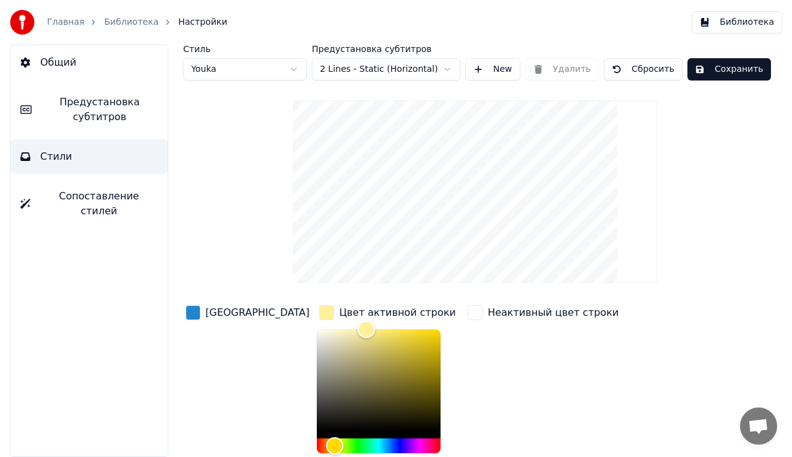
click at [339, 73] on html "Главная Библиотека Настройки Библиотека Общий Предустановка субтитров Стили Соп…" at bounding box center [396, 228] width 792 height 457
click at [236, 225] on html "Главная Библиотека Настройки Библиотека Общий Предустановка субтитров Стили Соп…" at bounding box center [396, 228] width 792 height 457
click at [196, 317] on div "button" at bounding box center [193, 312] width 15 height 15
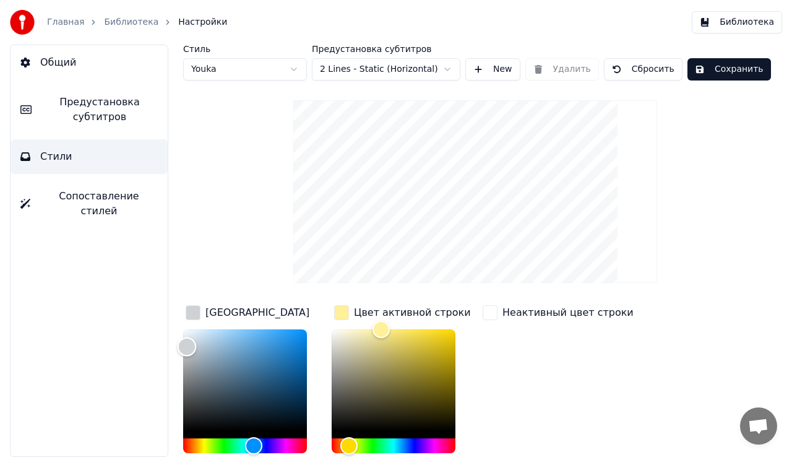
type input "*******"
drag, startPoint x: 286, startPoint y: 348, endPoint x: 187, endPoint y: 340, distance: 99.3
click at [187, 340] on div "Color" at bounding box center [187, 340] width 19 height 19
click at [200, 241] on div "Стиль Youka Предустановка субтитров 2 Lines - Static (Horizontal) New Удалить С…" at bounding box center [475, 412] width 584 height 735
click at [500, 150] on video at bounding box center [475, 191] width 364 height 183
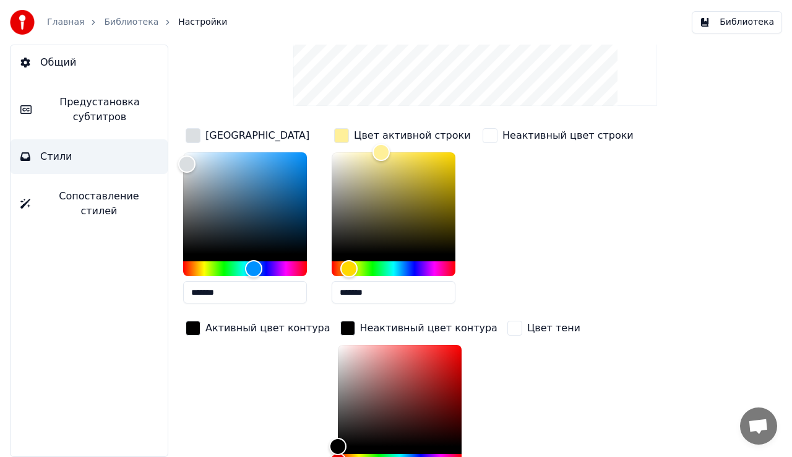
scroll to position [197, 0]
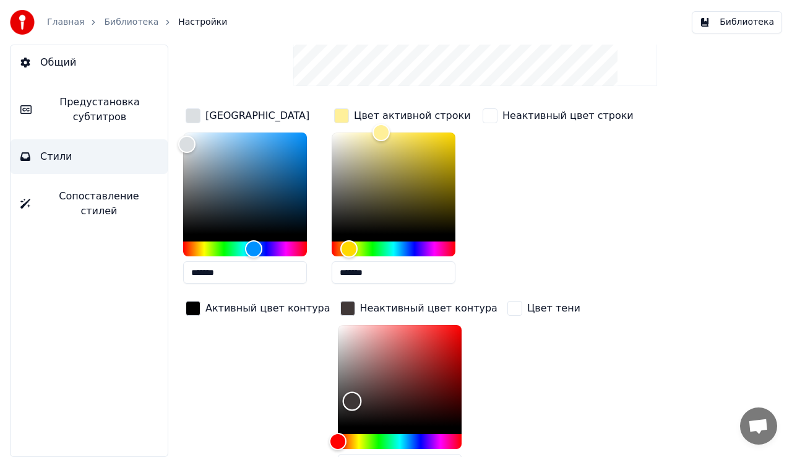
drag, startPoint x: 322, startPoint y: 420, endPoint x: 334, endPoint y: 399, distance: 23.6
click at [342, 399] on div "Color" at bounding box center [351, 401] width 19 height 19
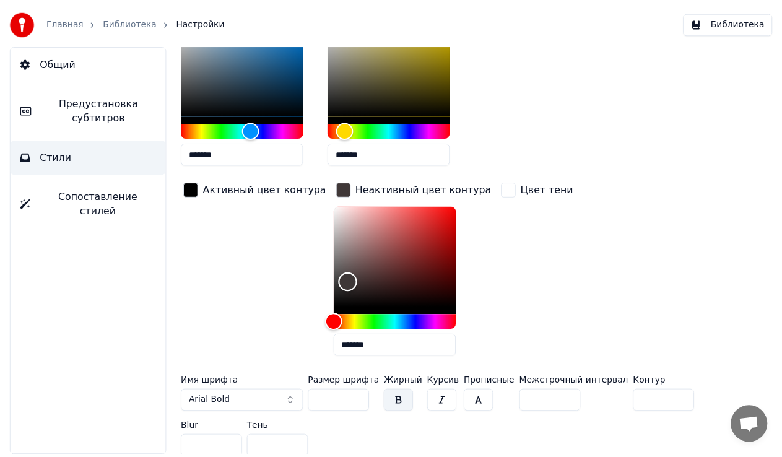
scroll to position [0, 0]
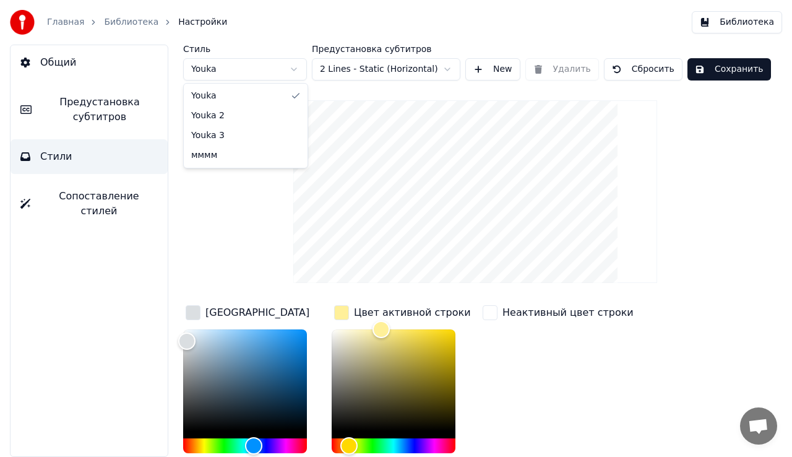
click at [262, 72] on html "Главная Библиотека Настройки Библиотека Общий Предустановка субтитров Стили Соп…" at bounding box center [396, 228] width 792 height 457
type input "*******"
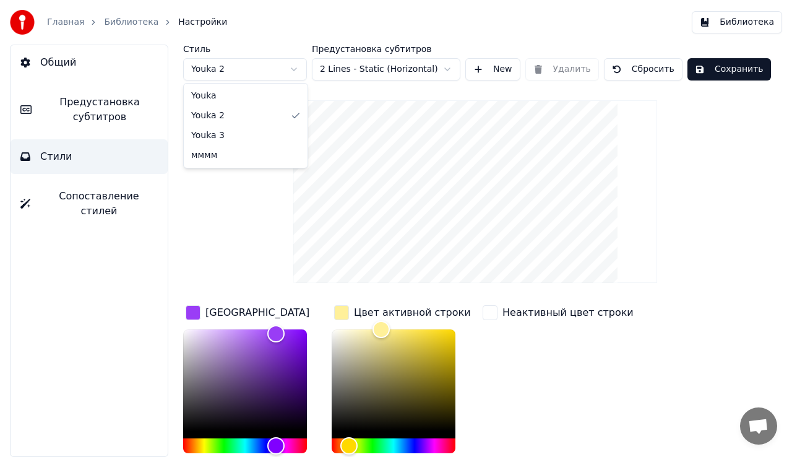
click at [271, 66] on html "Главная Библиотека Настройки Библиотека Общий Предустановка субтитров Стили Соп…" at bounding box center [396, 228] width 792 height 457
type input "*******"
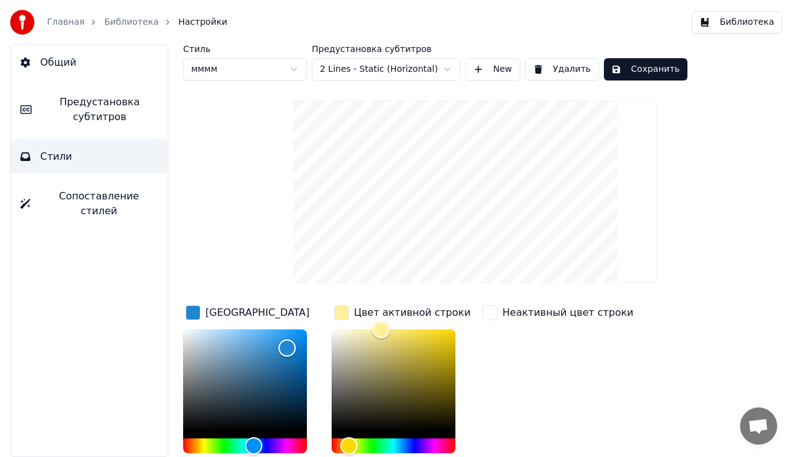
click at [274, 63] on html "Главная Библиотека Настройки Библиотека Общий Предустановка субтитров Стили Соп…" at bounding box center [396, 228] width 792 height 457
type input "*******"
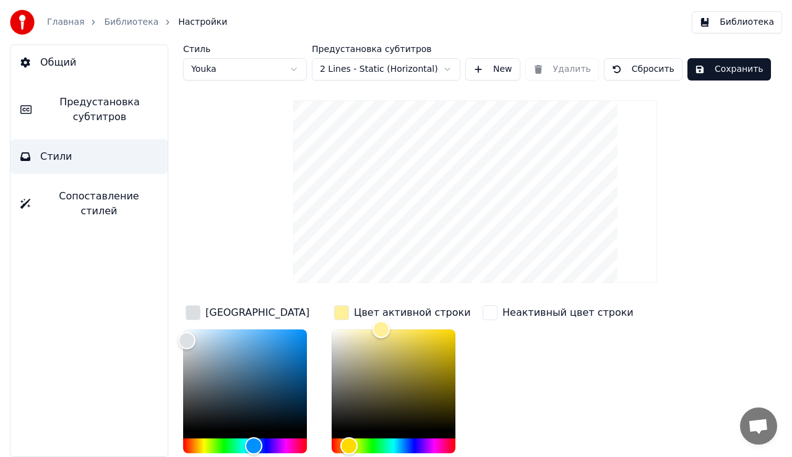
click at [710, 67] on button "Сохранить" at bounding box center [730, 69] width 84 height 22
click at [41, 59] on span "Общий" at bounding box center [58, 62] width 36 height 15
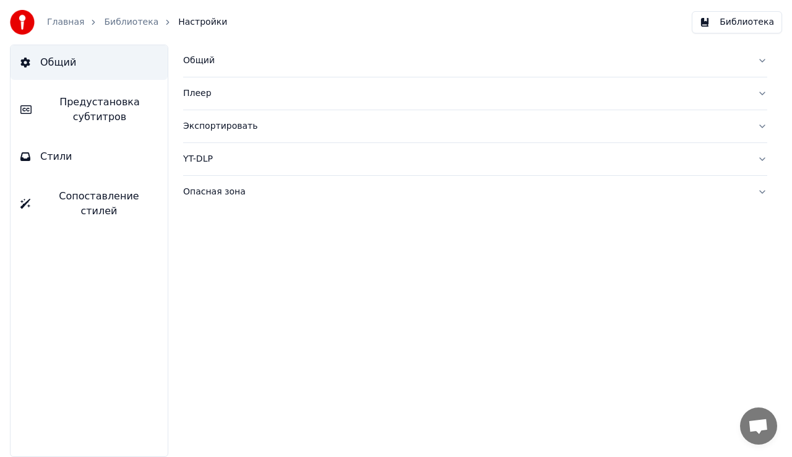
click at [137, 19] on link "Библиотека" at bounding box center [131, 22] width 54 height 12
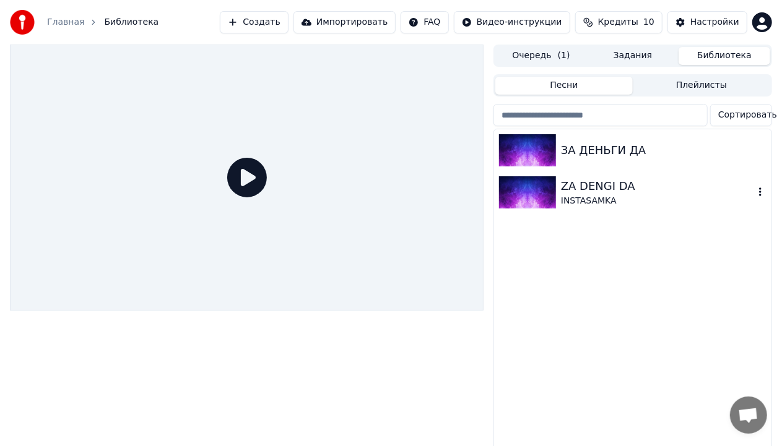
click at [692, 162] on div "ЗА ДЕНЬГИ ДА" at bounding box center [632, 150] width 277 height 42
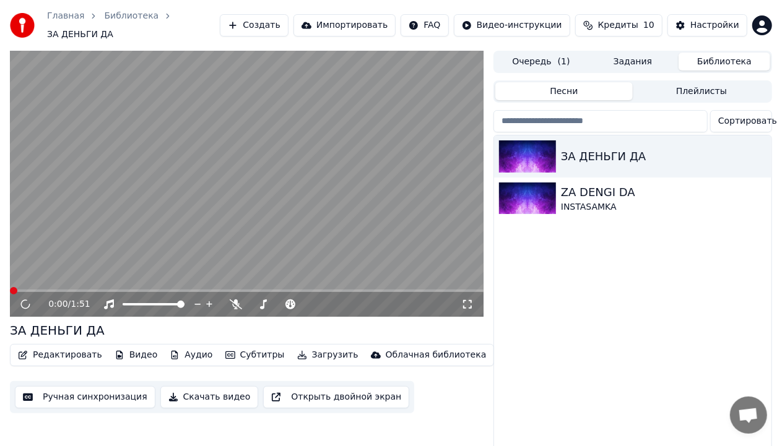
click at [160, 205] on video at bounding box center [246, 184] width 473 height 266
click at [641, 62] on button "Задания" at bounding box center [633, 62] width 92 height 18
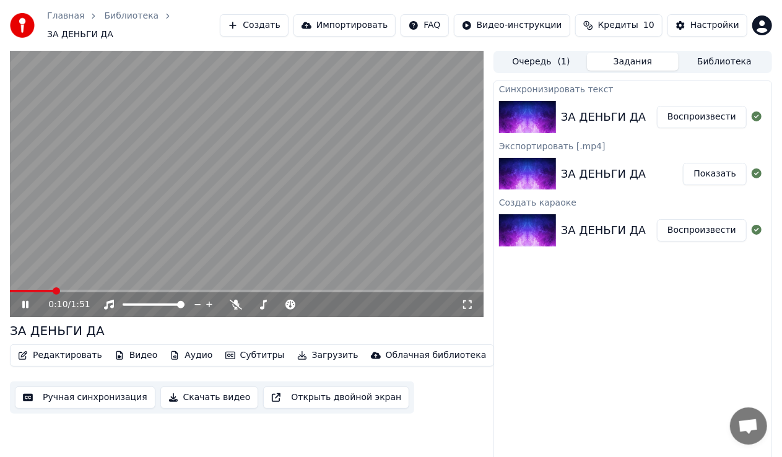
click at [616, 177] on div "ЗА ДЕНЬГИ ДА Показать" at bounding box center [632, 174] width 277 height 42
click at [720, 163] on button "Показать" at bounding box center [715, 174] width 64 height 22
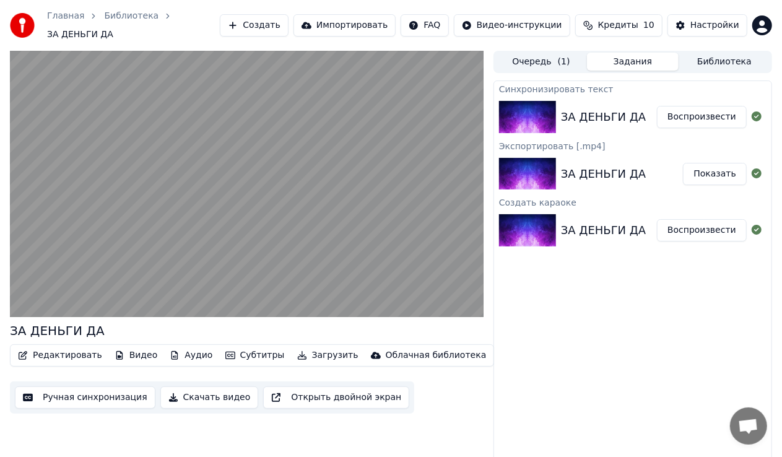
click at [720, 166] on button "Показать" at bounding box center [715, 174] width 64 height 22
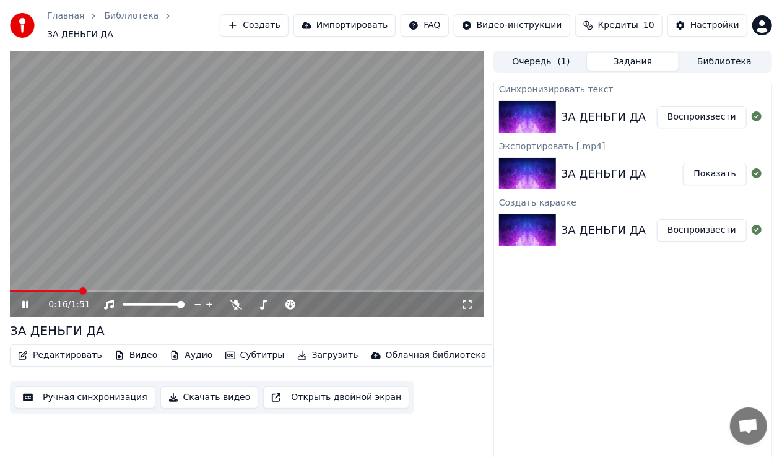
click at [29, 300] on icon at bounding box center [34, 305] width 28 height 10
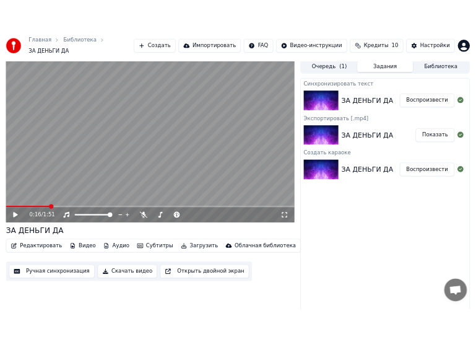
scroll to position [6, 0]
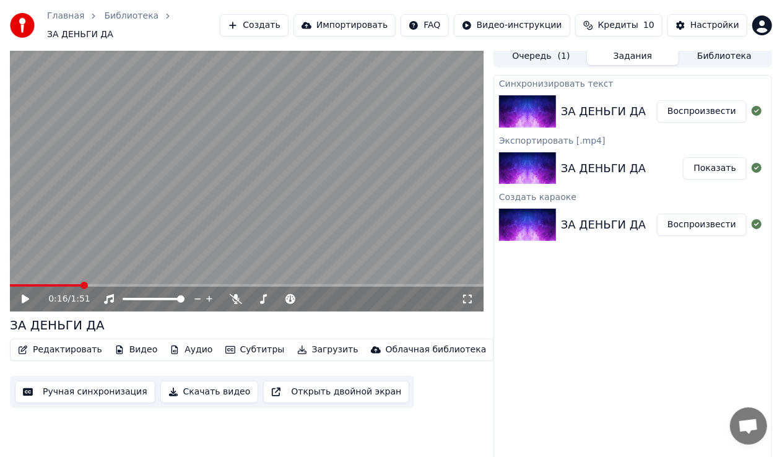
click at [248, 179] on video at bounding box center [246, 178] width 473 height 266
click at [246, 201] on video at bounding box center [246, 178] width 473 height 266
